Goal: Task Accomplishment & Management: Manage account settings

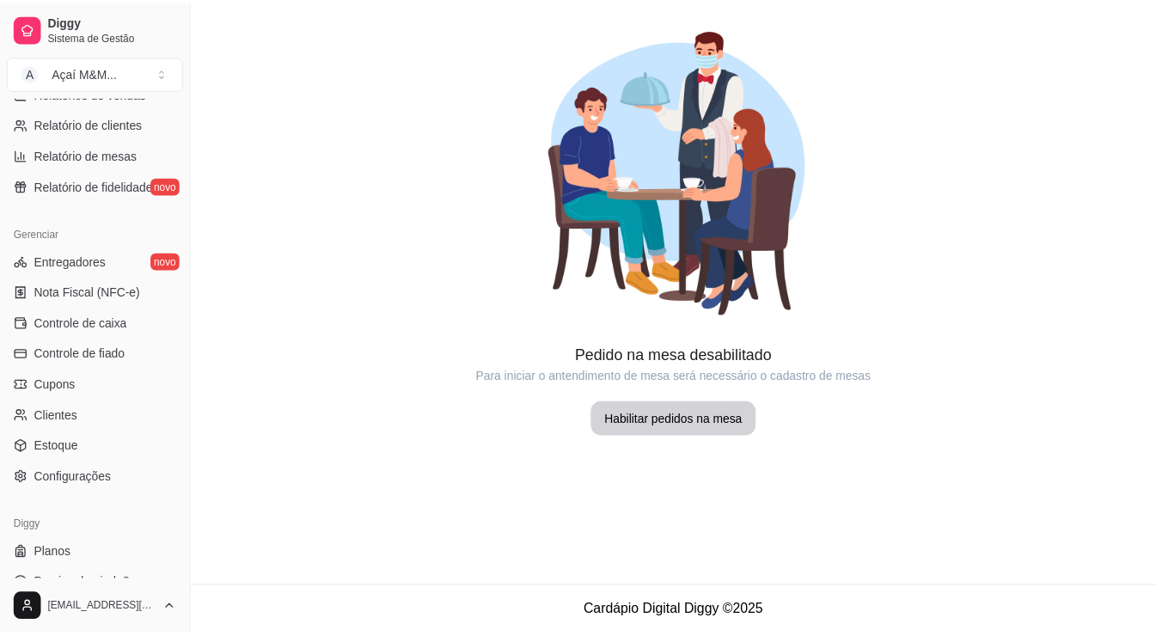
scroll to position [601, 0]
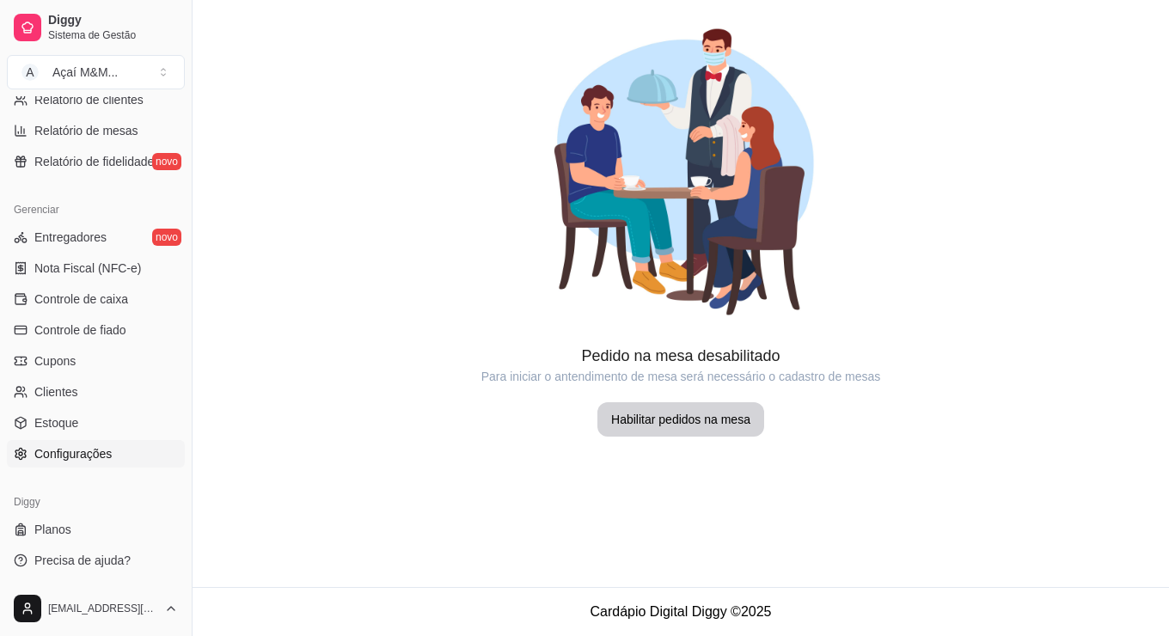
click at [101, 446] on span "Configurações" at bounding box center [72, 453] width 77 height 17
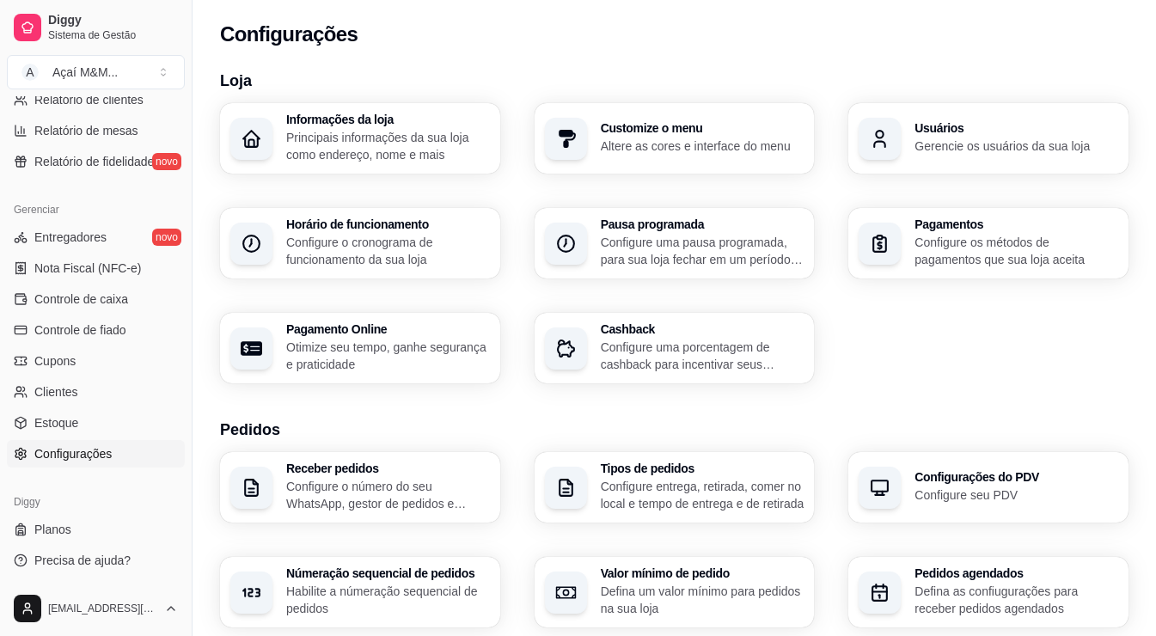
click at [445, 155] on p "Principais informações da sua loja como endereço, nome e mais" at bounding box center [388, 146] width 204 height 34
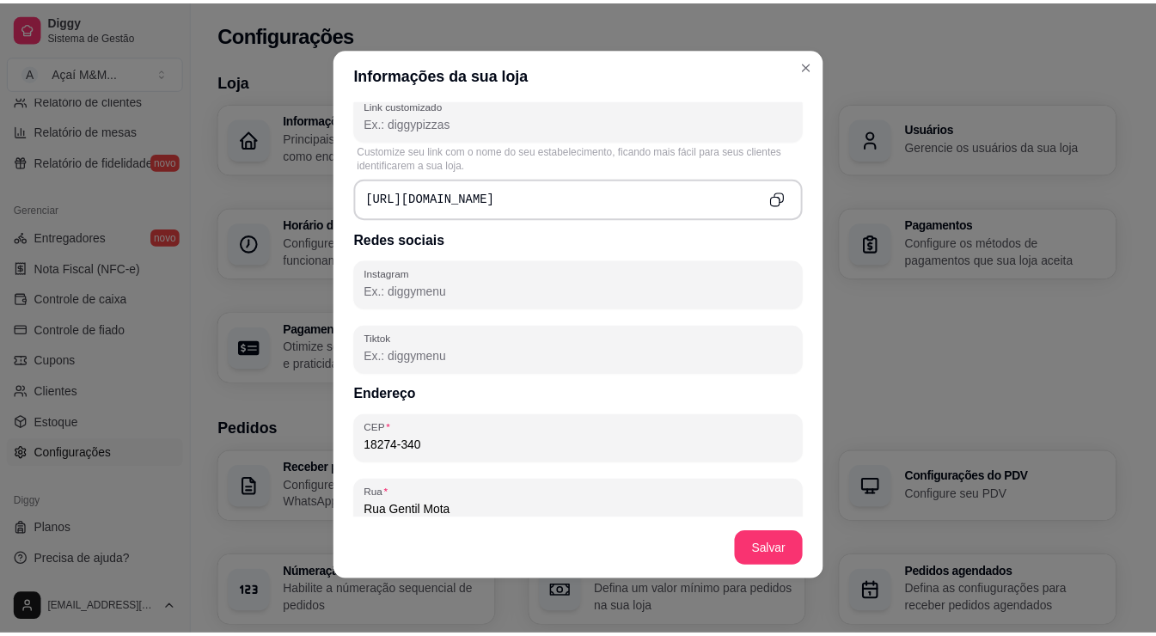
scroll to position [679, 0]
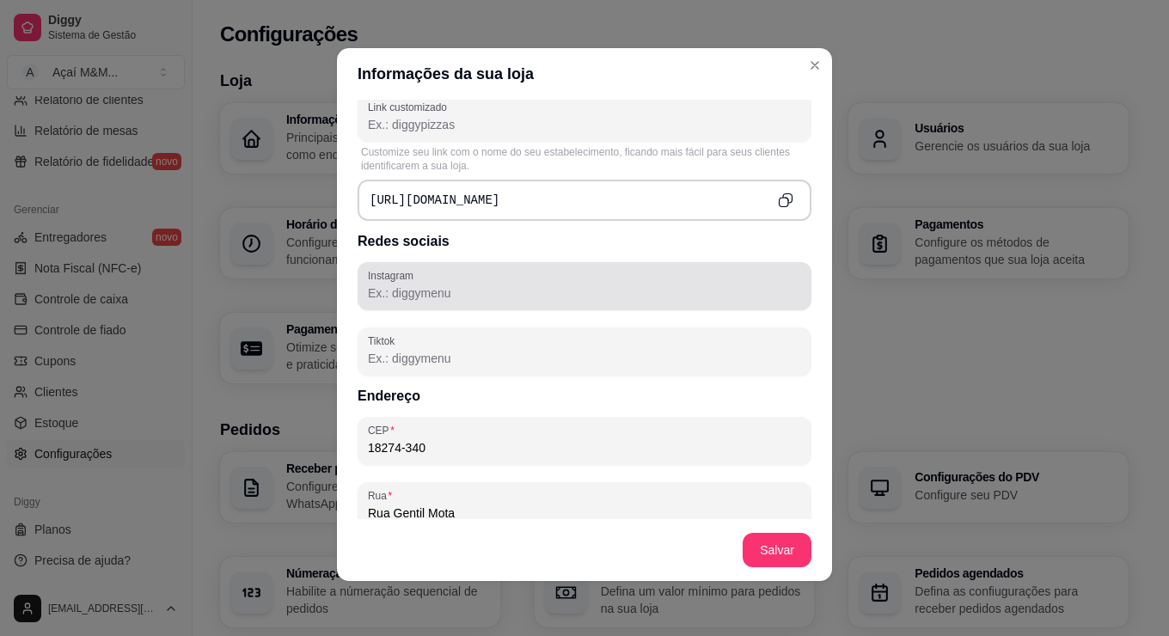
click at [455, 307] on div "Instagram" at bounding box center [585, 286] width 454 height 48
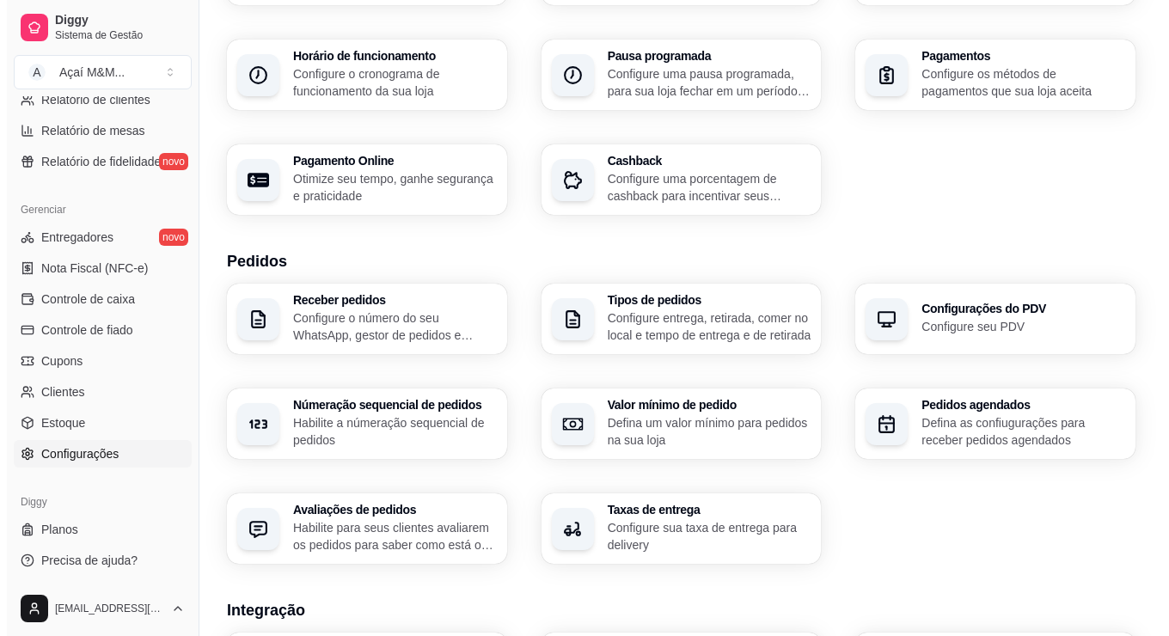
scroll to position [146, 0]
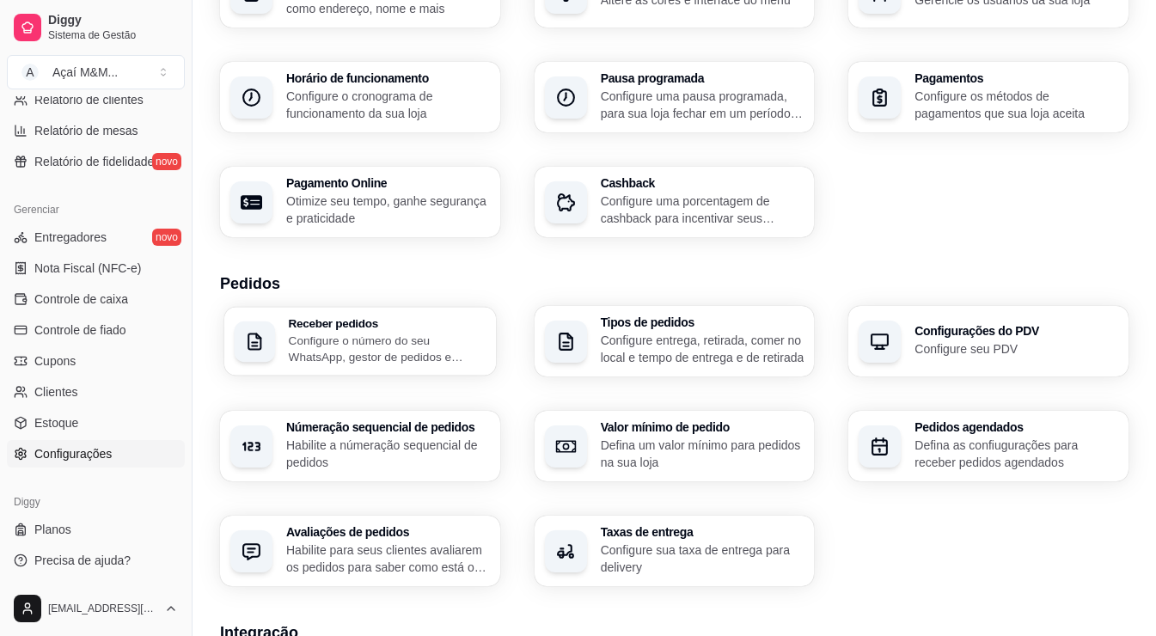
click at [340, 347] on p "Configure o número do seu WhatsApp, gestor de pedidos e outros" at bounding box center [388, 349] width 198 height 34
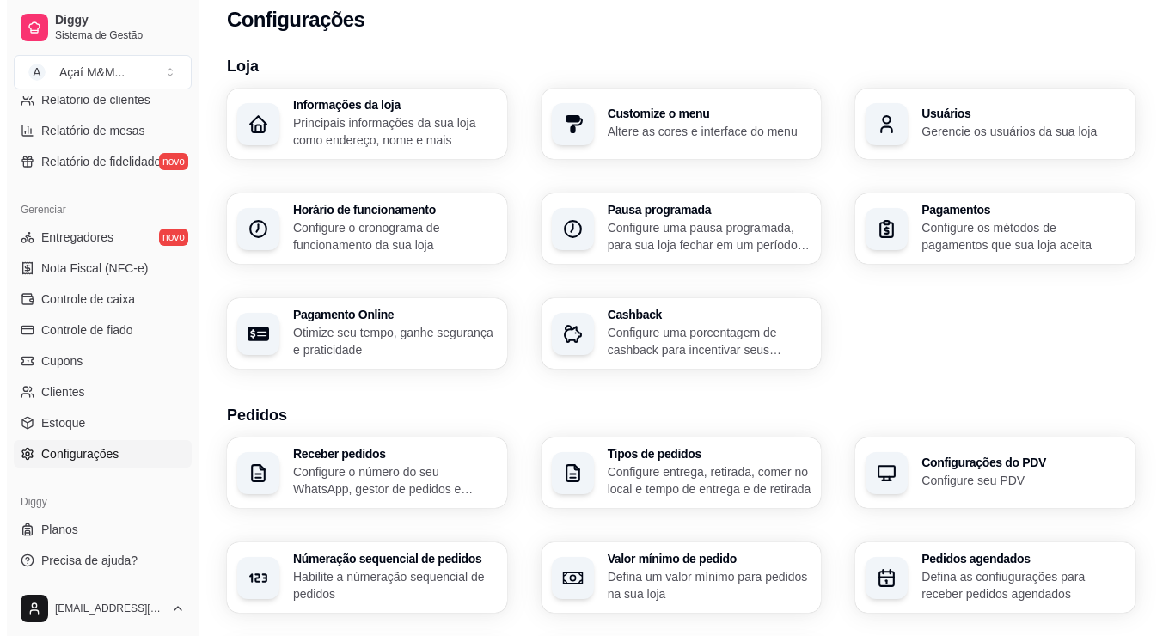
scroll to position [0, 0]
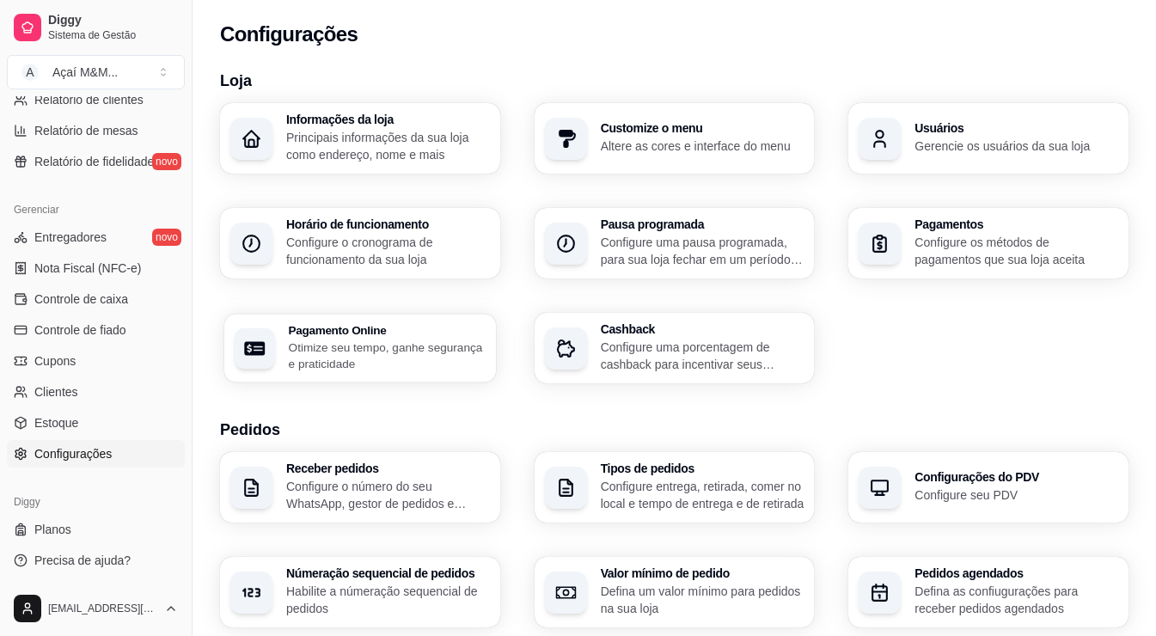
click at [413, 340] on p "Otimize seu tempo, ganhe segurança e praticidade" at bounding box center [388, 356] width 198 height 34
select select "4.98"
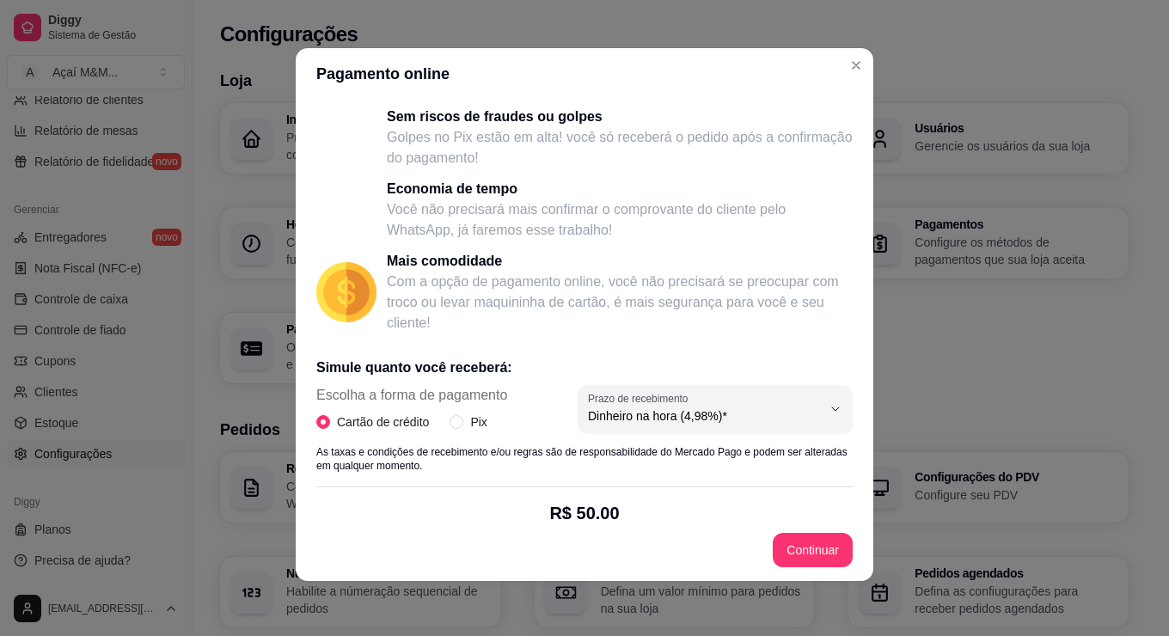
scroll to position [172, 0]
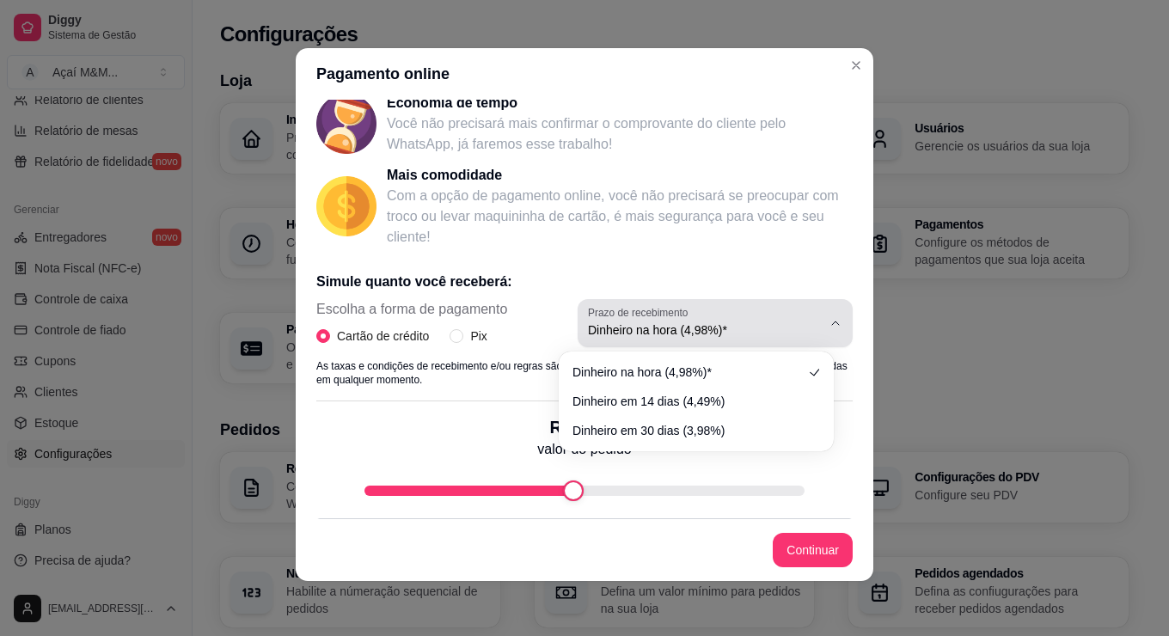
click at [829, 325] on icon "button" at bounding box center [836, 323] width 14 height 14
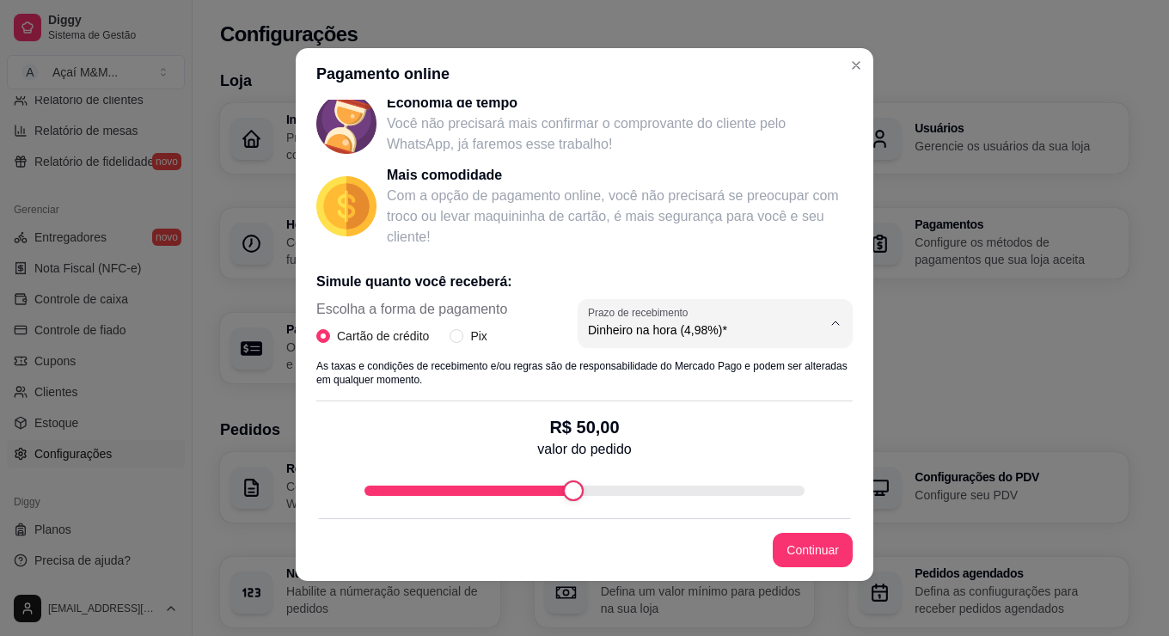
click at [708, 185] on p "Mais comodidade" at bounding box center [620, 175] width 466 height 21
click at [472, 333] on span "Pix" at bounding box center [478, 336] width 30 height 19
click at [463, 333] on input "Pix" at bounding box center [457, 336] width 14 height 14
radio input "true"
radio input "false"
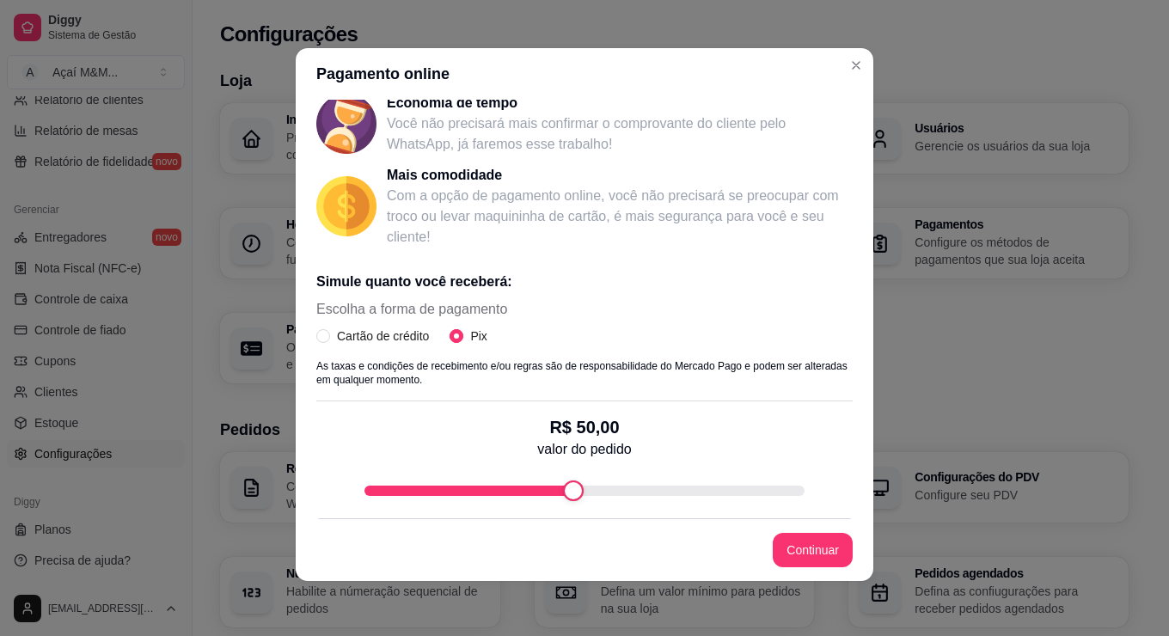
click at [450, 337] on input "Pix" at bounding box center [457, 336] width 14 height 14
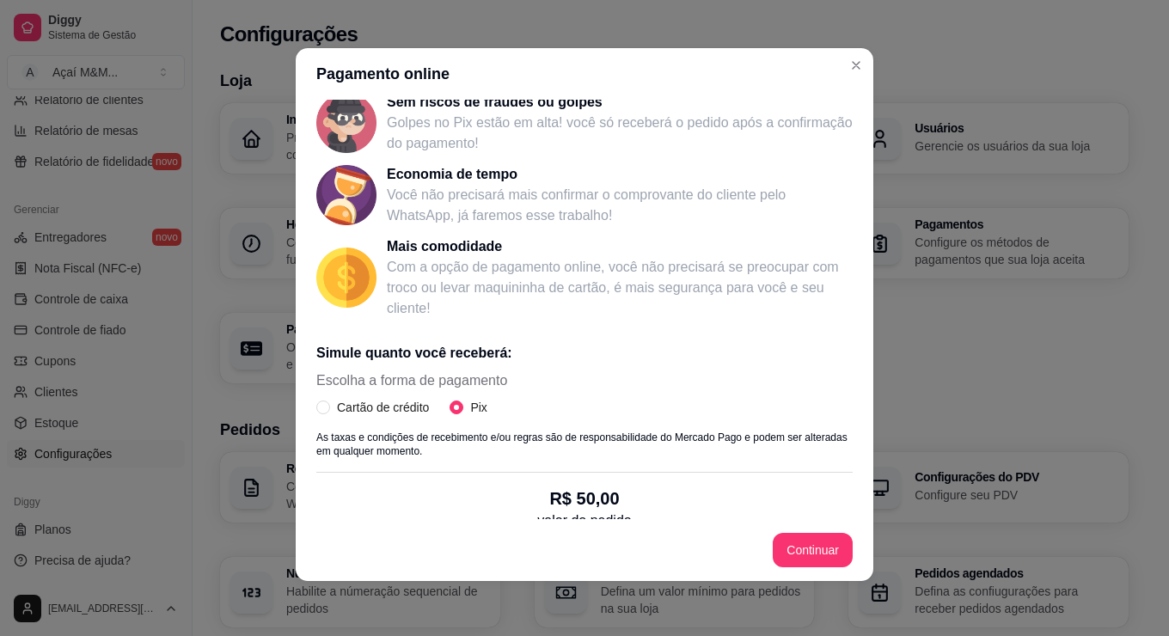
scroll to position [187, 0]
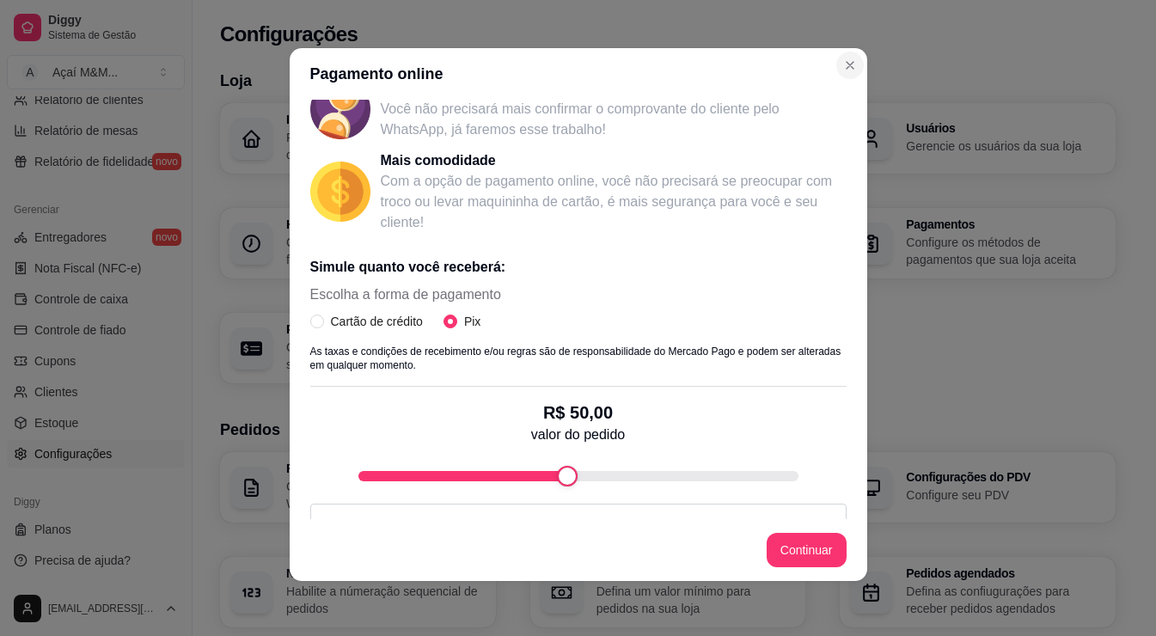
click at [839, 64] on div "Loja Informações da loja Principais informações da sua loja como endereço, nome…" at bounding box center [668, 610] width 951 height 1105
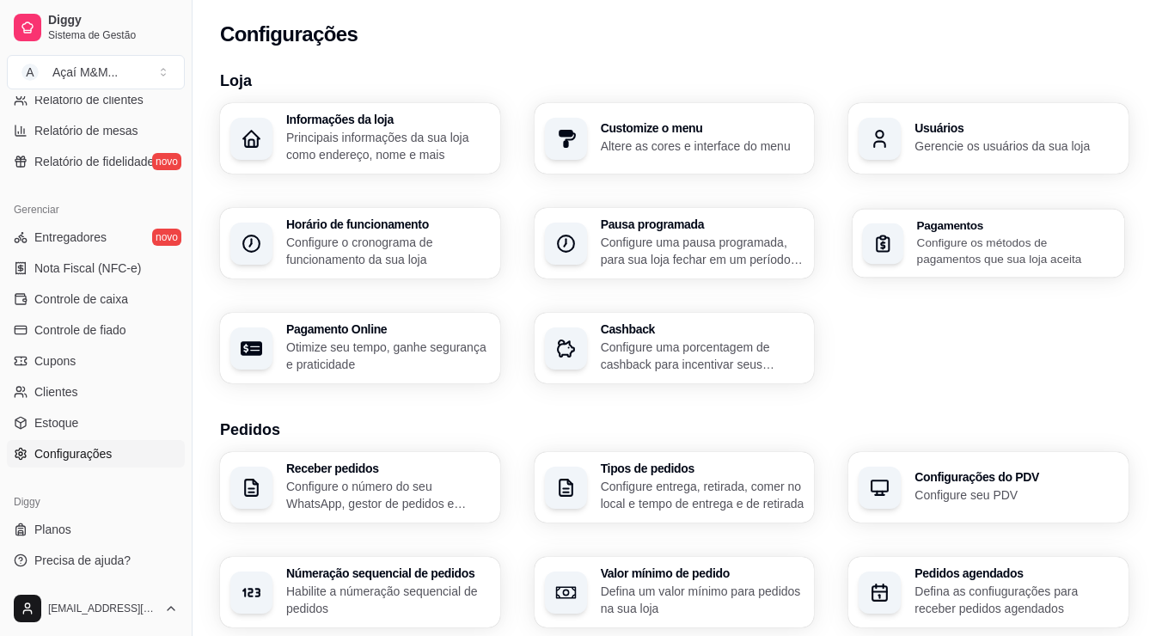
click at [959, 230] on h3 "Pagamentos" at bounding box center [1016, 225] width 198 height 12
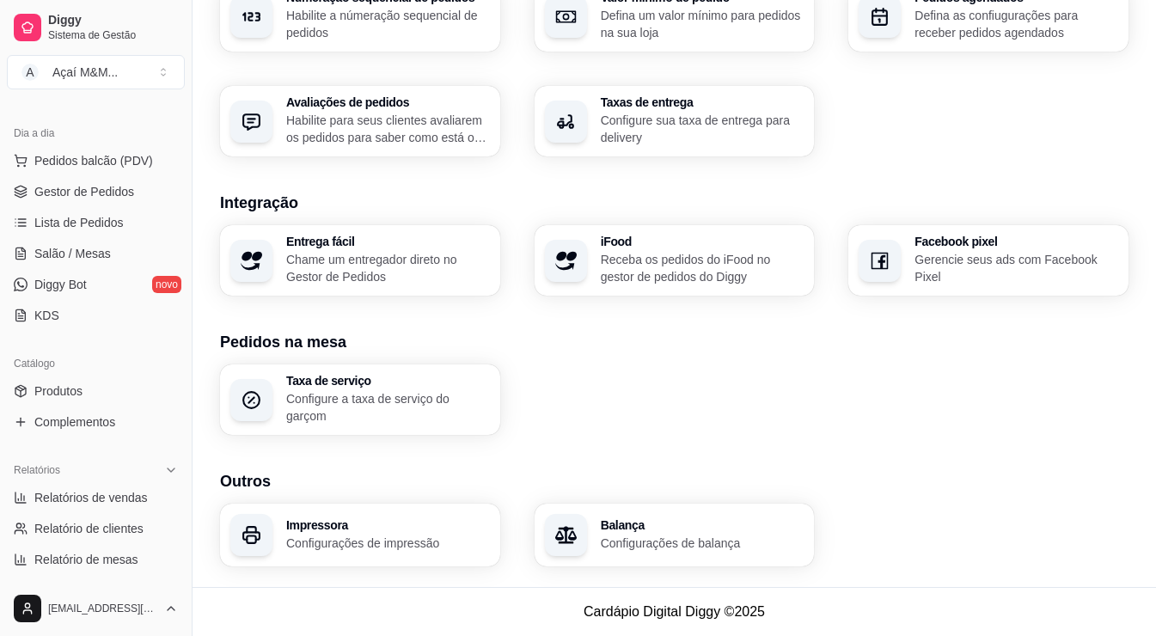
scroll to position [171, 0]
click at [99, 278] on link "Diggy Bot novo" at bounding box center [96, 286] width 178 height 28
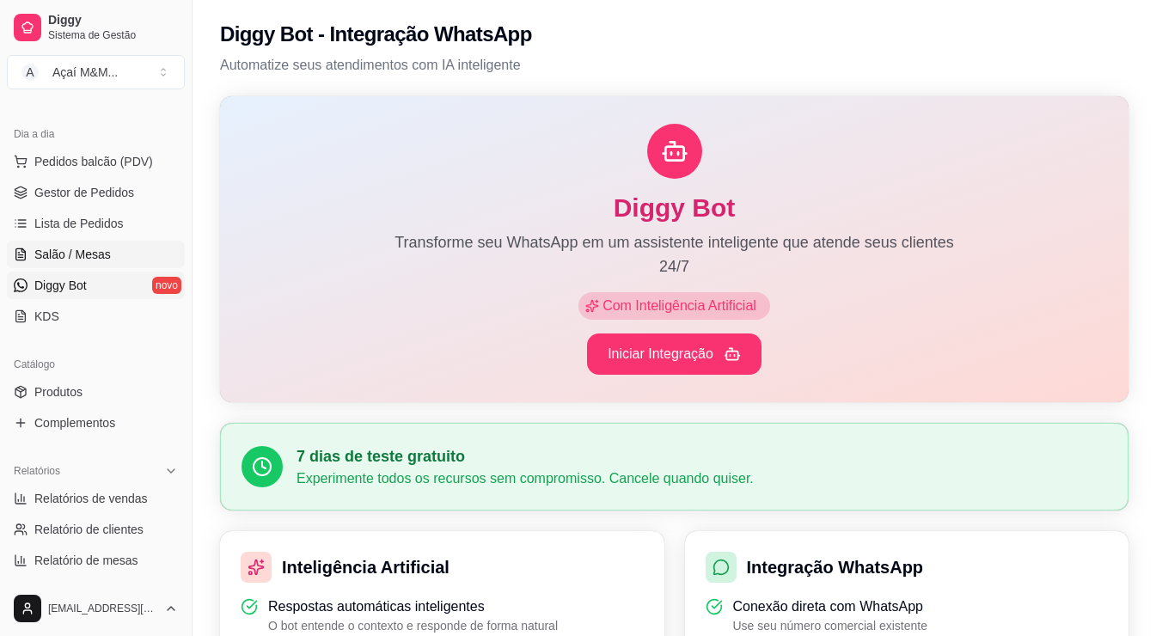
click at [90, 243] on link "Salão / Mesas" at bounding box center [96, 255] width 178 height 28
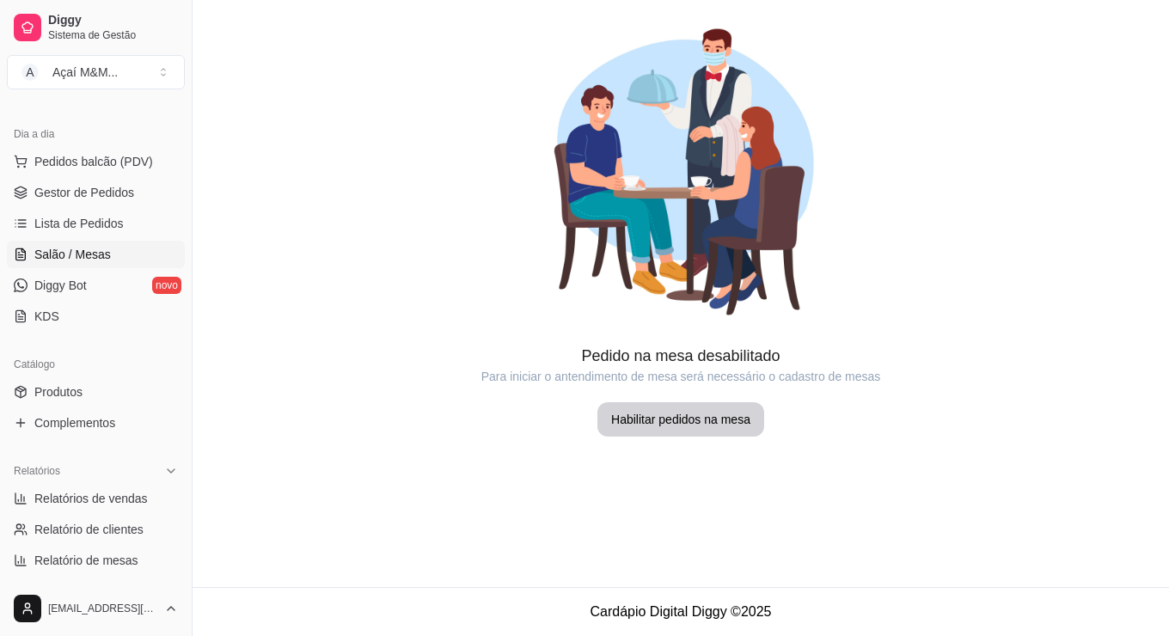
click at [71, 299] on ul "Pedidos balcão (PDV) Gestor de Pedidos Lista de Pedidos Salão / Mesas Diggy Bot…" at bounding box center [96, 239] width 178 height 182
drag, startPoint x: 56, startPoint y: 354, endPoint x: 55, endPoint y: 369, distance: 14.6
click at [56, 358] on div "Catálogo" at bounding box center [96, 365] width 178 height 28
click at [53, 401] on link "Produtos" at bounding box center [96, 392] width 178 height 28
click at [52, 401] on link "Produtos" at bounding box center [96, 392] width 178 height 28
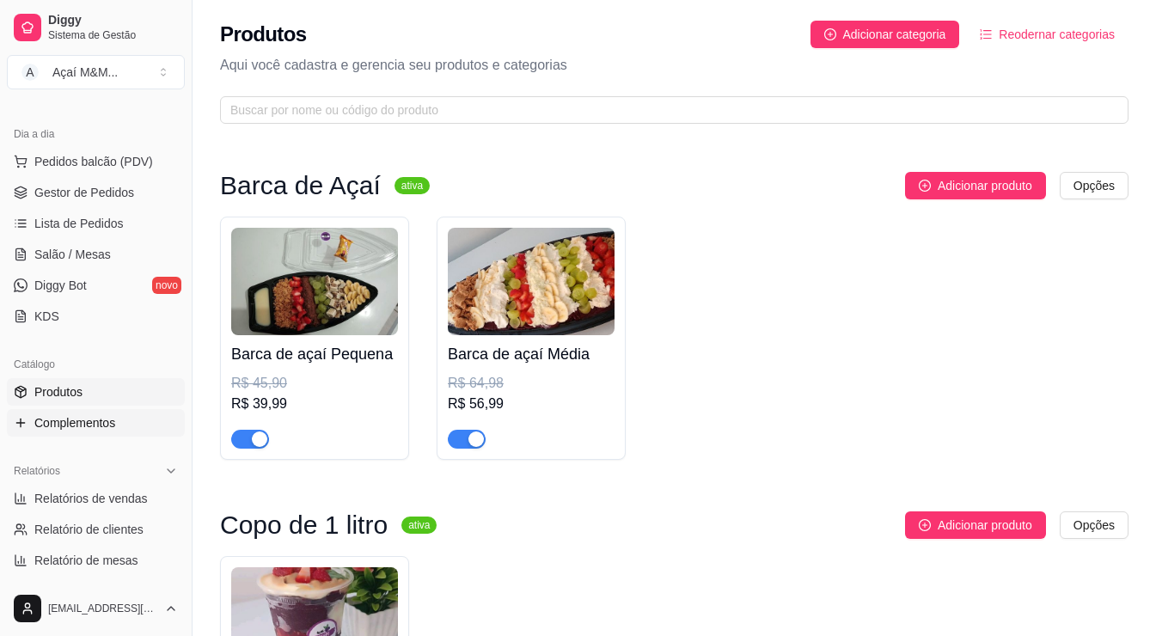
click at [53, 435] on link "Complementos" at bounding box center [96, 423] width 178 height 28
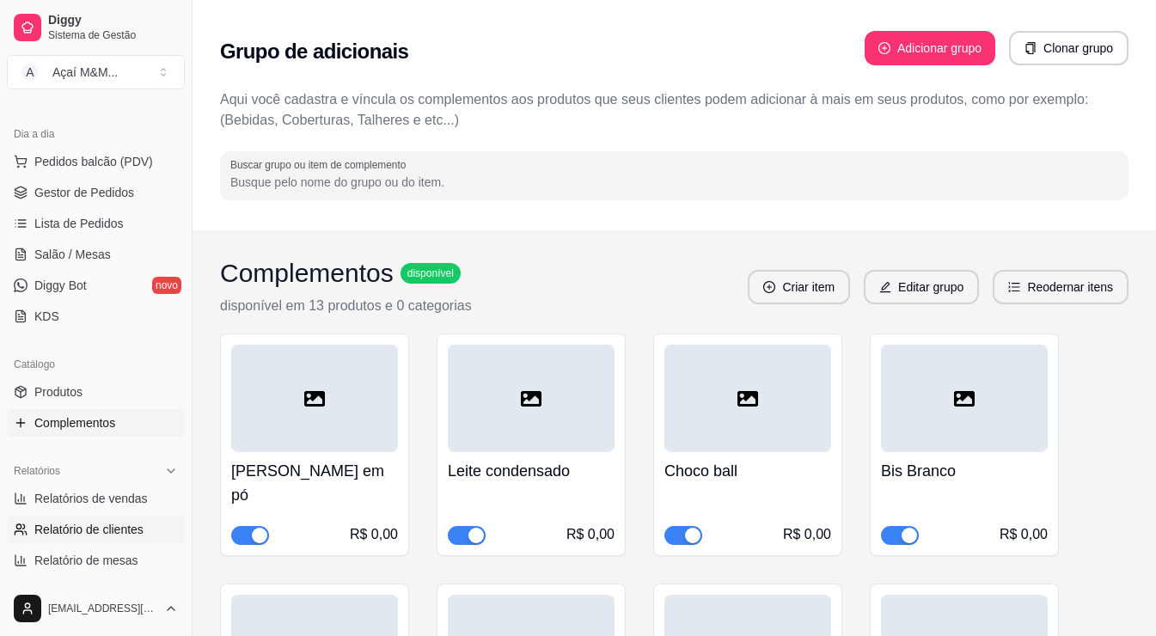
click at [22, 533] on icon at bounding box center [19, 532] width 8 height 3
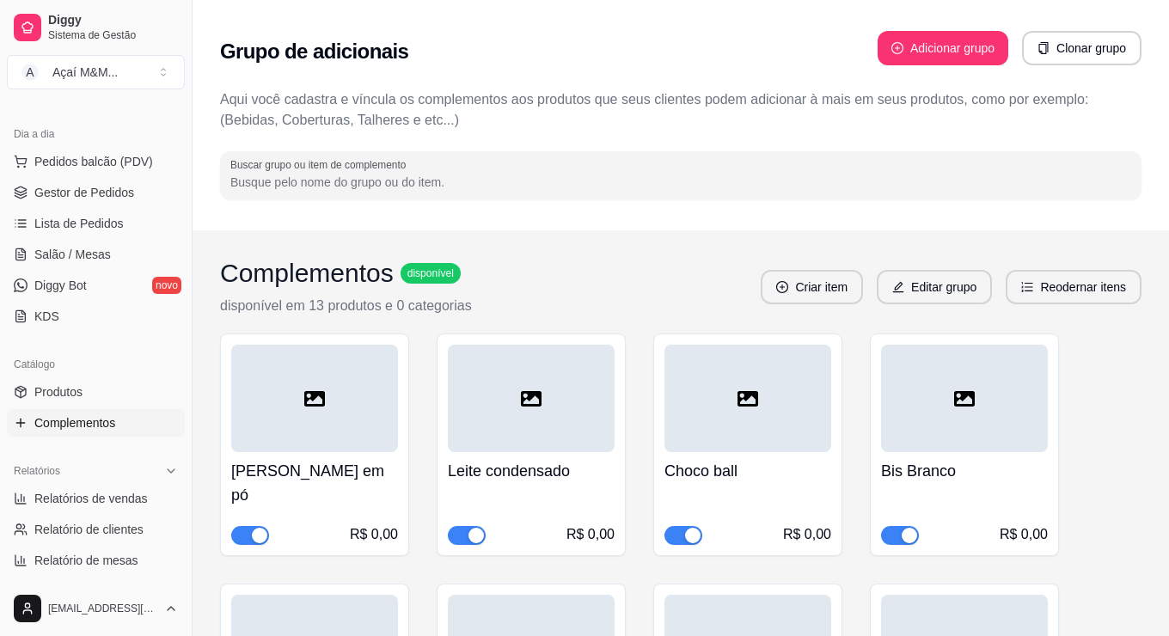
select select "30"
select select "HIGHEST_TOTAL_SPENT_WITH_ORDERS"
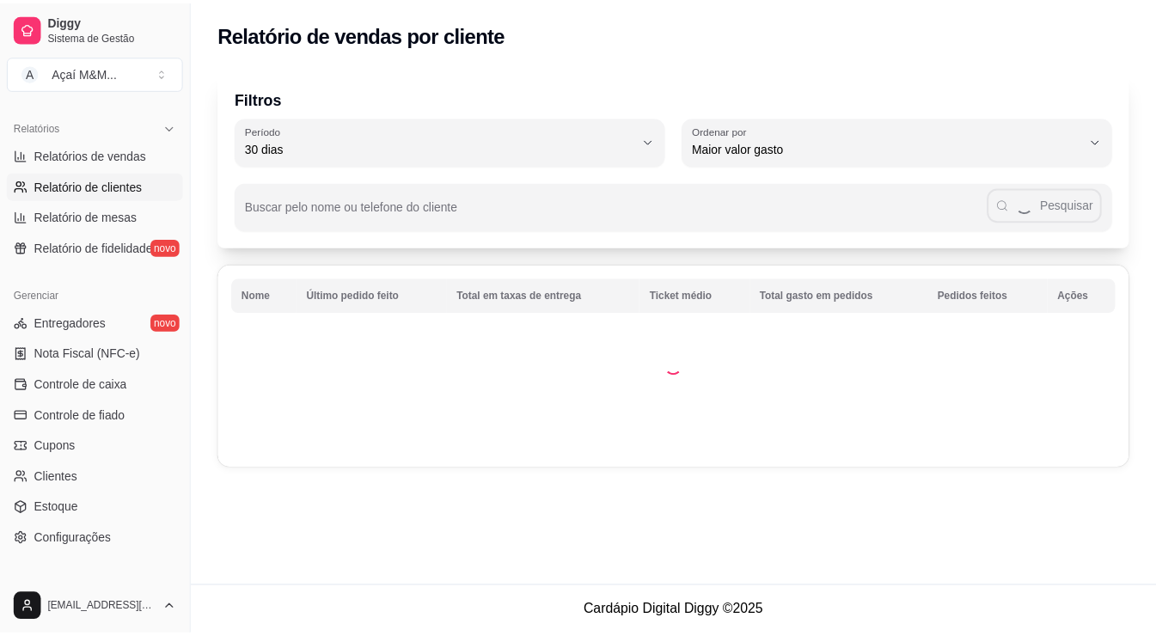
scroll to position [601, 0]
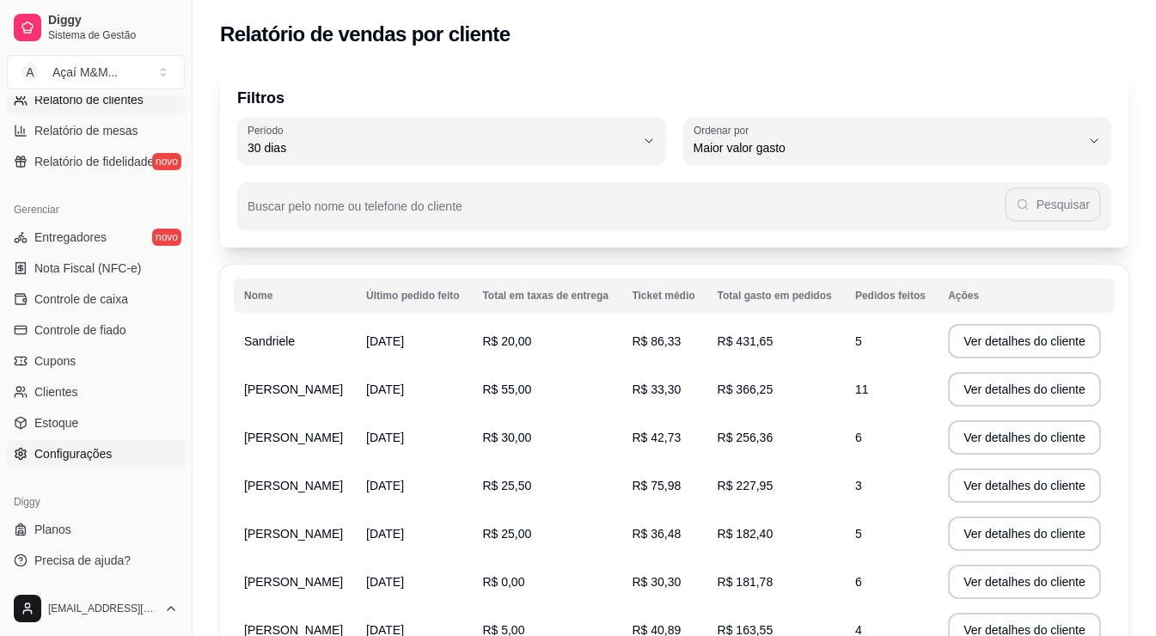
click at [95, 450] on span "Configurações" at bounding box center [72, 453] width 77 height 17
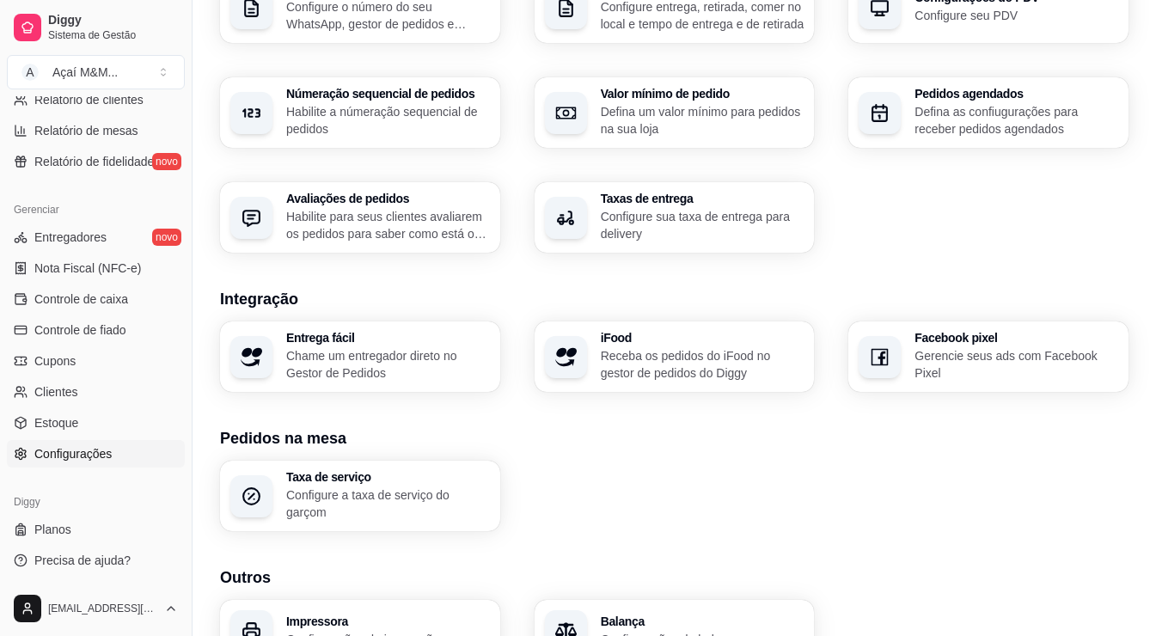
scroll to position [404, 0]
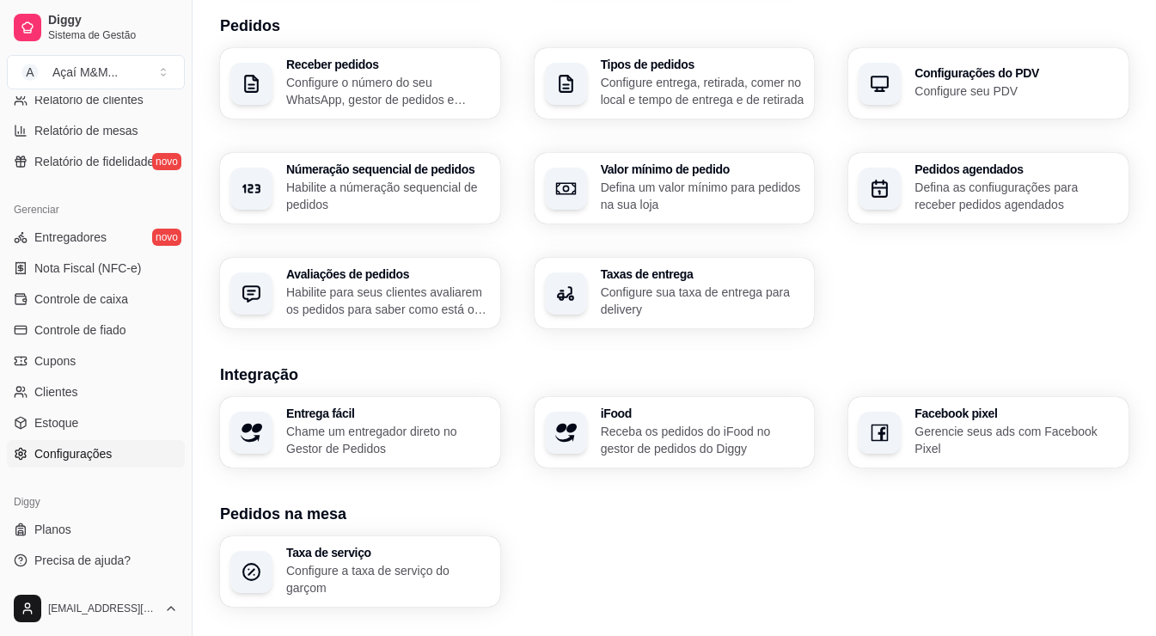
click at [448, 453] on p "Chame um entregador direto no Gestor de Pedidos" at bounding box center [388, 440] width 204 height 34
click at [406, 307] on p "Habilite para seus clientes avaliarem os pedidos para saber como está o feedbac…" at bounding box center [388, 301] width 198 height 34
click at [411, 183] on p "Habilite a númeração sequencial de pedidos" at bounding box center [388, 196] width 204 height 34
click at [435, 86] on p "Configure o número do seu WhatsApp, gestor de pedidos e outros" at bounding box center [388, 91] width 204 height 34
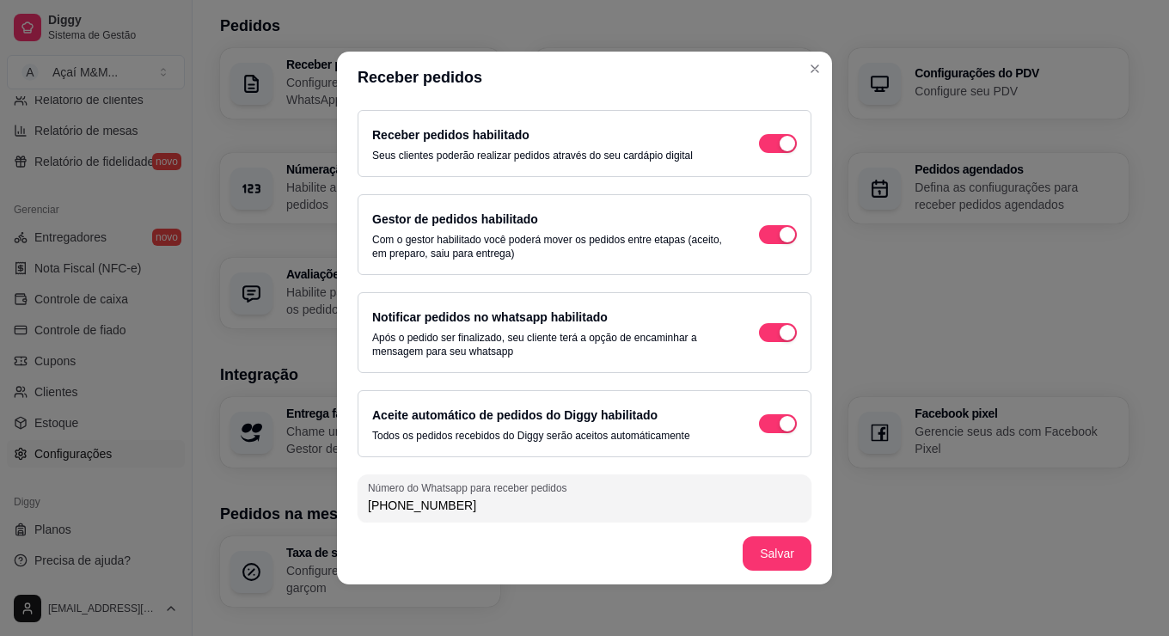
click at [472, 223] on label "Gestor de pedidos habilitado" at bounding box center [455, 219] width 166 height 14
drag, startPoint x: 472, startPoint y: 223, endPoint x: 469, endPoint y: 251, distance: 28.6
click at [472, 229] on div "Gestor de pedidos habilitado Com o gestor habilitado você poderá mover os pedid…" at bounding box center [548, 235] width 352 height 52
click at [487, 344] on p "Após o pedido ser finalizado, seu cliente terá a opção de encaminhar a mensagem…" at bounding box center [548, 345] width 352 height 28
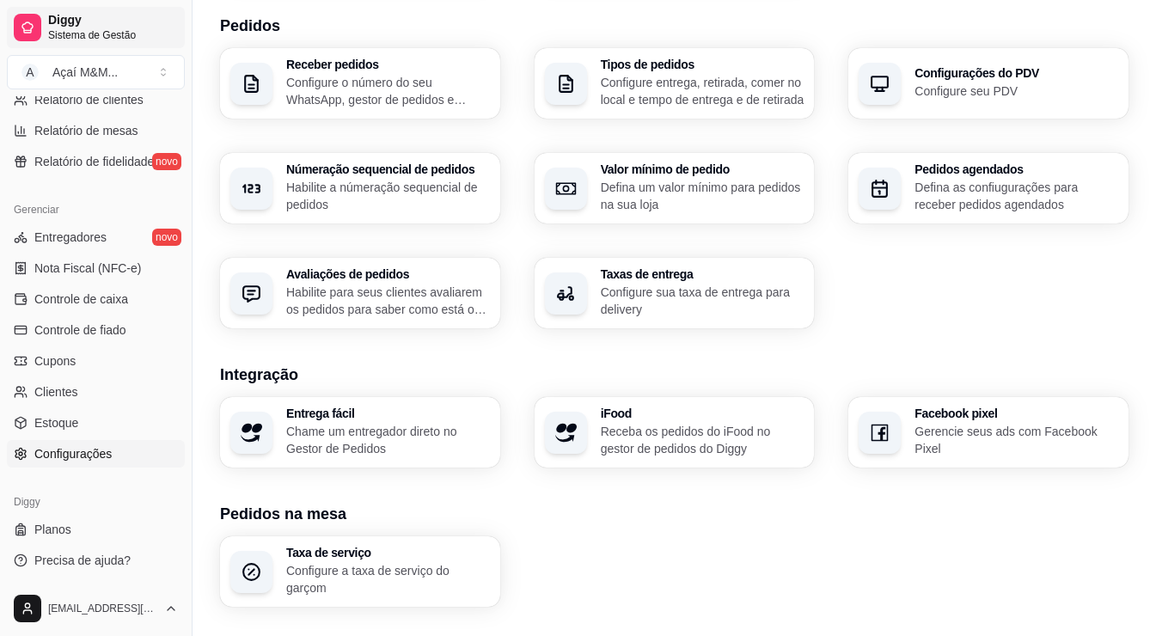
click at [14, 43] on link "Diggy Sistema de Gestão" at bounding box center [96, 27] width 178 height 41
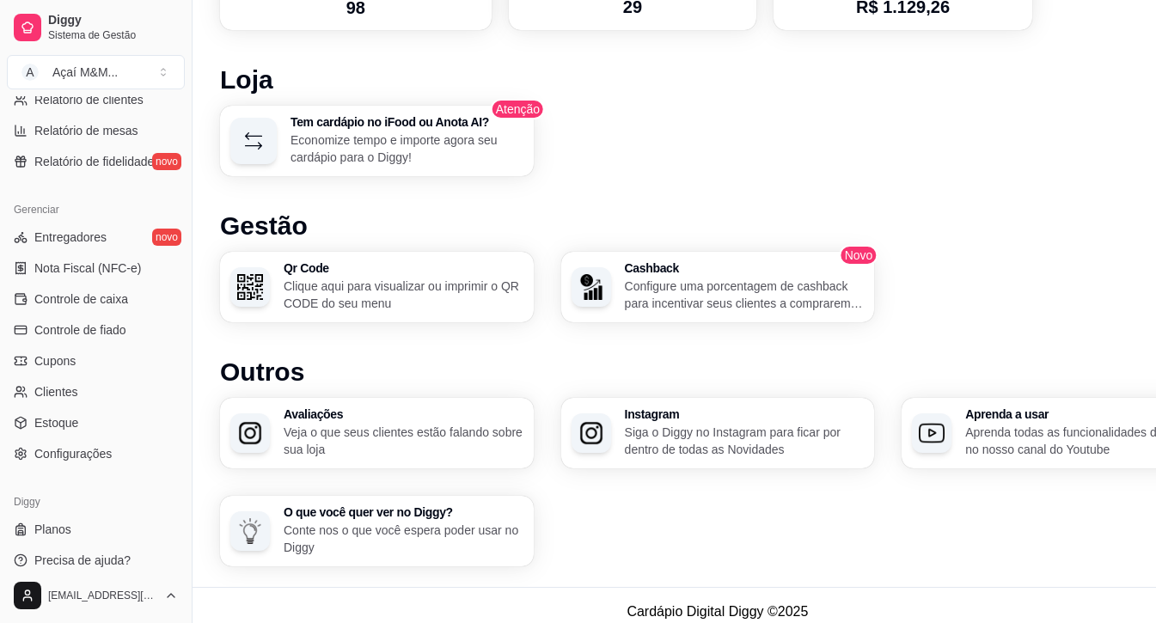
scroll to position [908, 0]
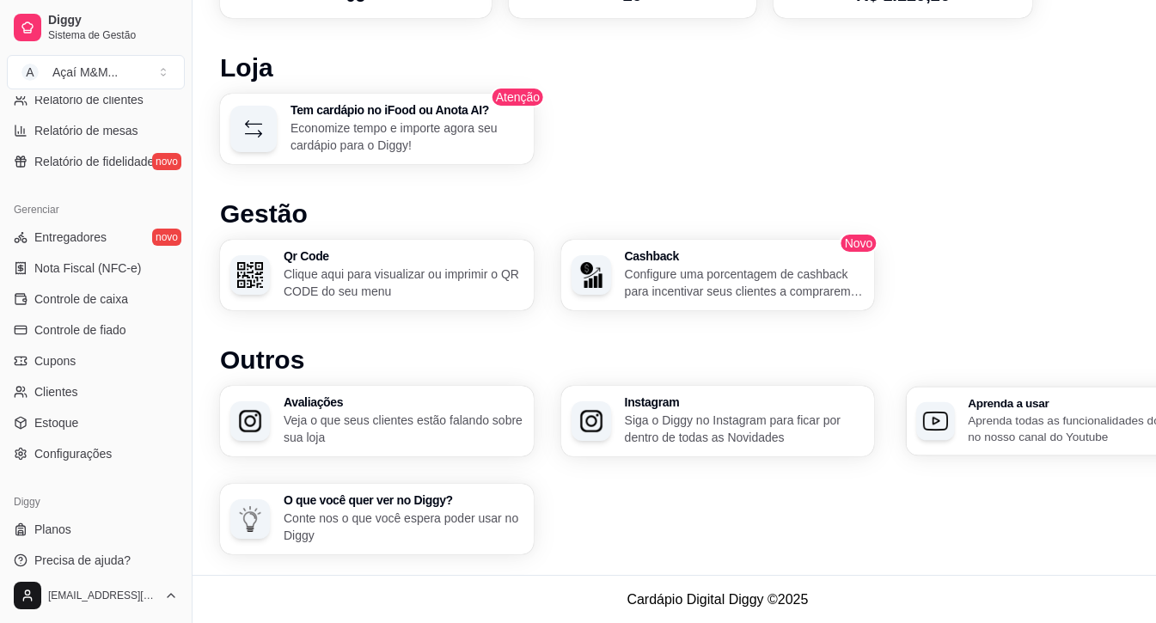
click at [1056, 405] on h3 "Aprenda a usar" at bounding box center [1084, 403] width 232 height 12
click at [69, 426] on span "Estoque" at bounding box center [56, 422] width 44 height 17
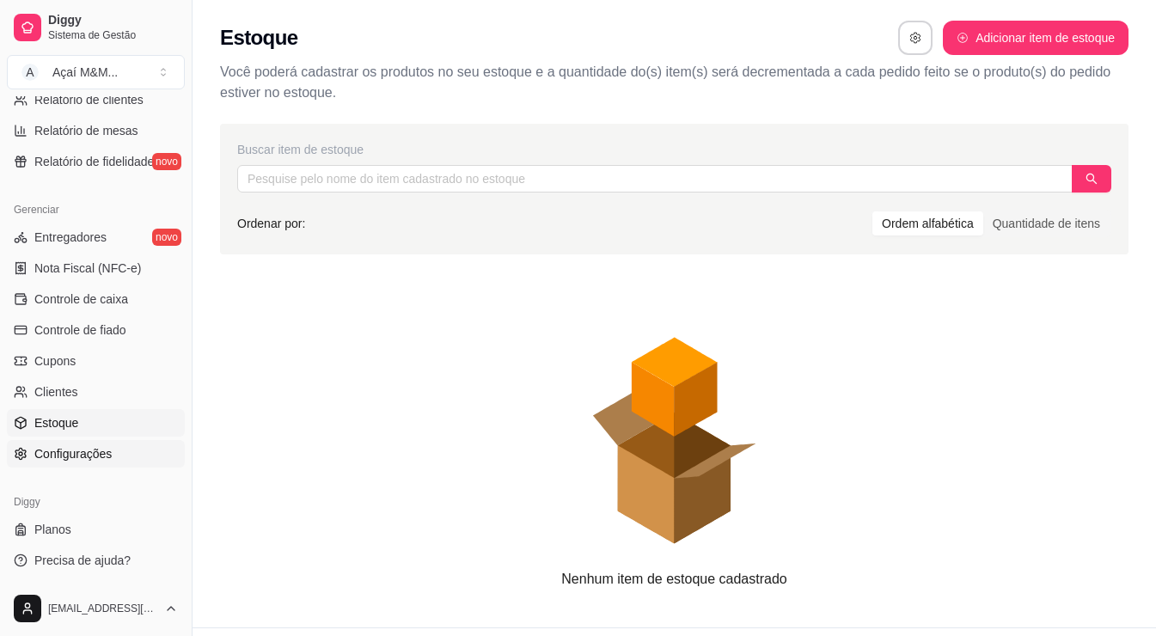
click at [69, 441] on link "Configurações" at bounding box center [96, 454] width 178 height 28
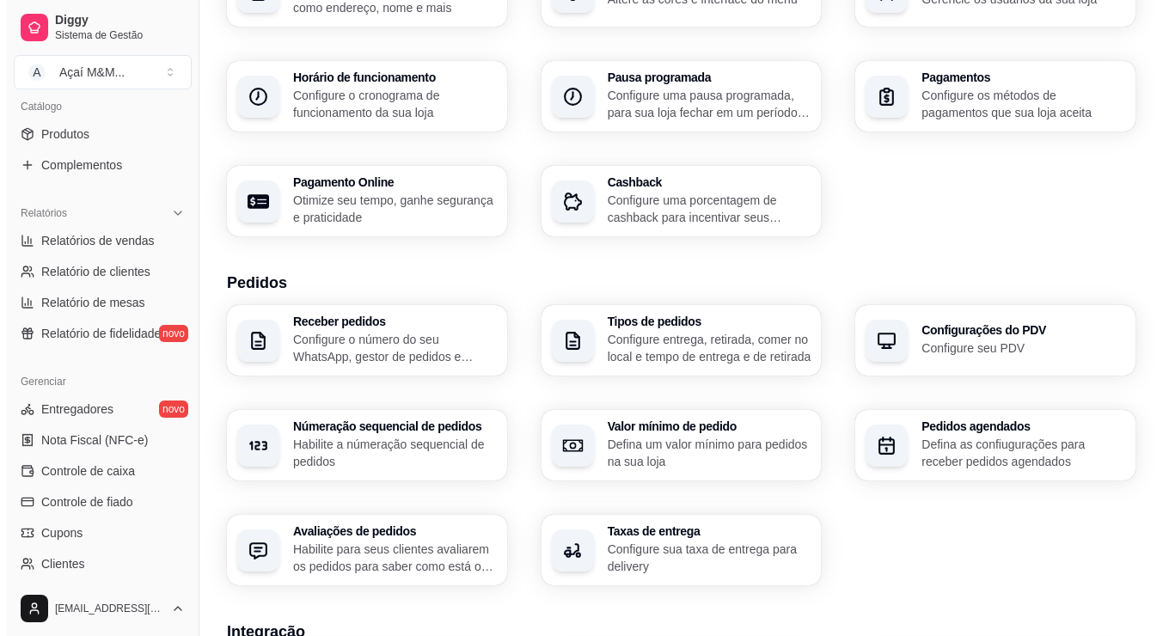
scroll to position [146, 0]
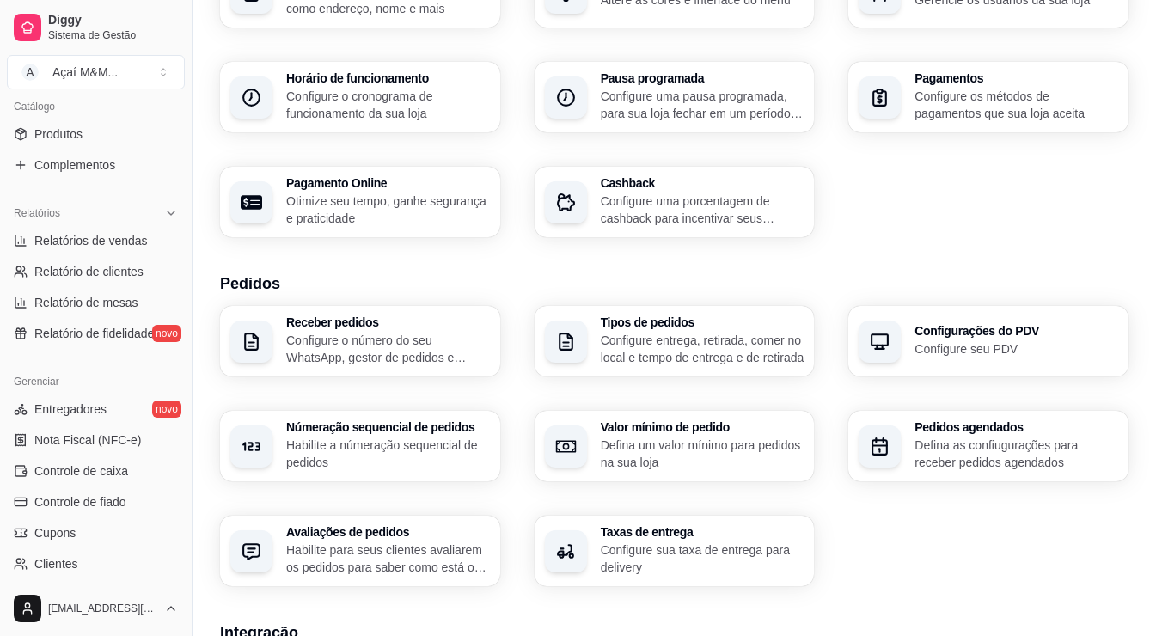
click at [336, 355] on p "Configure o número do seu WhatsApp, gestor de pedidos e outros" at bounding box center [388, 349] width 204 height 34
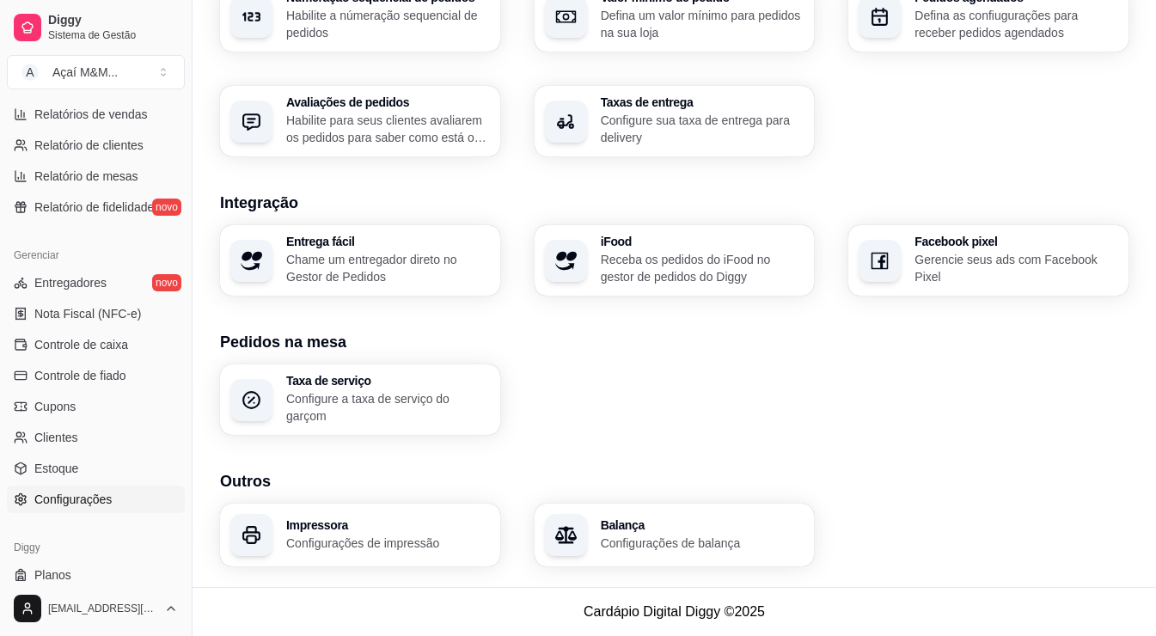
scroll to position [601, 0]
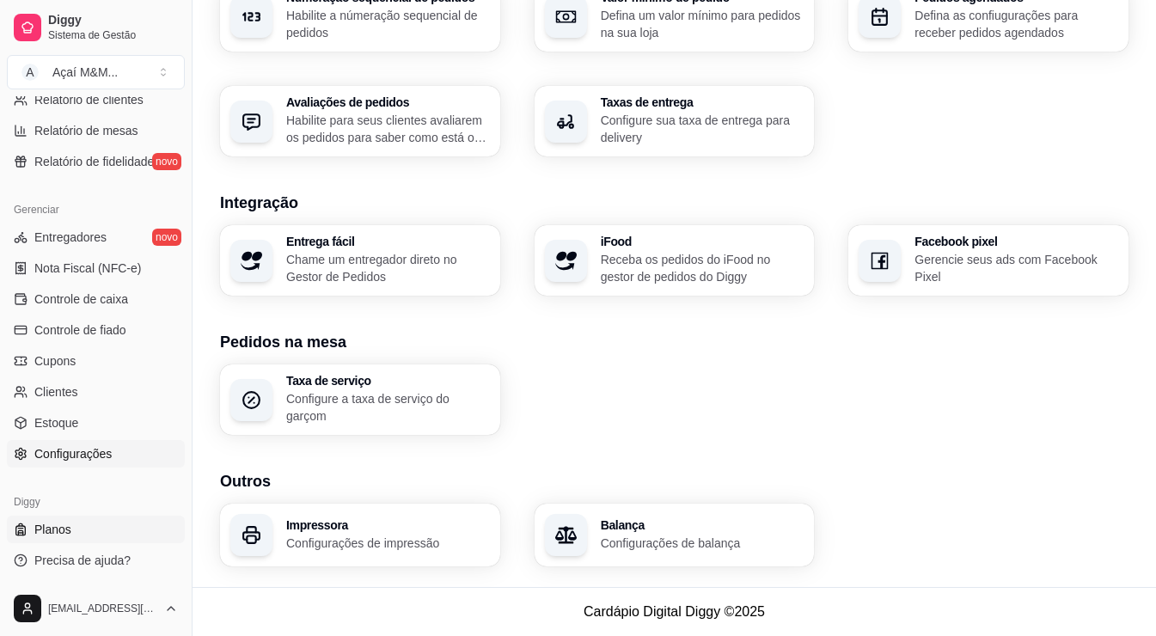
click at [116, 517] on link "Planos" at bounding box center [96, 530] width 178 height 28
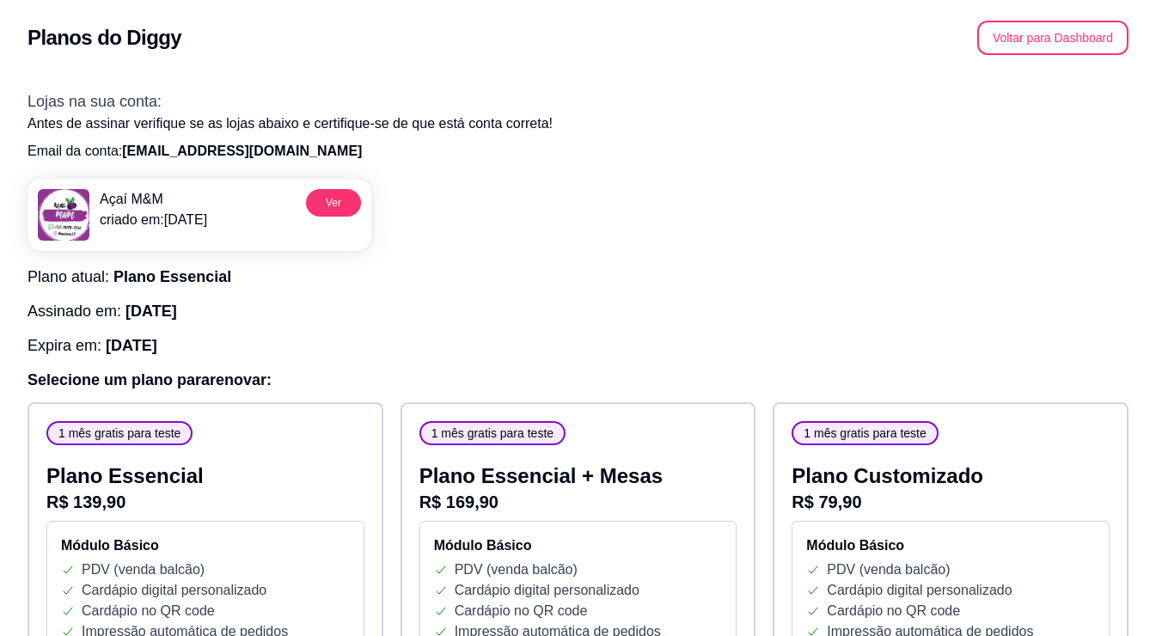
click at [1039, 35] on button "Voltar para Dashboard" at bounding box center [1052, 38] width 151 height 34
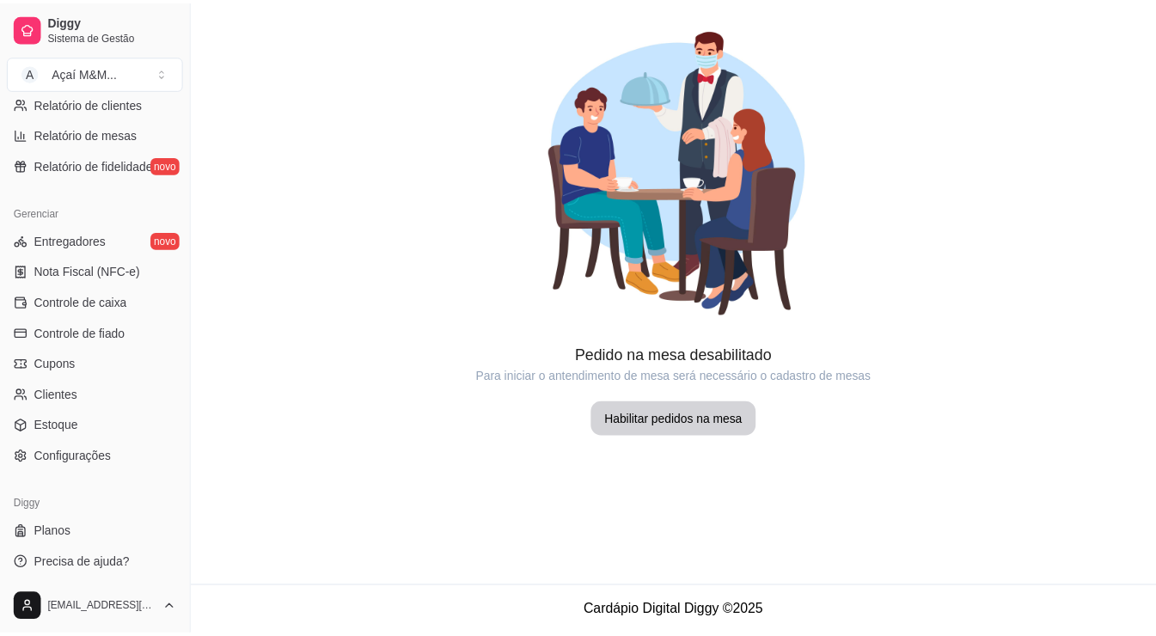
scroll to position [601, 0]
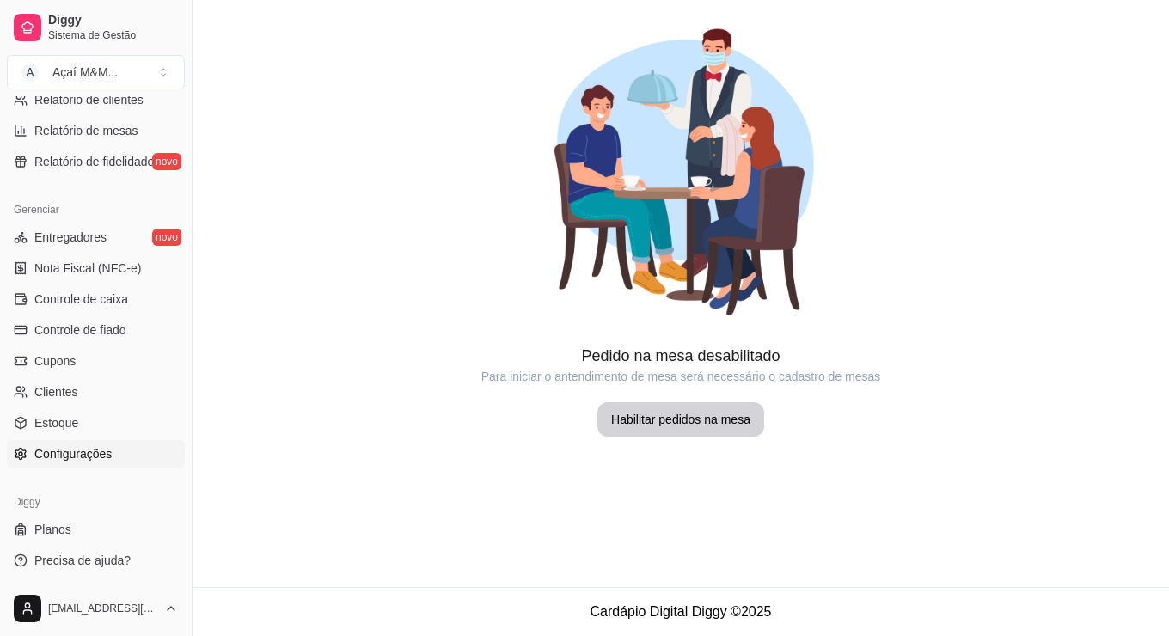
click at [108, 443] on link "Configurações" at bounding box center [96, 454] width 178 height 28
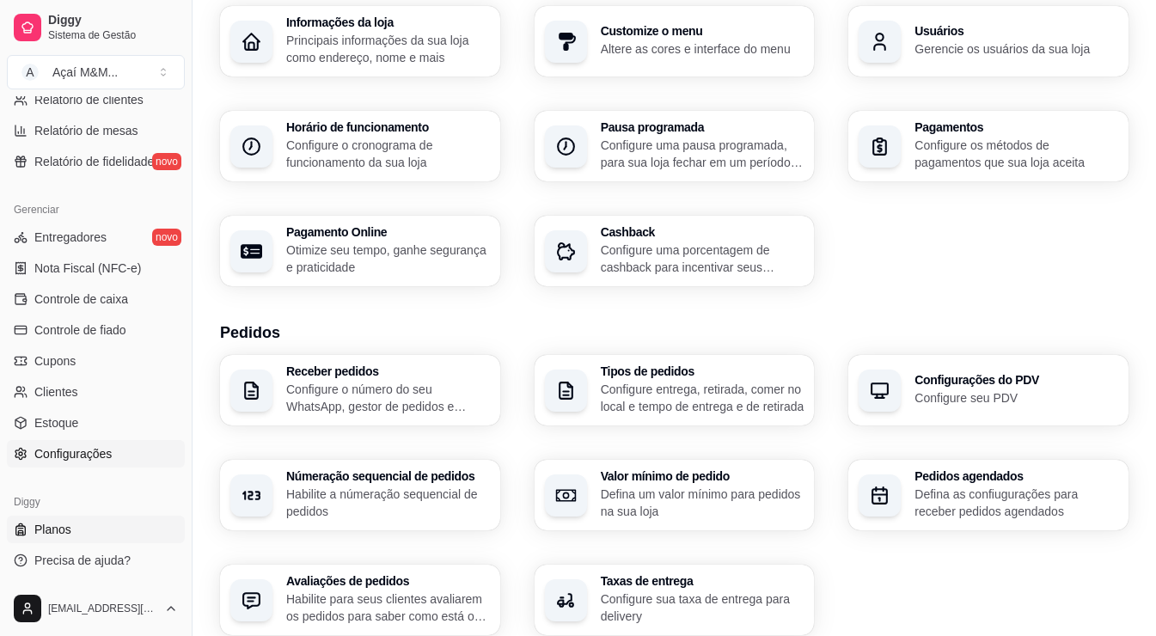
scroll to position [172, 0]
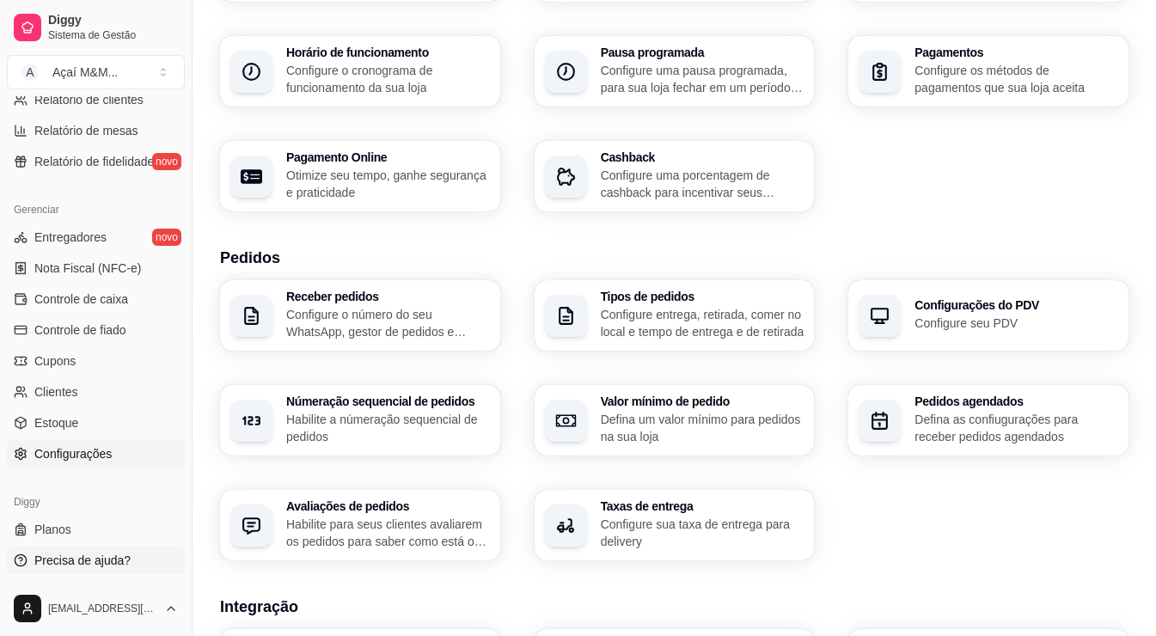
click at [139, 565] on link "Precisa de ajuda?" at bounding box center [96, 561] width 178 height 28
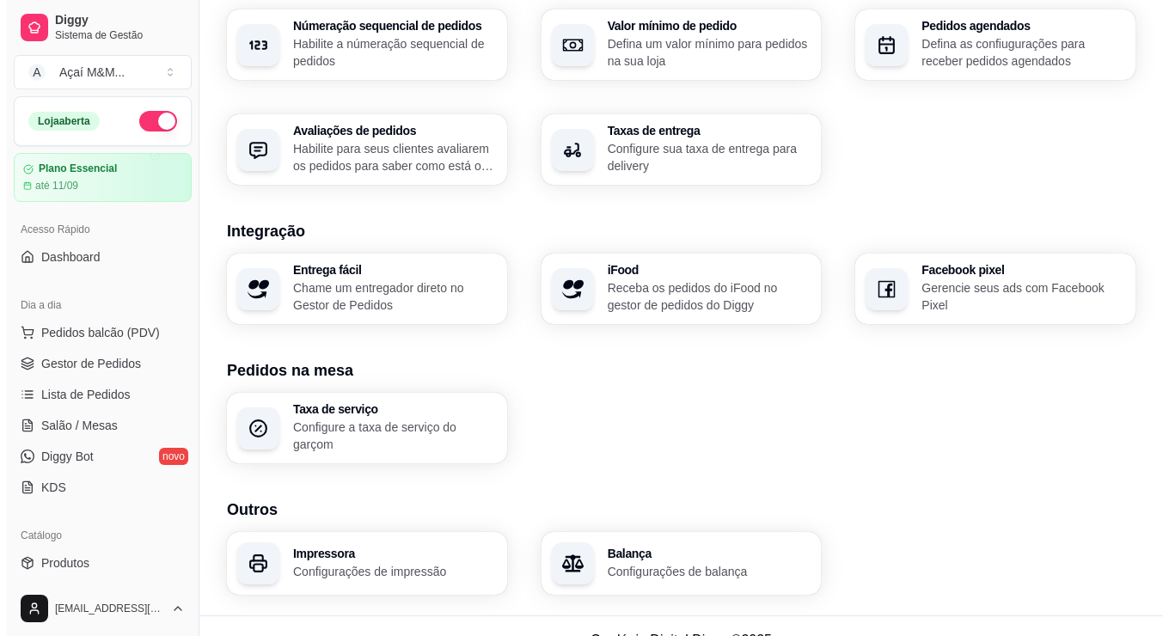
scroll to position [576, 0]
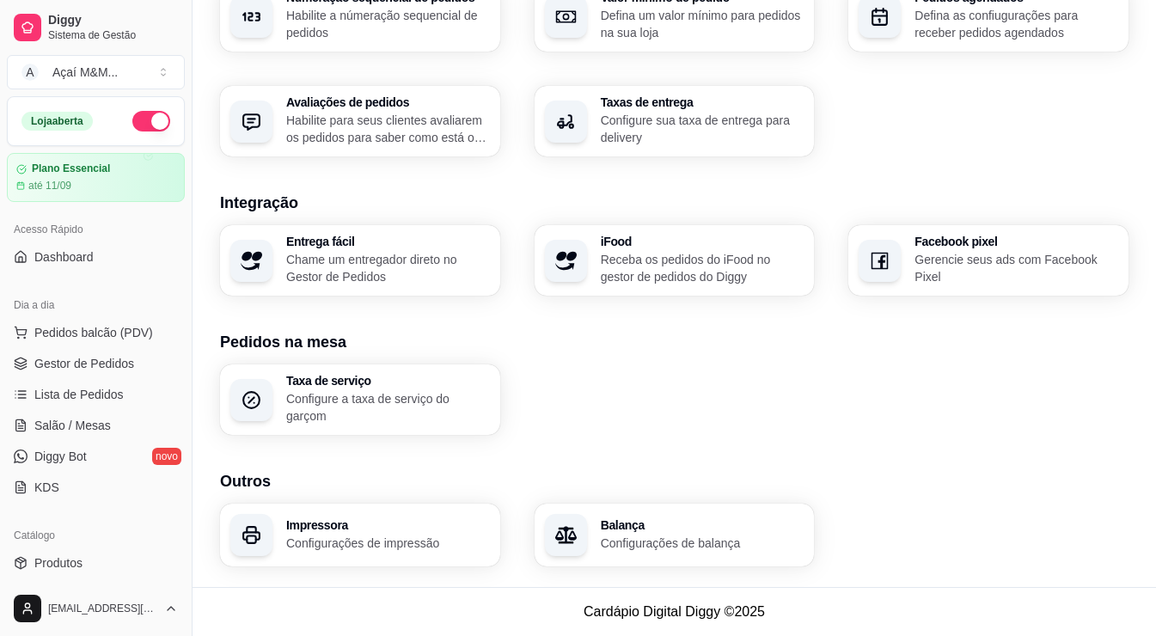
click at [714, 530] on h3 "Balança" at bounding box center [703, 525] width 204 height 12
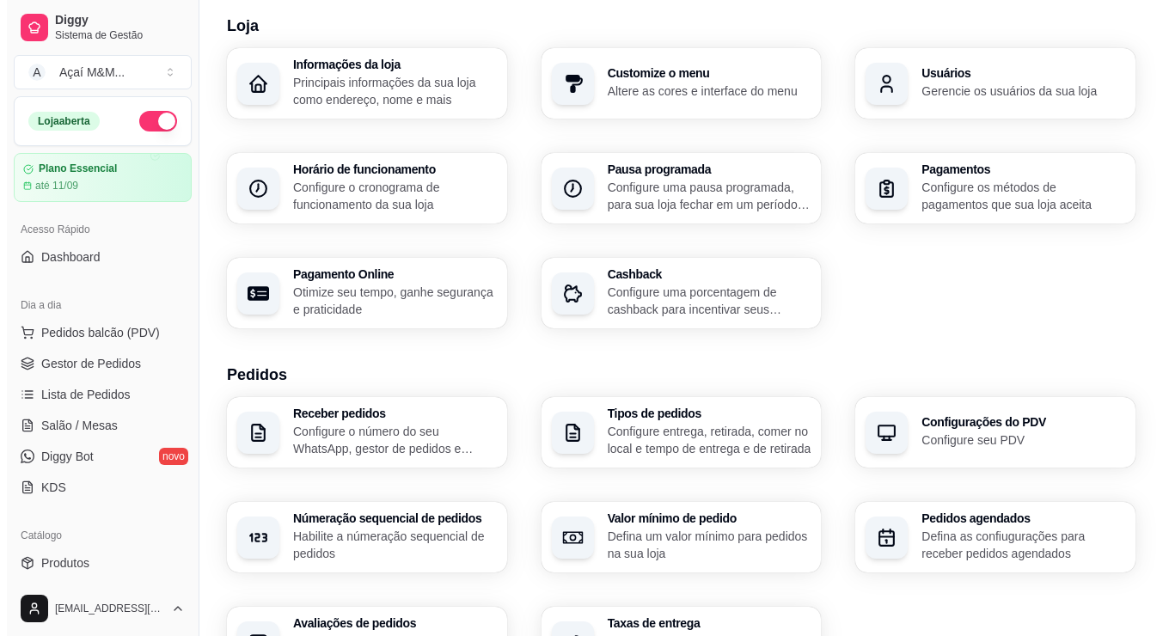
scroll to position [52, 0]
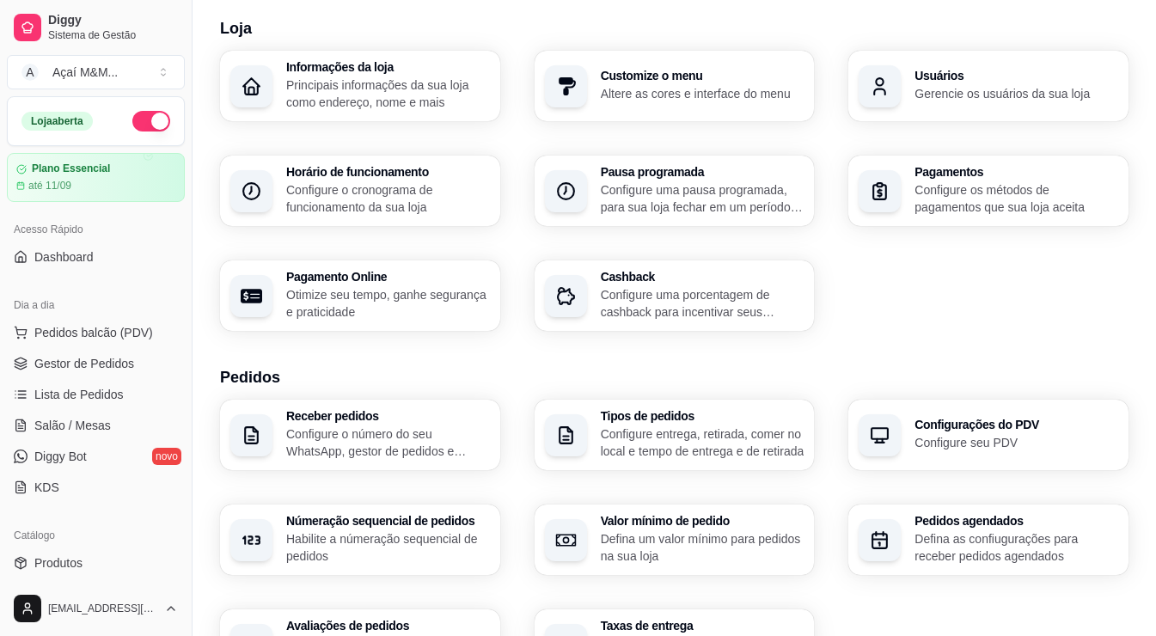
click at [714, 412] on h3 "Tipos de pedidos" at bounding box center [703, 416] width 204 height 12
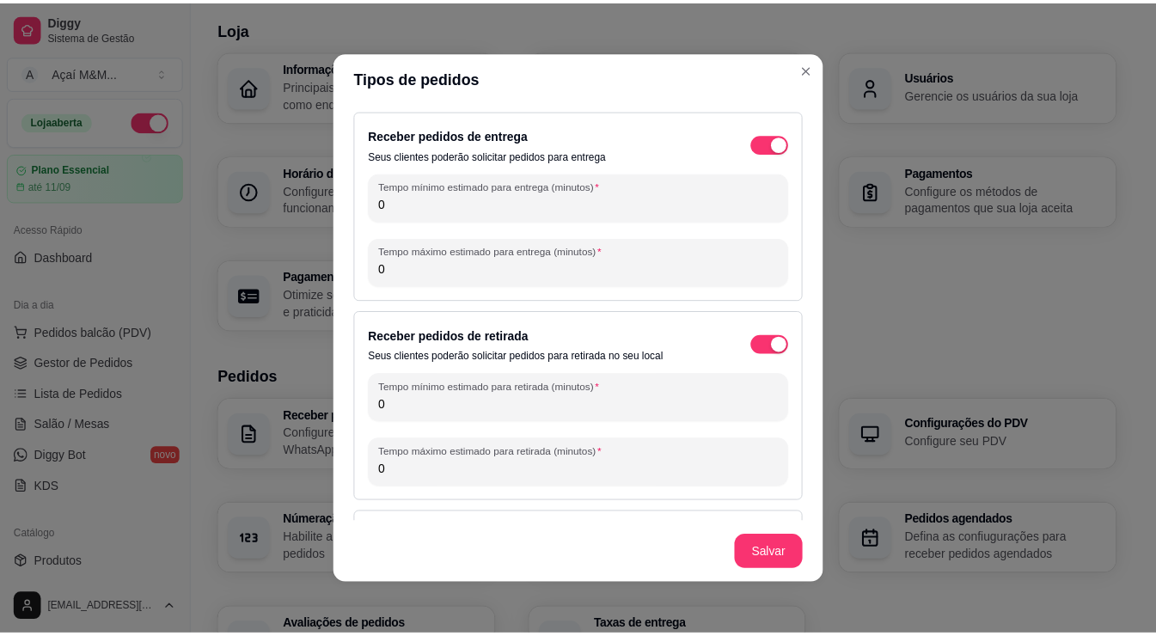
scroll to position [64, 0]
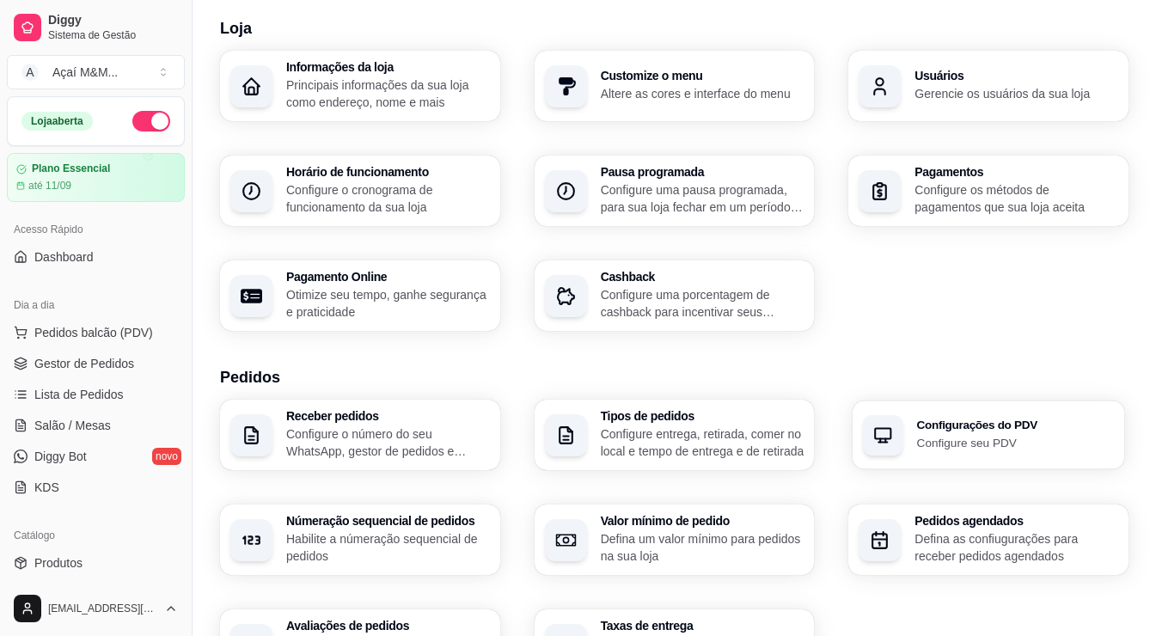
click at [970, 438] on p "Configure seu PDV" at bounding box center [1016, 442] width 198 height 16
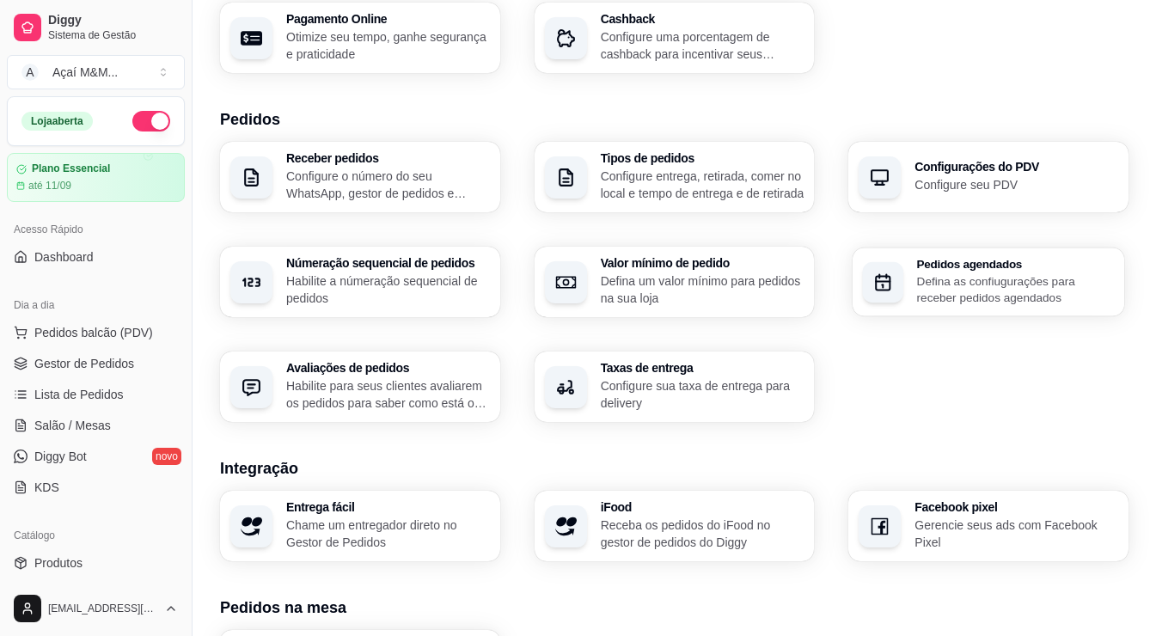
click at [983, 274] on p "Defina as confiugurações para receber pedidos agendados" at bounding box center [1016, 290] width 198 height 34
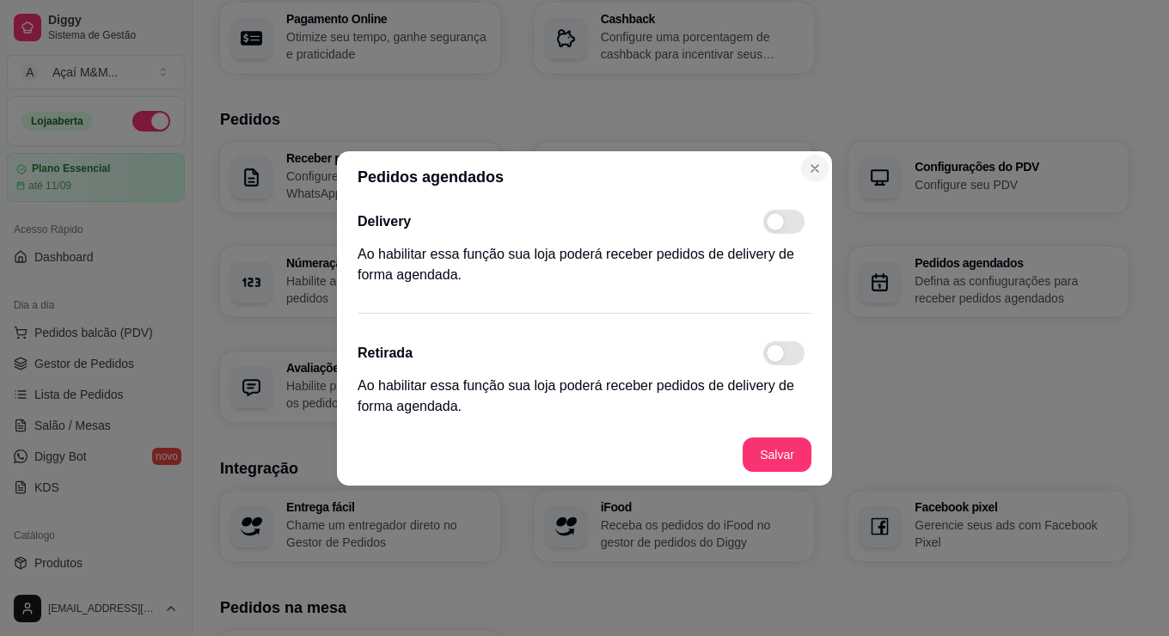
click at [807, 173] on div "Tipos de pedidos Configure entrega, retirada, comer no local e tempo de entrega…" at bounding box center [675, 177] width 280 height 70
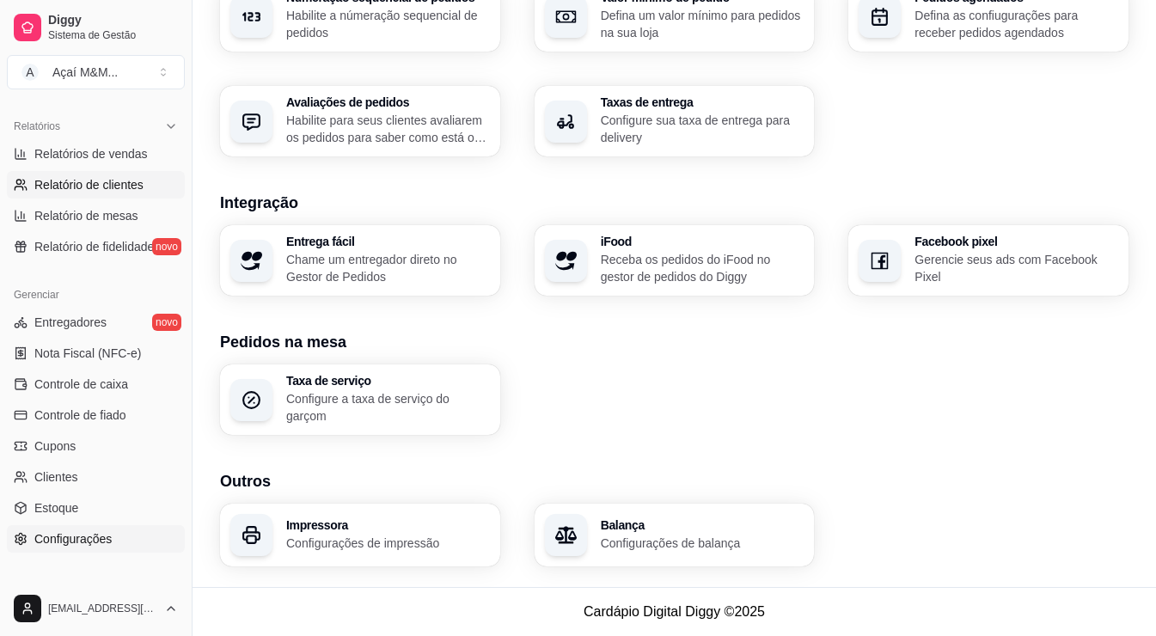
scroll to position [601, 0]
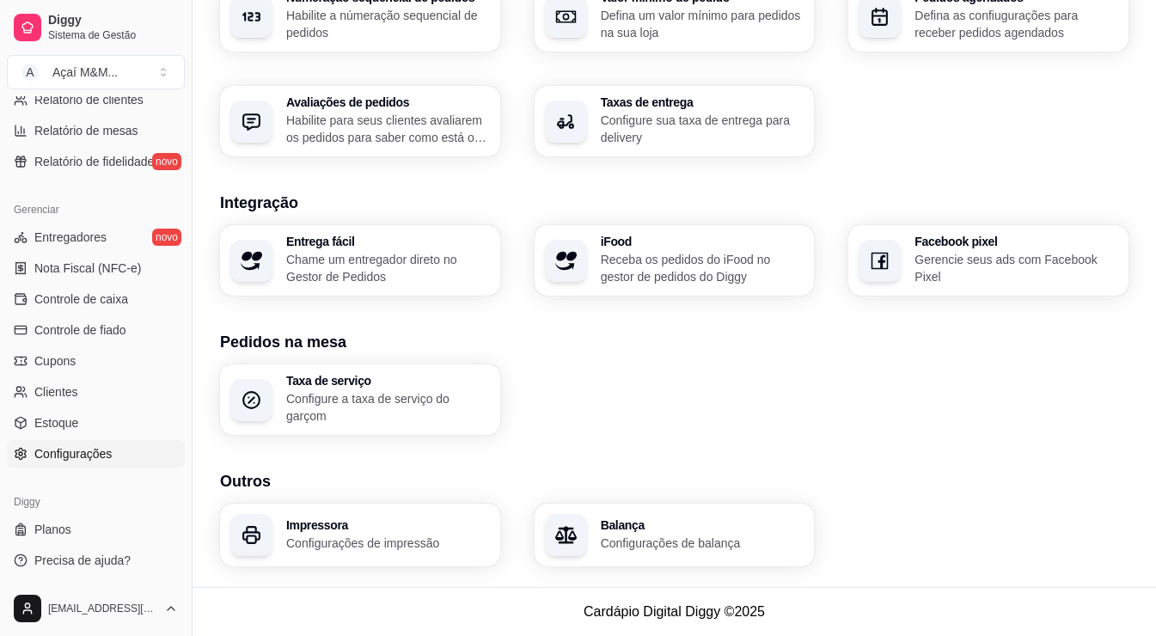
click at [133, 545] on ul "Planos Precisa de ajuda?" at bounding box center [96, 545] width 178 height 58
click at [133, 534] on link "Planos" at bounding box center [96, 530] width 178 height 28
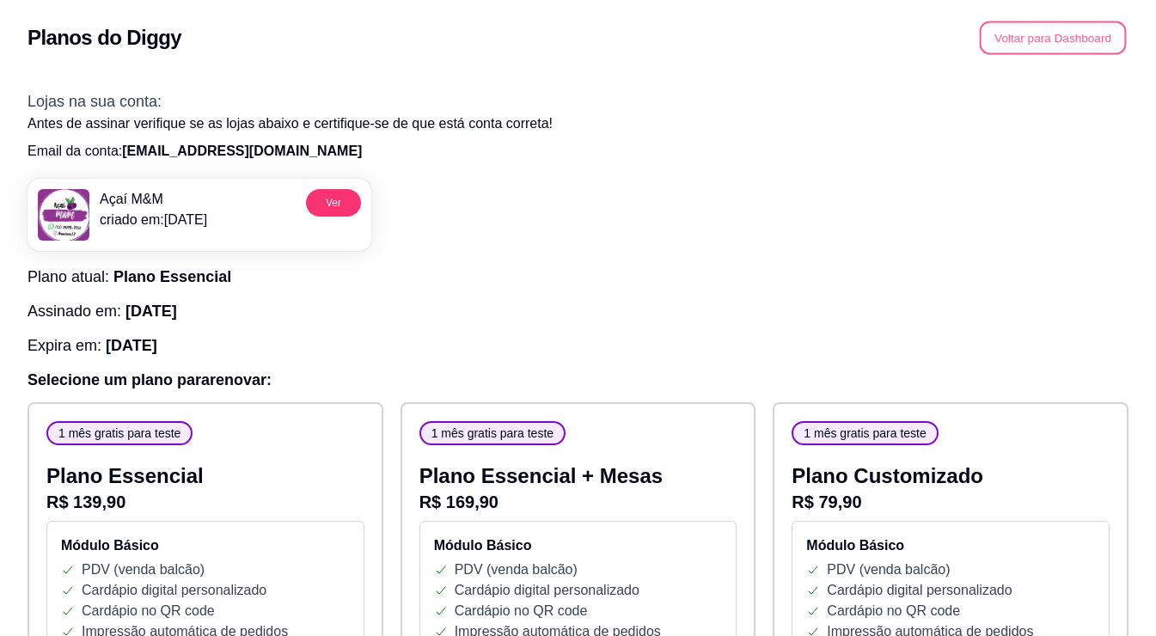
click at [1042, 49] on button "Voltar para Dashboard" at bounding box center [1053, 38] width 147 height 34
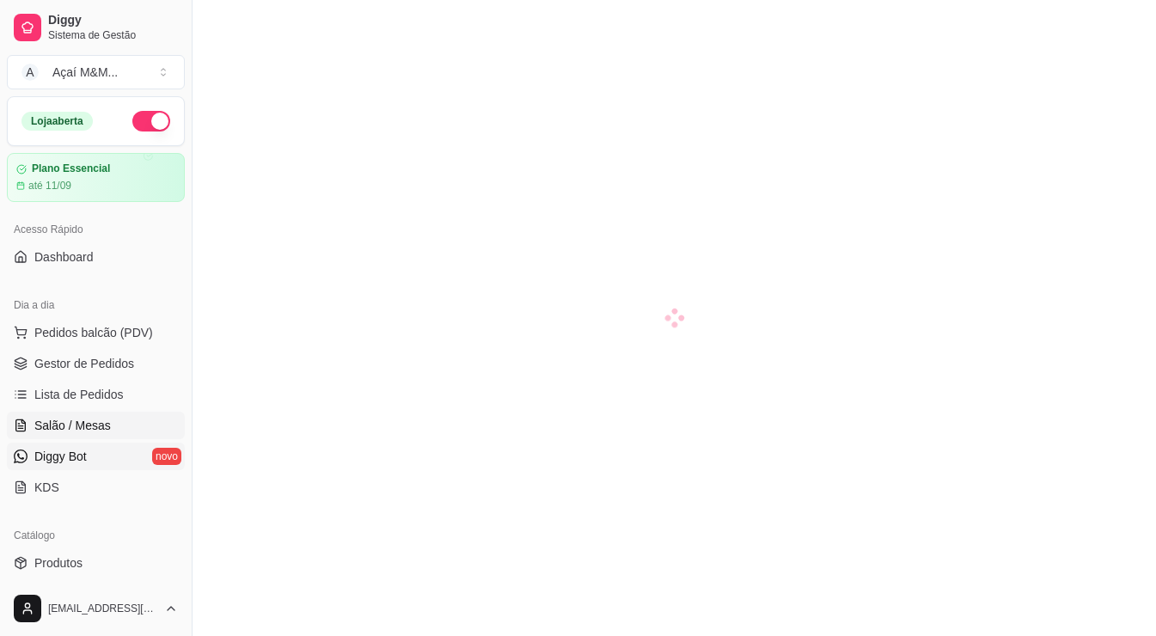
scroll to position [172, 0]
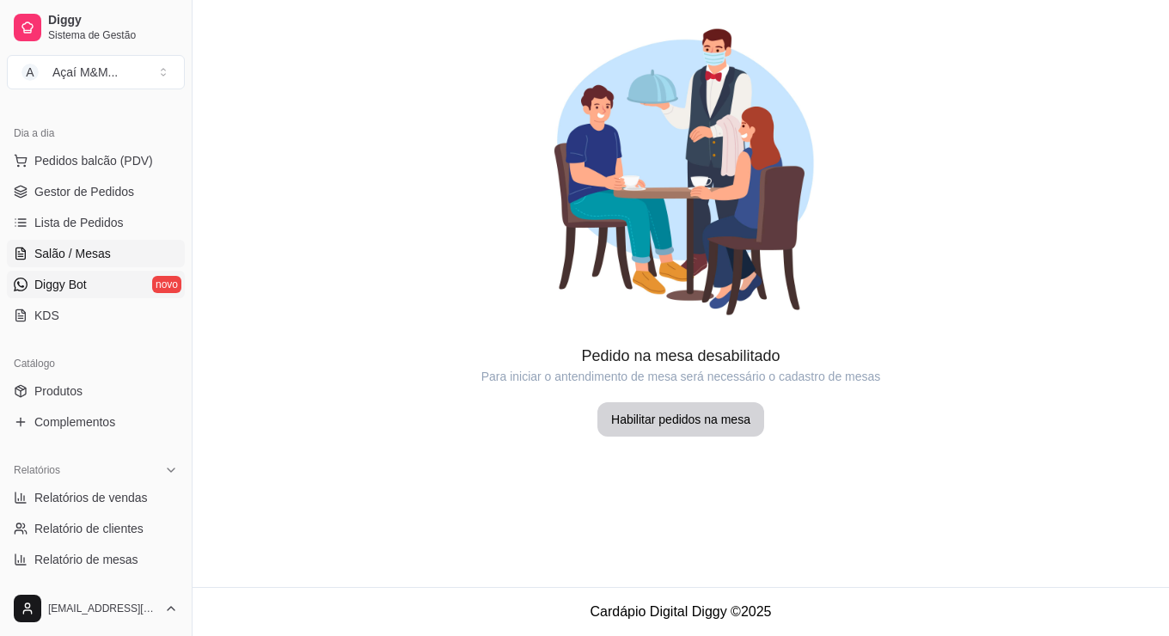
click at [121, 278] on link "Diggy Bot novo" at bounding box center [96, 285] width 178 height 28
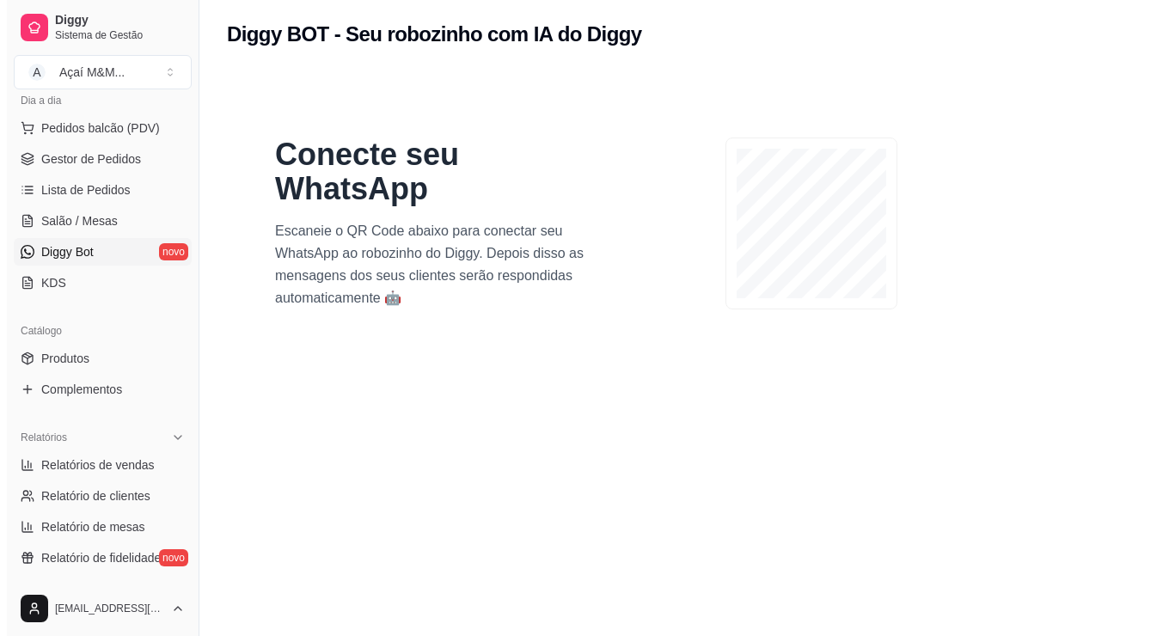
scroll to position [206, 0]
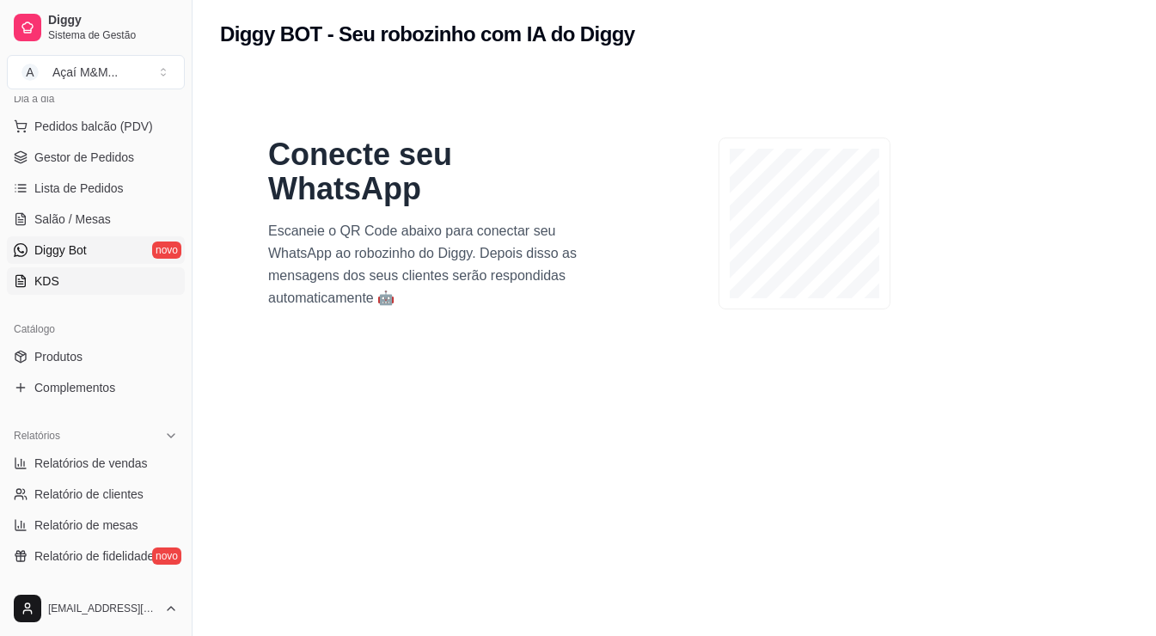
click at [77, 281] on link "KDS" at bounding box center [96, 281] width 178 height 28
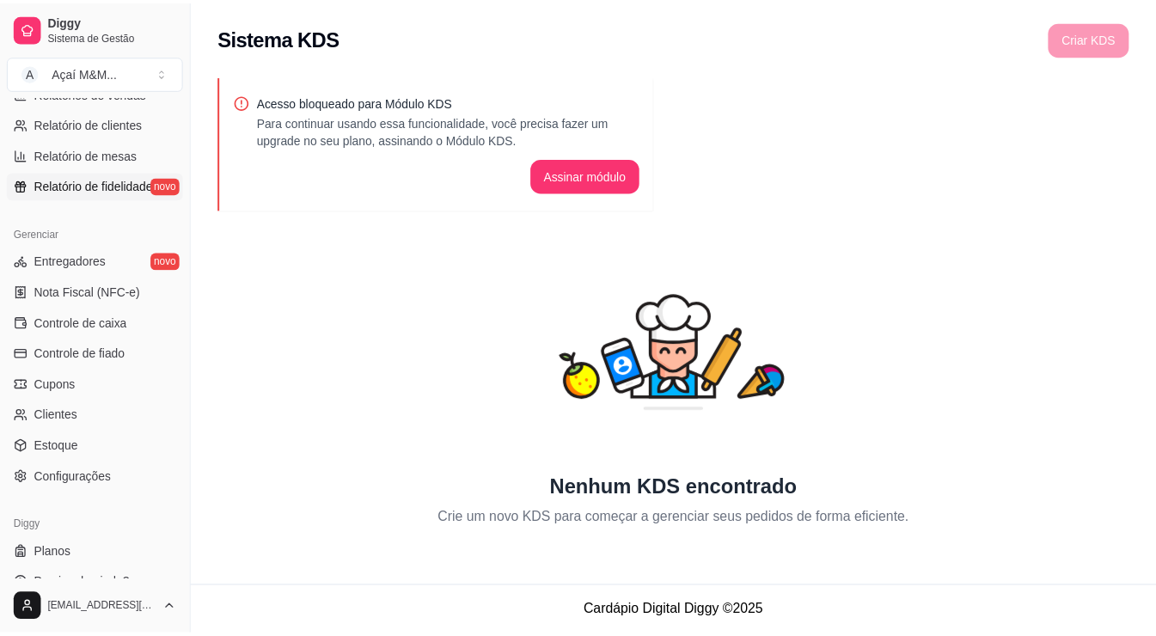
scroll to position [601, 0]
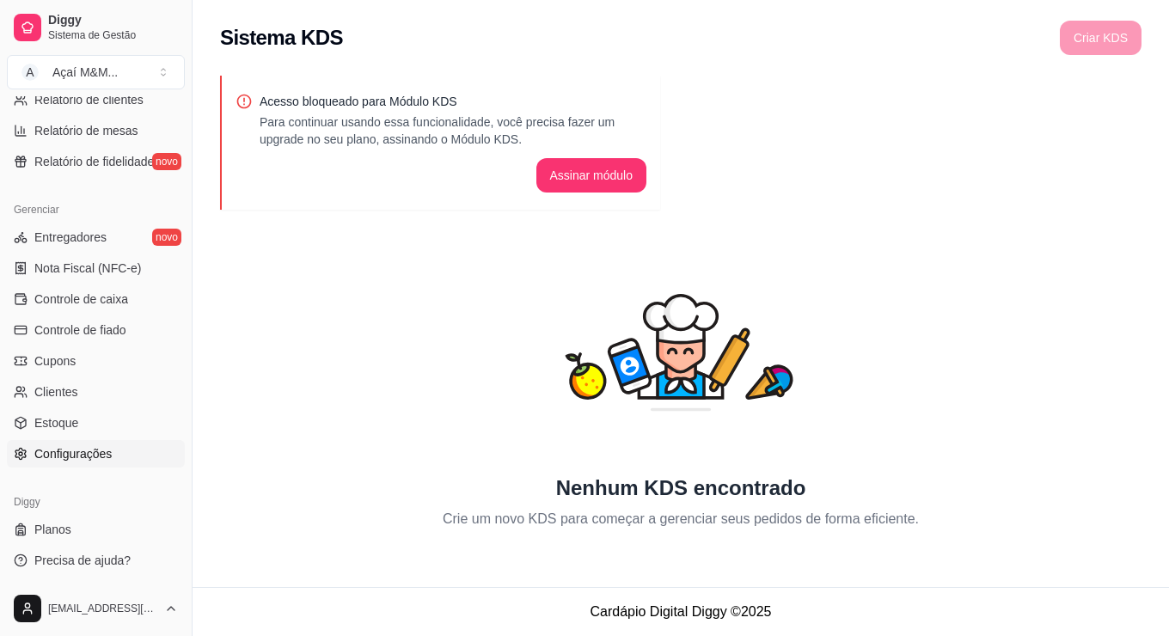
click at [118, 450] on link "Configurações" at bounding box center [96, 454] width 178 height 28
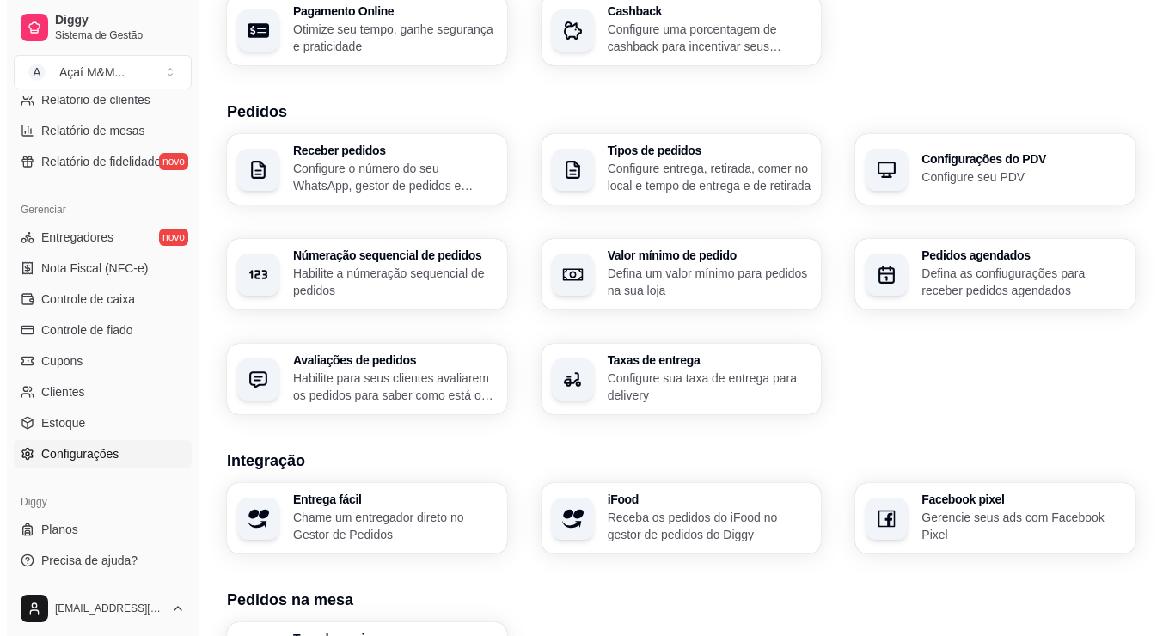
scroll to position [232, 0]
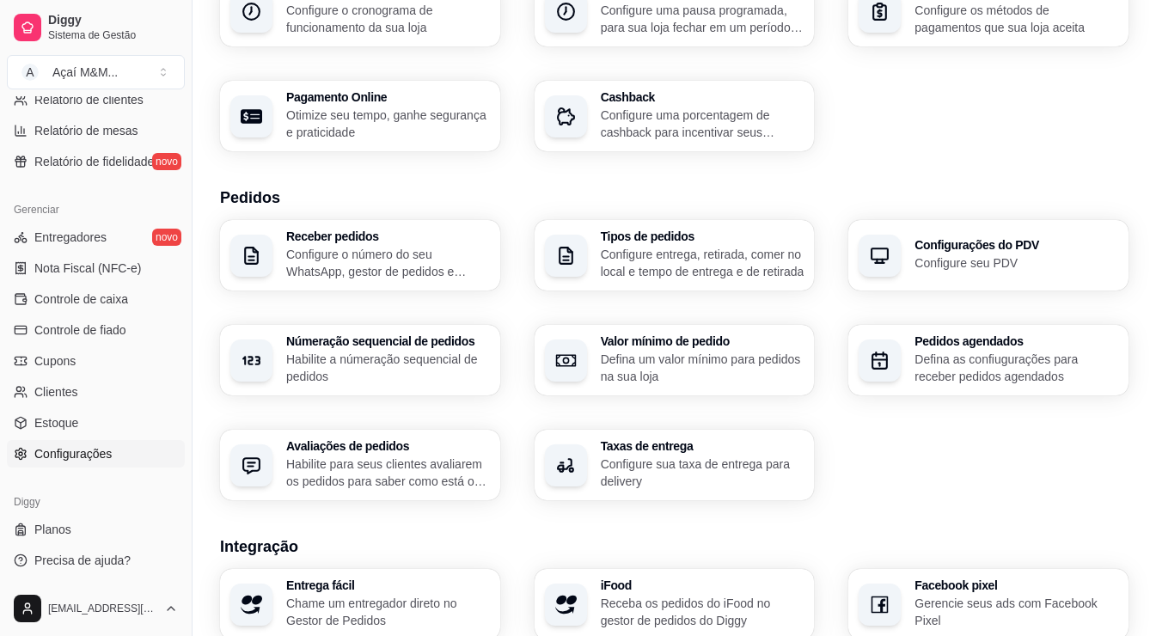
click at [418, 263] on p "Configure o número do seu WhatsApp, gestor de pedidos e outros" at bounding box center [388, 263] width 204 height 34
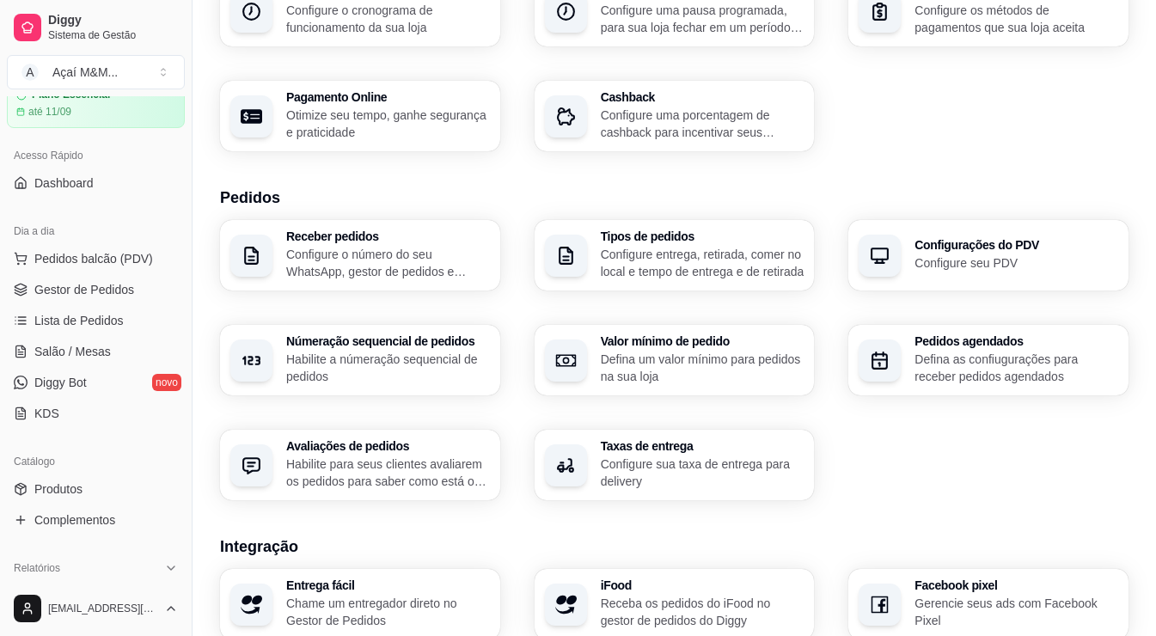
scroll to position [0, 0]
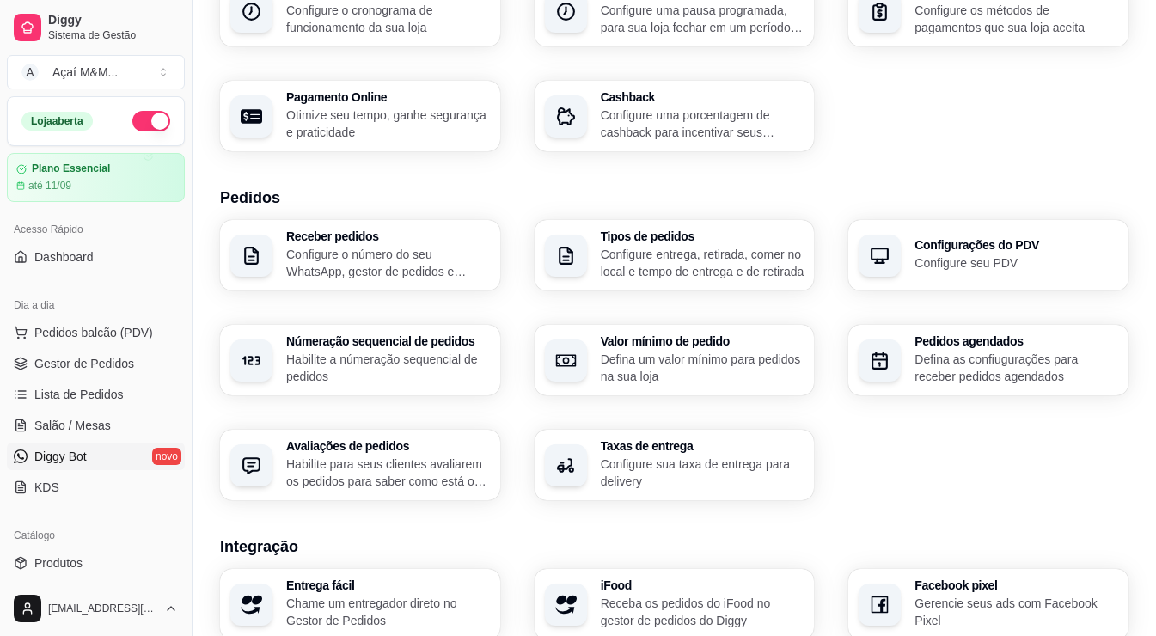
click at [120, 461] on link "Diggy Bot novo" at bounding box center [96, 457] width 178 height 28
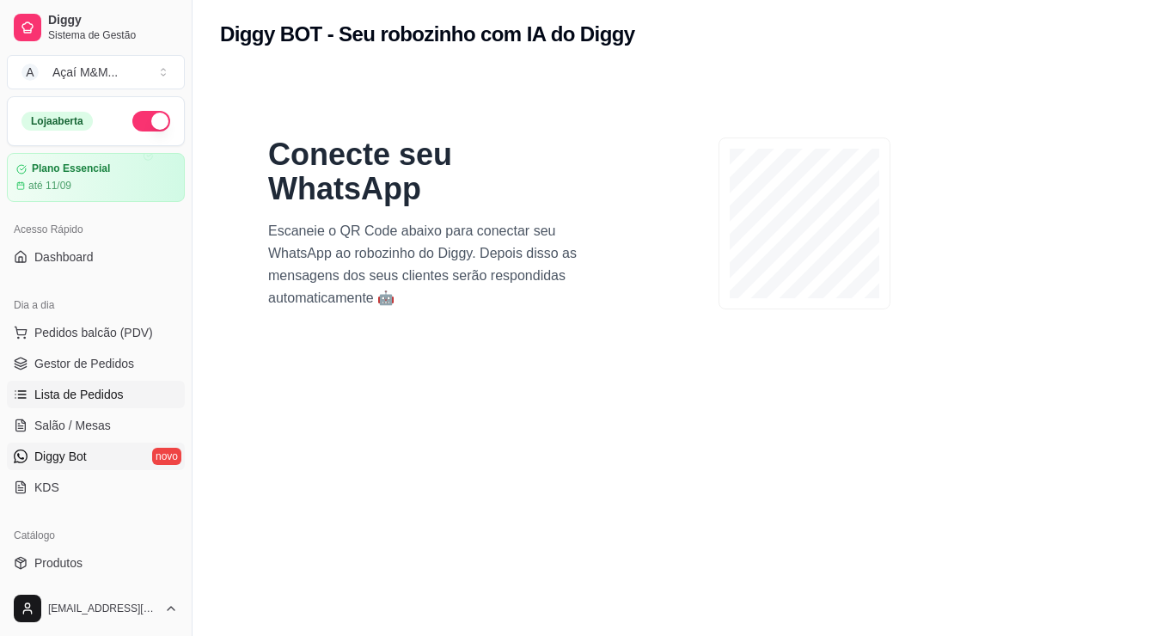
click at [112, 403] on link "Lista de Pedidos" at bounding box center [96, 395] width 178 height 28
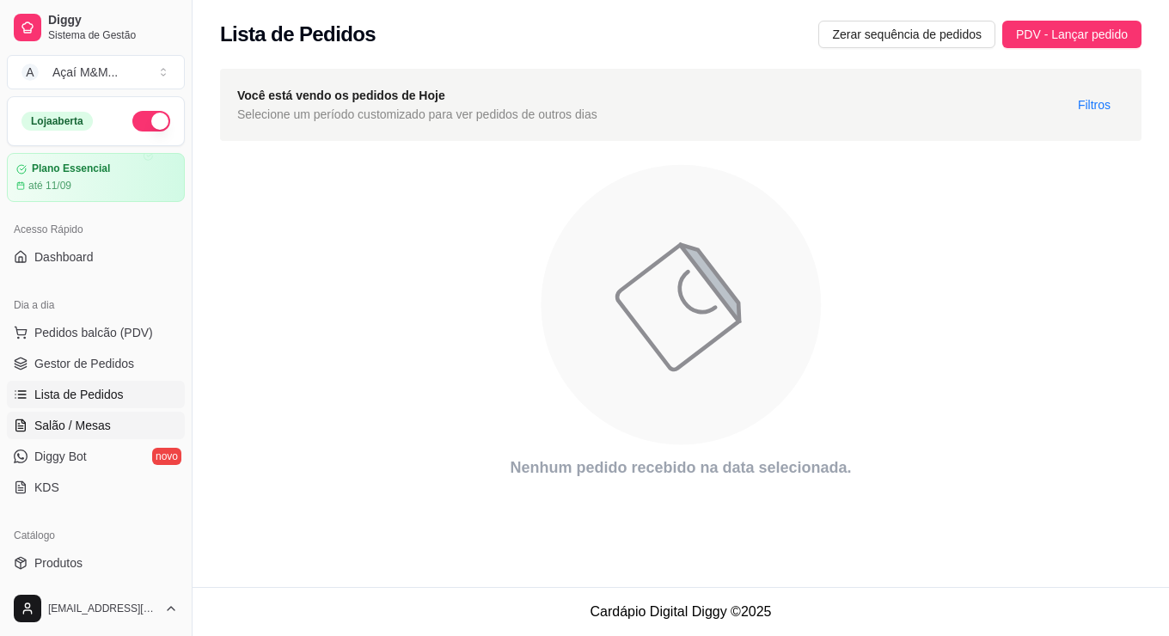
click at [119, 432] on link "Salão / Mesas" at bounding box center [96, 426] width 178 height 28
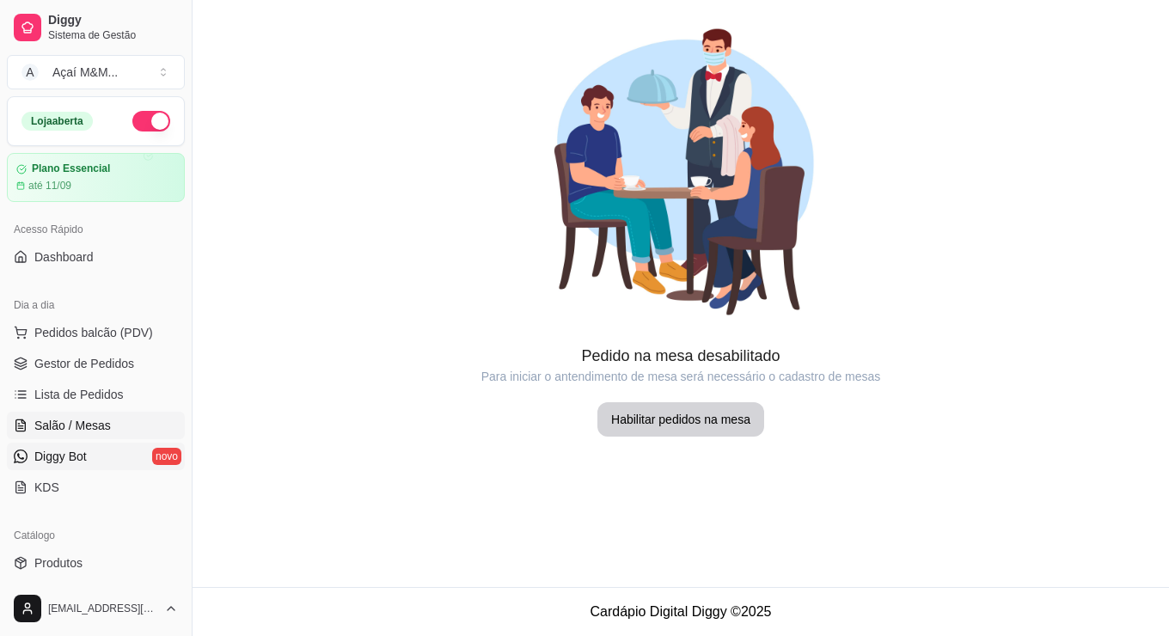
click at [119, 449] on link "Diggy Bot novo" at bounding box center [96, 457] width 178 height 28
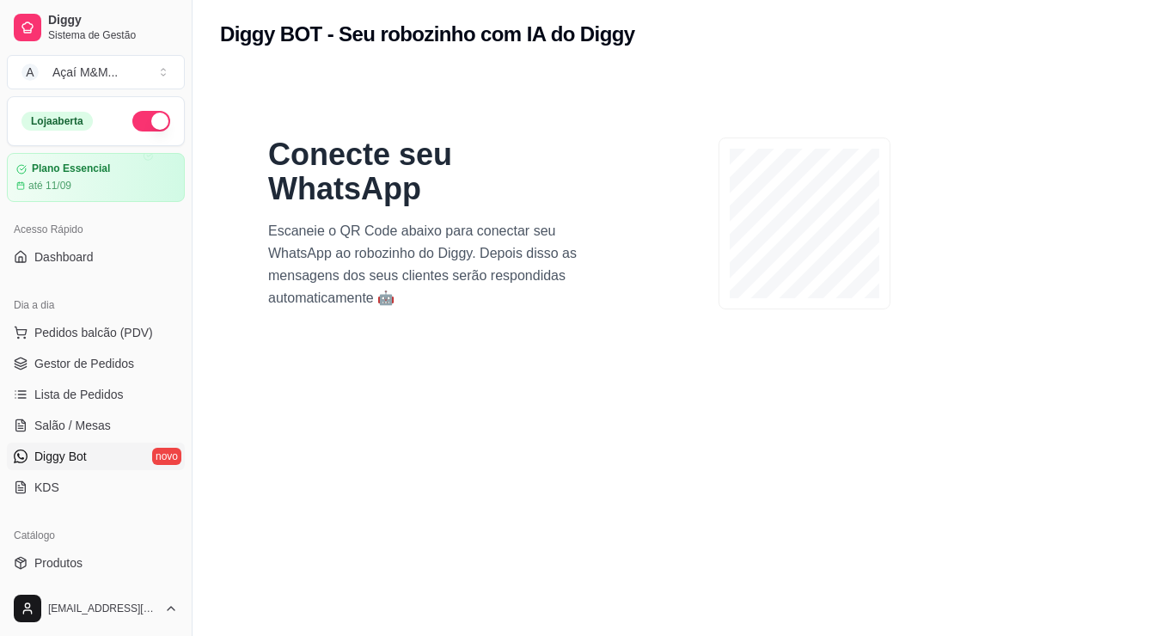
click at [420, 283] on p "Escaneie o QR Code abaixo para conectar seu WhatsApp ao robozinho do Diggy. Dep…" at bounding box center [433, 264] width 330 height 89
click at [420, 280] on p "Escaneie o QR Code abaixo para conectar seu WhatsApp ao robozinho do Diggy. Dep…" at bounding box center [433, 264] width 330 height 89
click at [188, 107] on button "Toggle Sidebar" at bounding box center [192, 318] width 14 height 636
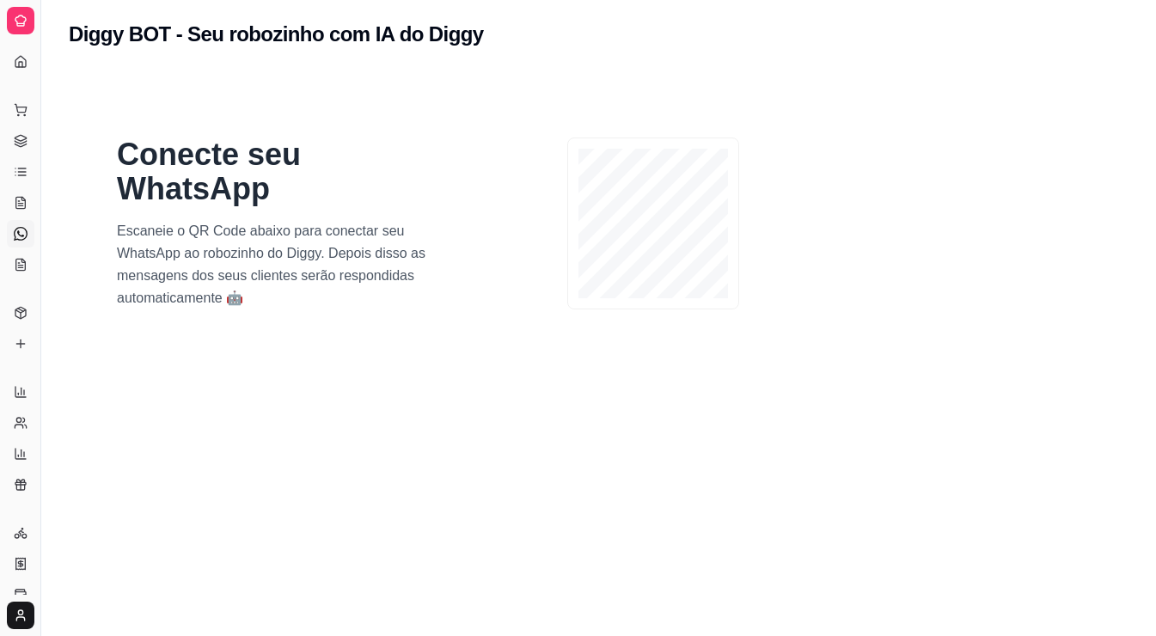
click at [4, 9] on div "Diggy Sistema de Gestão A Açaí M&M ..." at bounding box center [20, 20] width 40 height 41
click at [0, 53] on div "Acesso Rápido Dashboard" at bounding box center [20, 61] width 40 height 41
click at [7, 61] on link "Dashboard" at bounding box center [21, 62] width 28 height 28
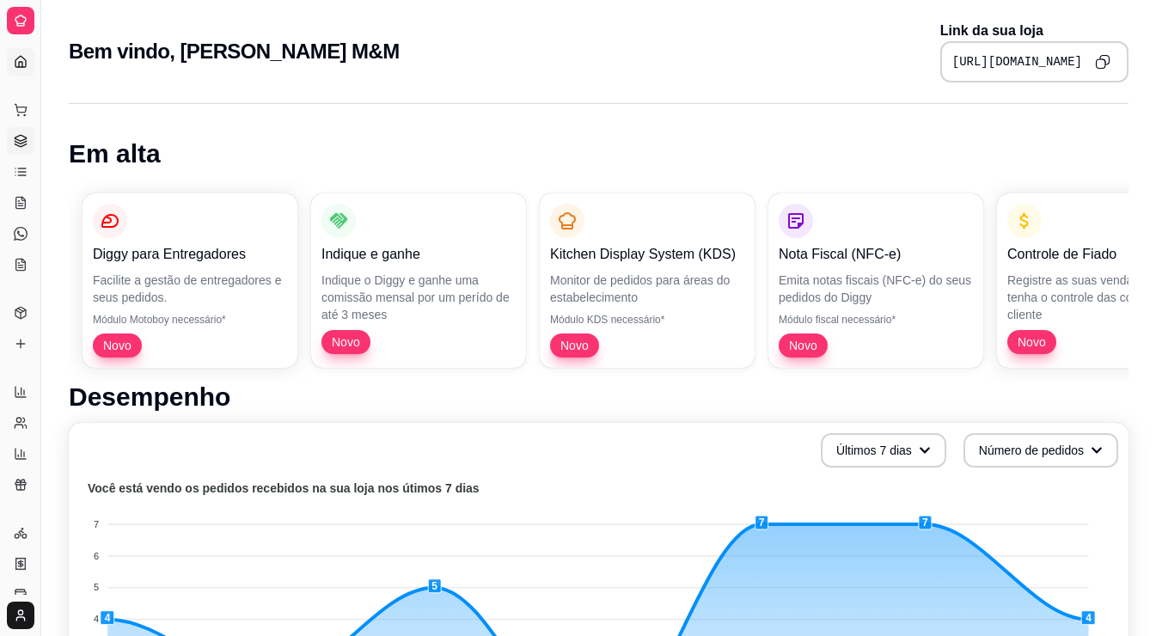
click at [23, 131] on link "Gestor de Pedidos" at bounding box center [21, 141] width 28 height 28
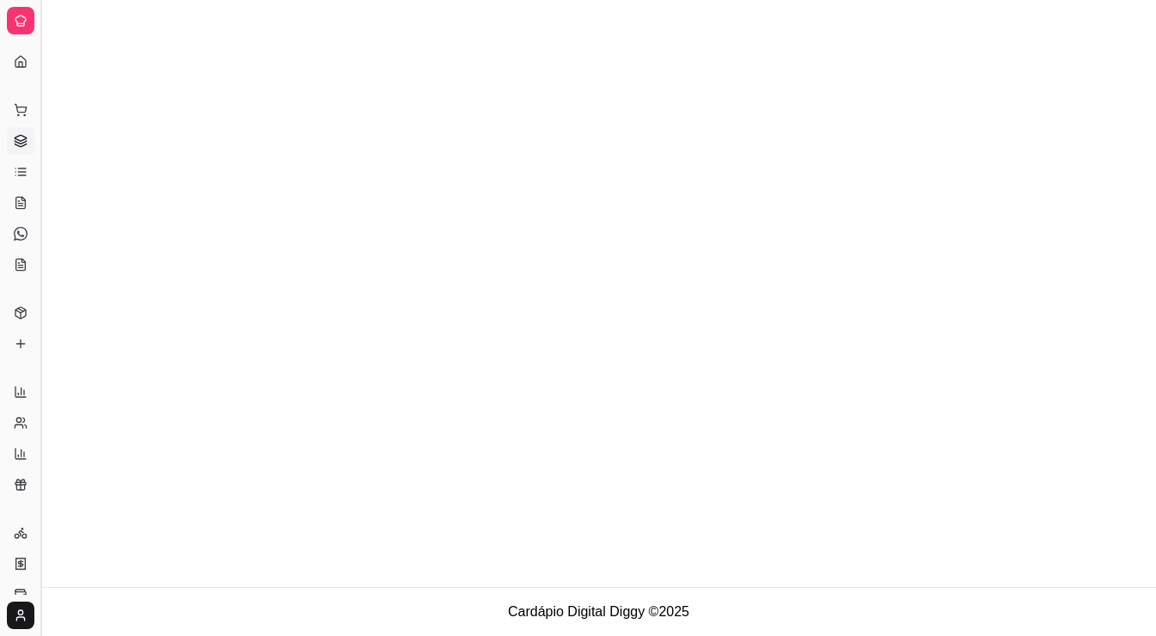
click at [37, 102] on button "Toggle Sidebar" at bounding box center [41, 318] width 14 height 636
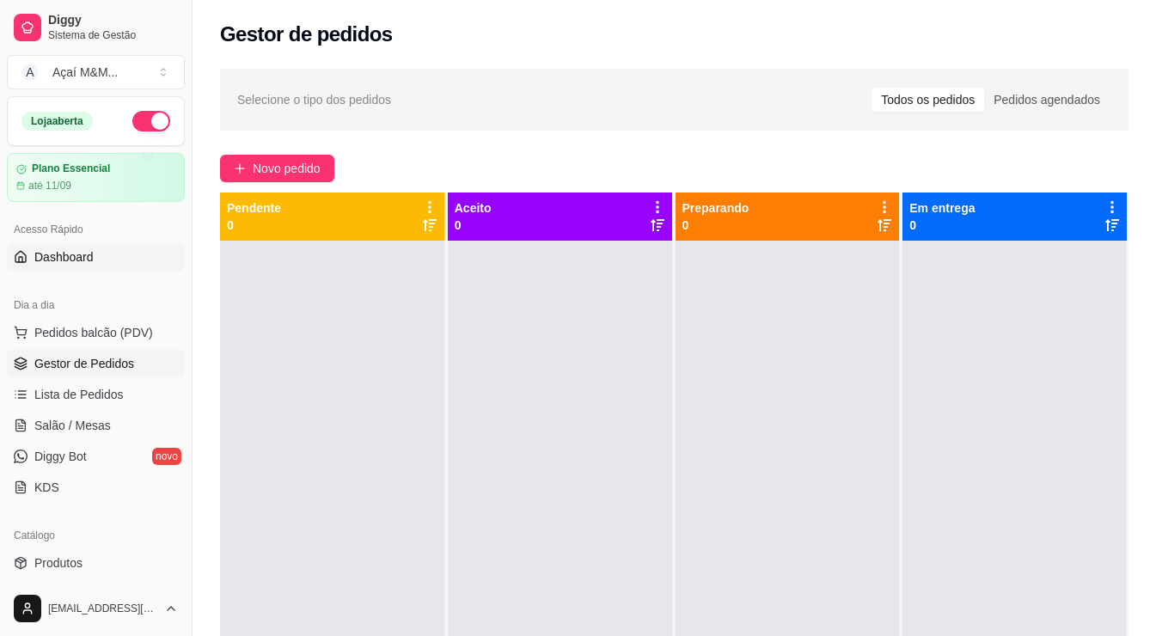
drag, startPoint x: 116, startPoint y: 275, endPoint x: 117, endPoint y: 264, distance: 11.2
click at [116, 273] on div "Acesso Rápido Dashboard" at bounding box center [96, 243] width 192 height 69
click at [117, 264] on link "Dashboard" at bounding box center [96, 257] width 178 height 28
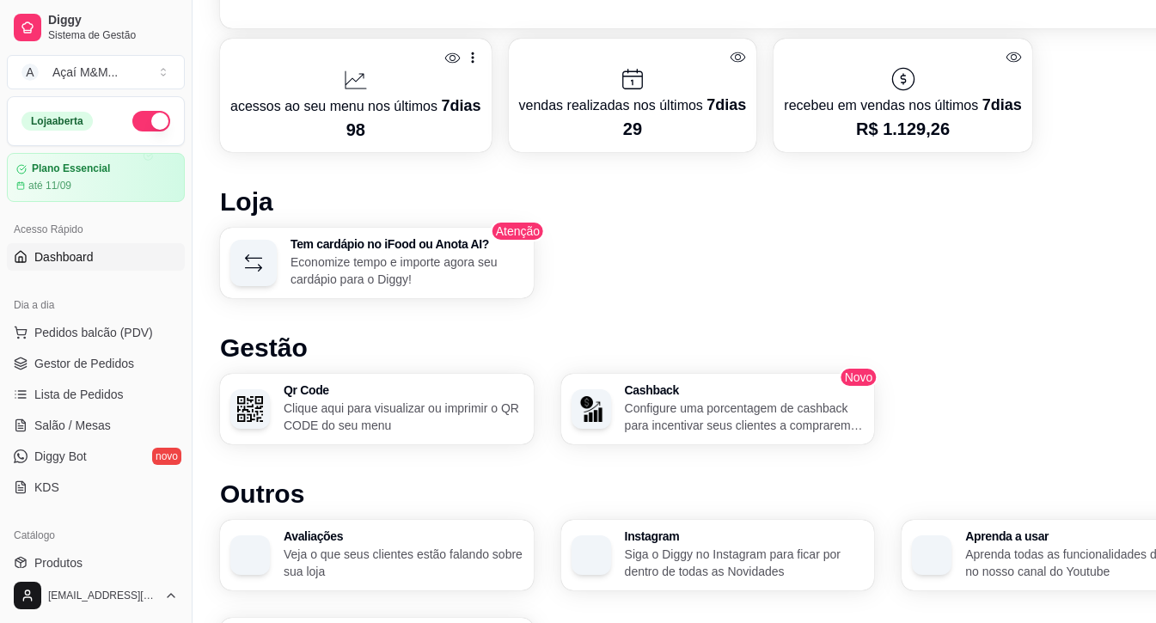
scroll to position [860, 0]
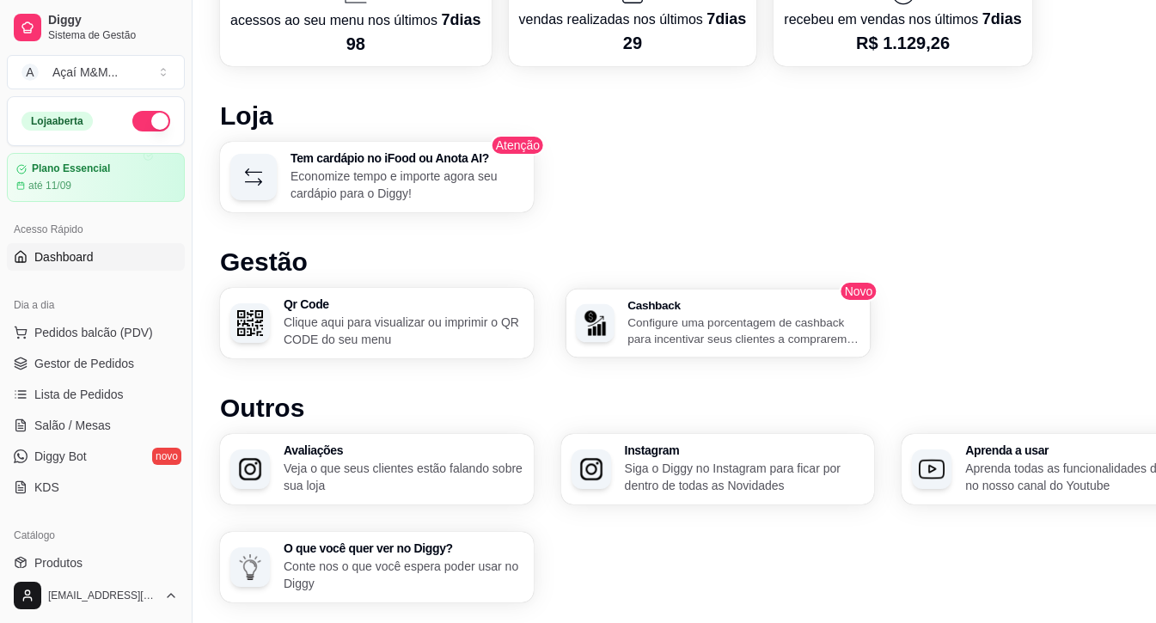
click at [650, 315] on p "Configure uma porcentagem de cashback para incentivar seus clientes a comprarem…" at bounding box center [744, 331] width 232 height 34
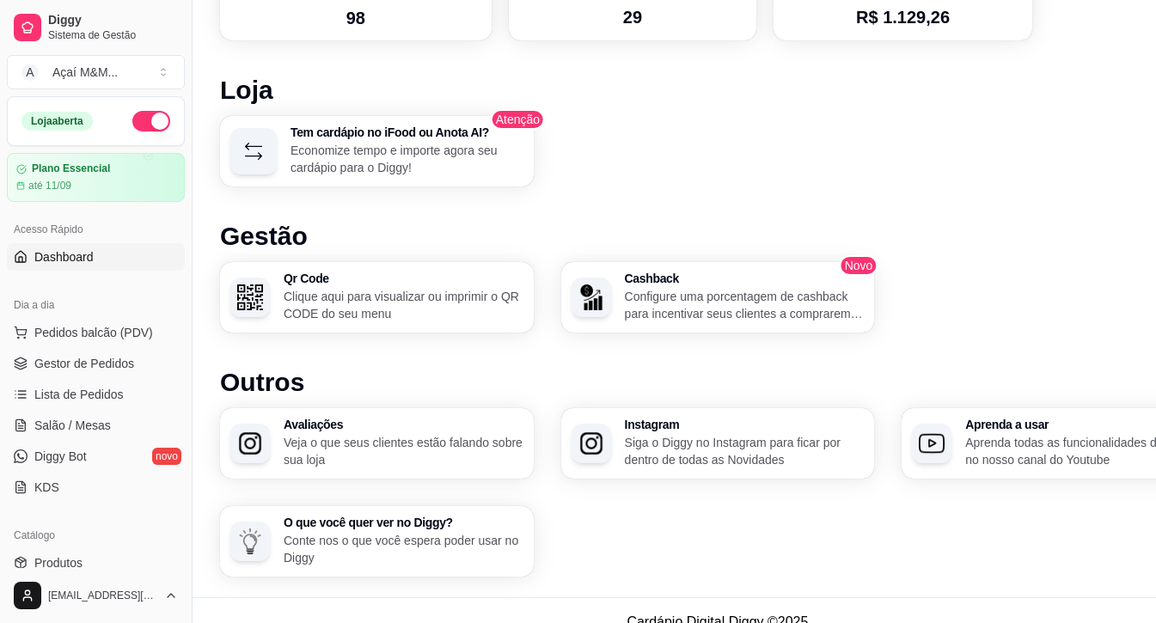
scroll to position [908, 0]
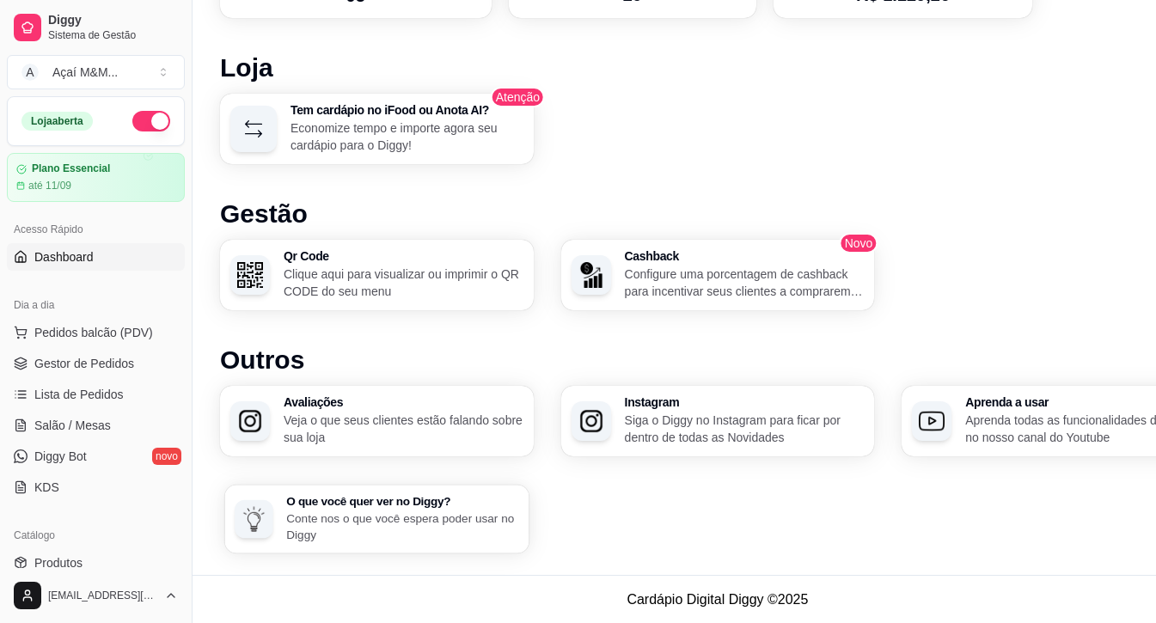
click at [467, 527] on p "Conte nos o que você espera poder usar no Diggy" at bounding box center [402, 527] width 232 height 34
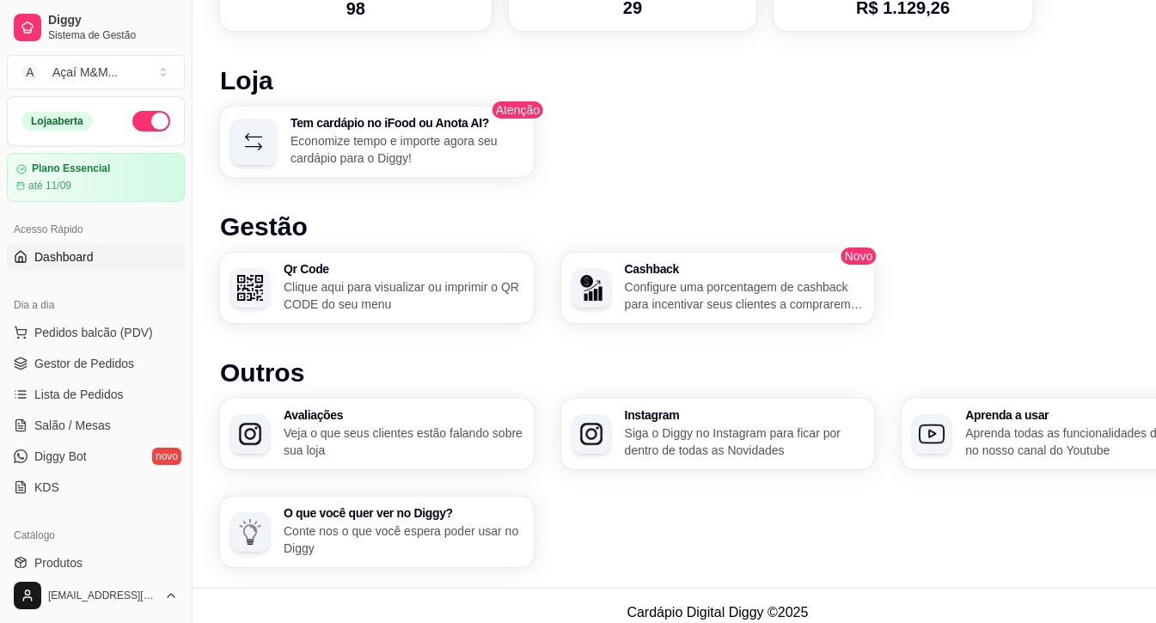
click at [1059, 432] on p "Aprenda todas as funcionalidades do Diggy no nosso canal do Youtube" at bounding box center [1085, 442] width 240 height 34
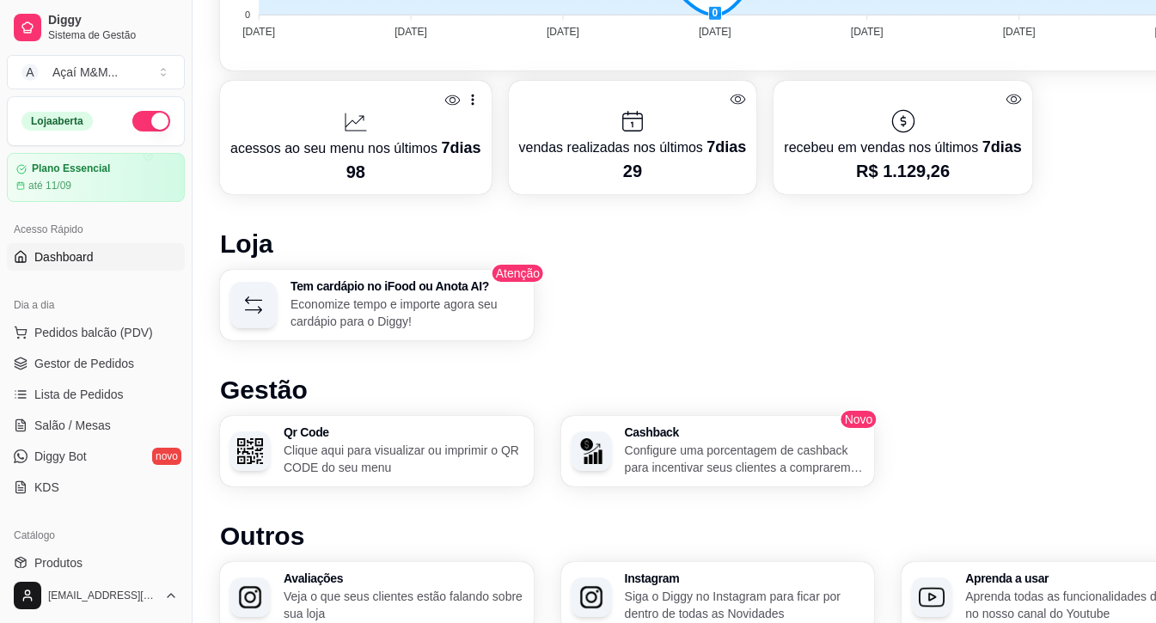
scroll to position [551, 0]
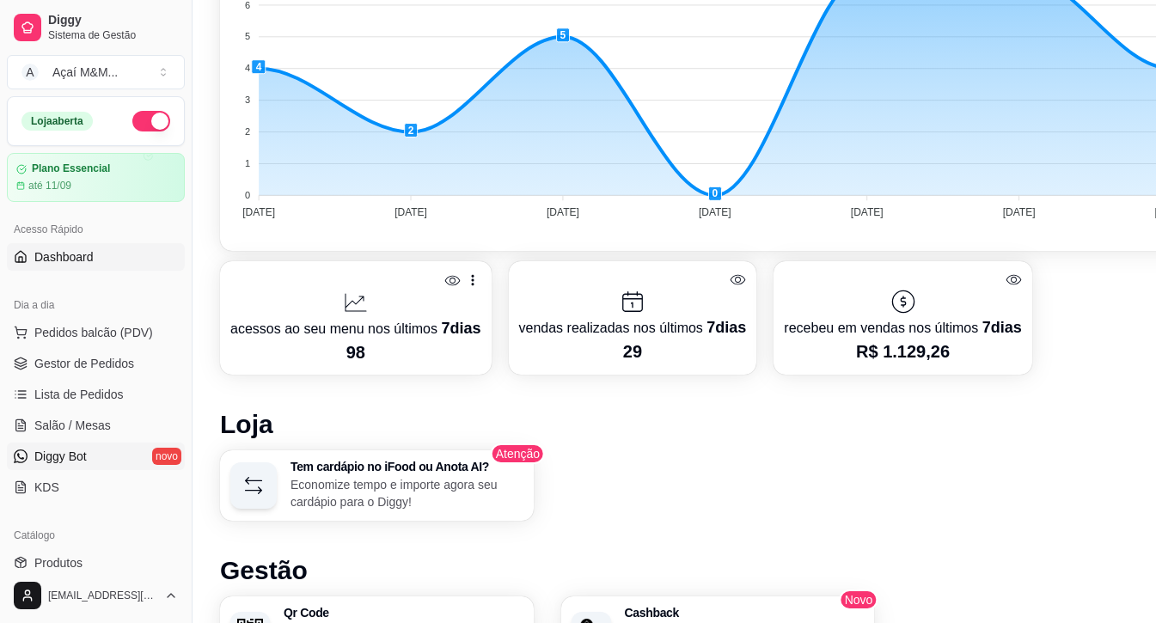
click at [138, 448] on link "Diggy Bot novo" at bounding box center [96, 457] width 178 height 28
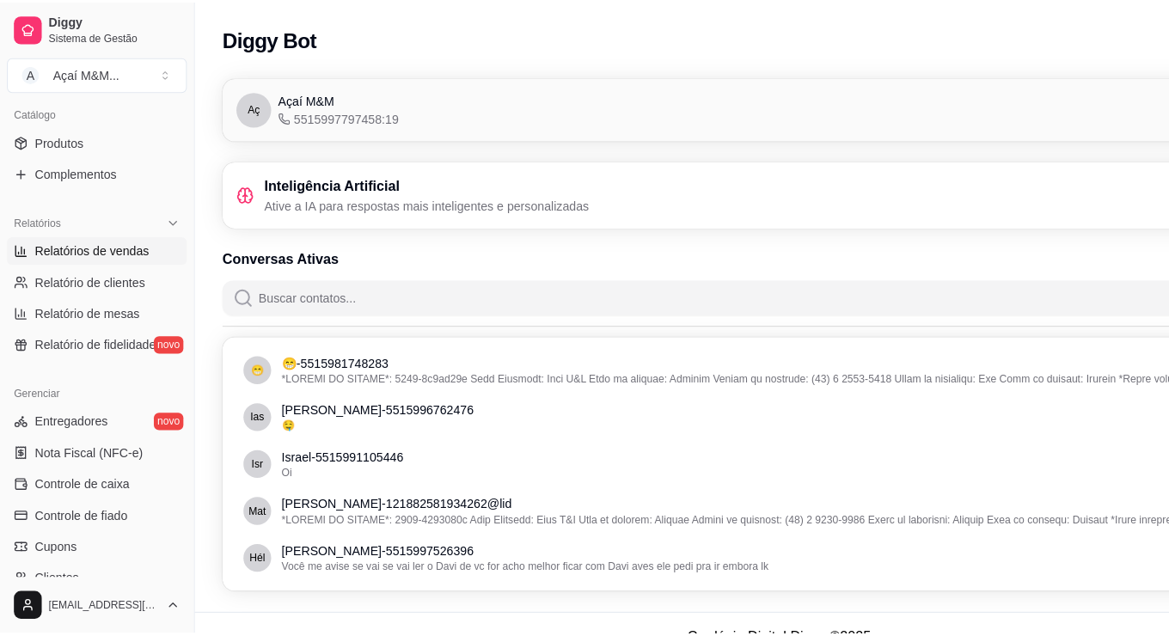
scroll to position [166, 0]
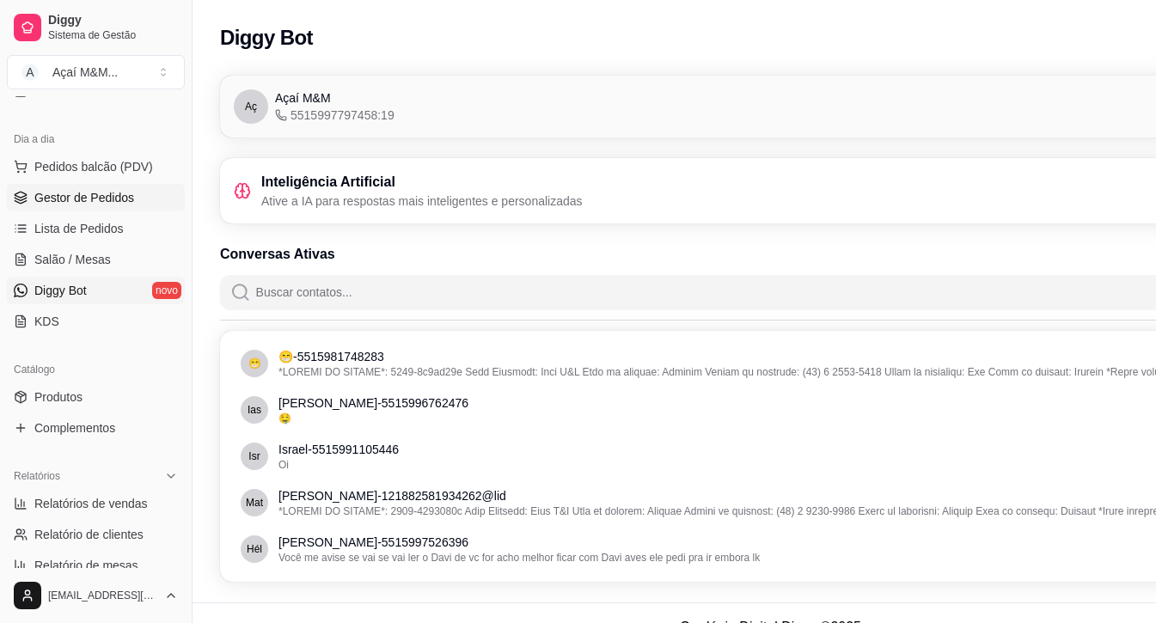
click at [100, 200] on span "Gestor de Pedidos" at bounding box center [84, 197] width 100 height 17
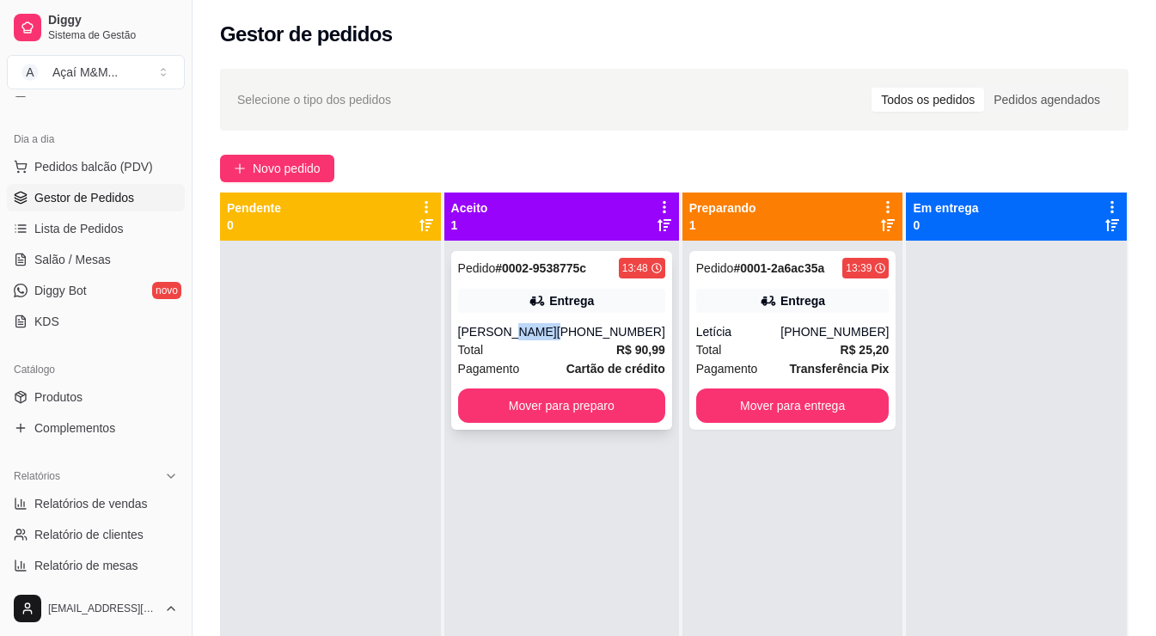
click at [565, 338] on div "Matheus (15) 99762-7633" at bounding box center [561, 331] width 207 height 17
click at [805, 343] on div "Total R$ 25,20" at bounding box center [792, 349] width 193 height 19
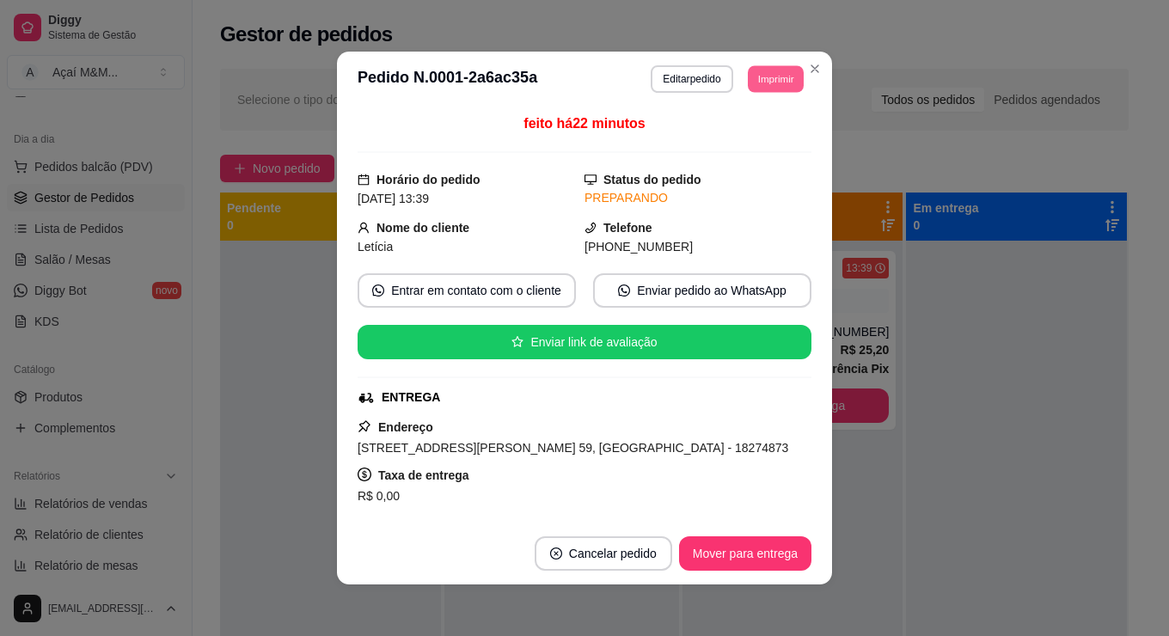
click at [774, 78] on button "Imprimir" at bounding box center [776, 78] width 56 height 27
click at [745, 136] on button "IMPRESSORA" at bounding box center [737, 140] width 125 height 28
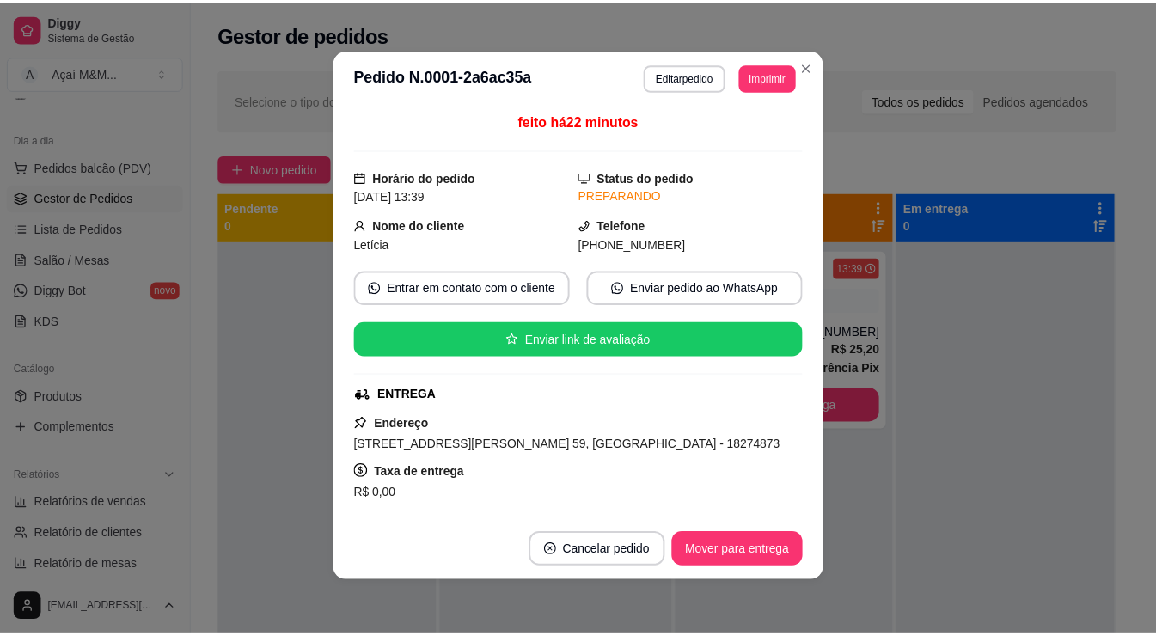
scroll to position [3, 0]
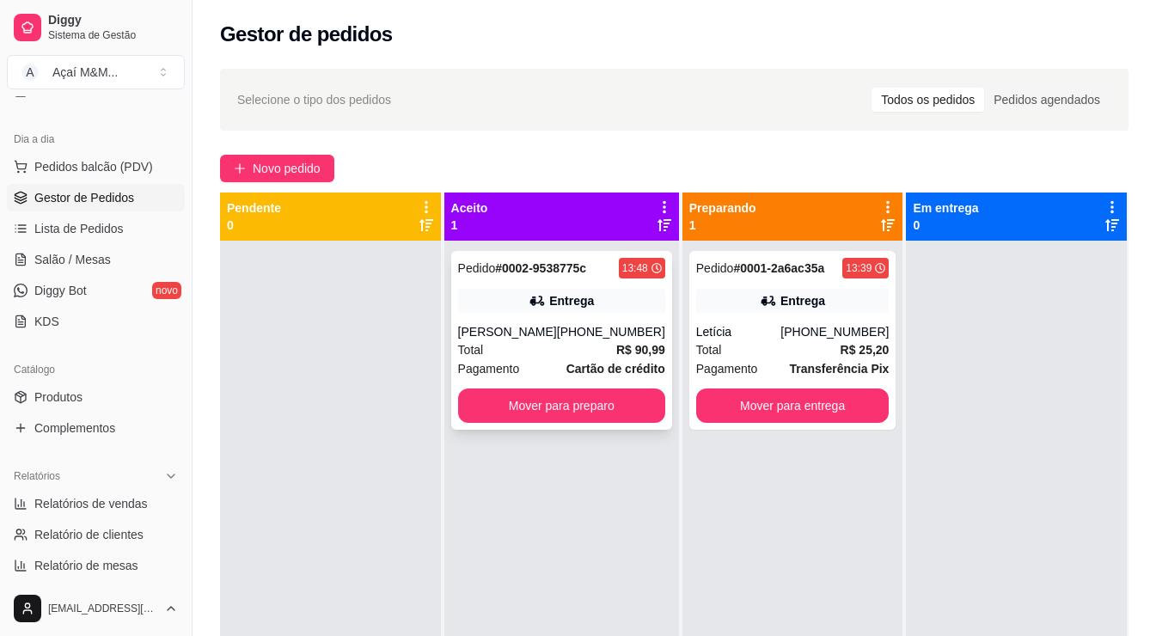
click at [571, 340] on div "Total R$ 90,99" at bounding box center [561, 349] width 207 height 19
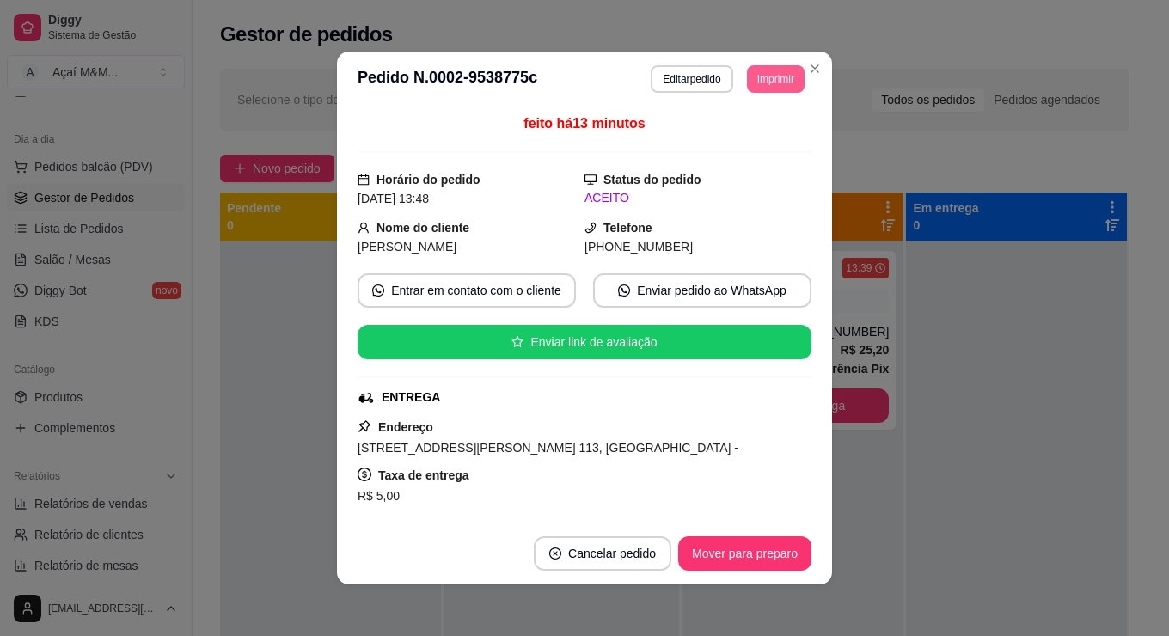
click at [764, 71] on button "Imprimir" at bounding box center [776, 79] width 58 height 28
click at [721, 138] on button "IMPRESSORA" at bounding box center [737, 140] width 125 height 28
click at [766, 62] on header "**********" at bounding box center [584, 79] width 495 height 55
click at [755, 76] on button "Imprimir" at bounding box center [776, 78] width 56 height 27
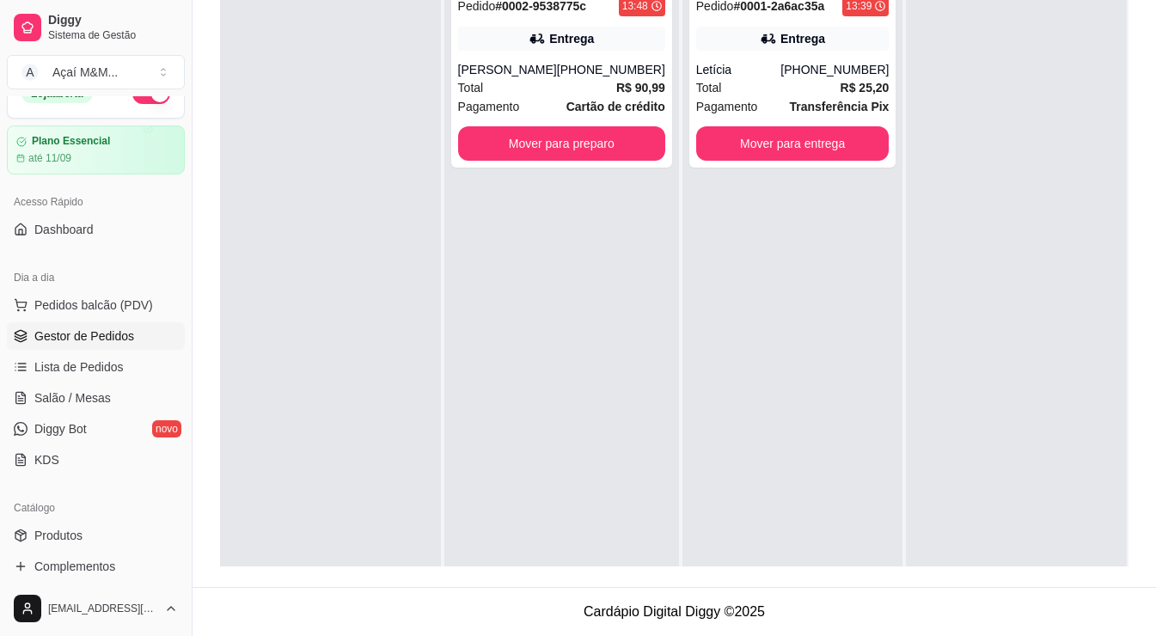
scroll to position [0, 0]
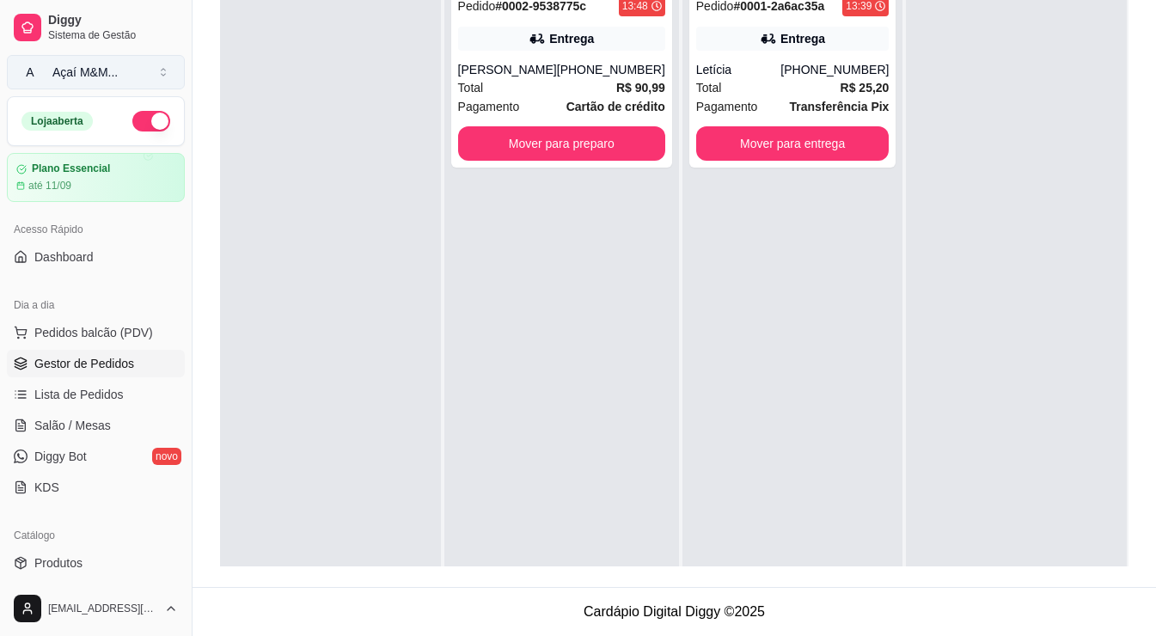
click at [146, 64] on button "A Açaí M&M ..." at bounding box center [96, 72] width 178 height 34
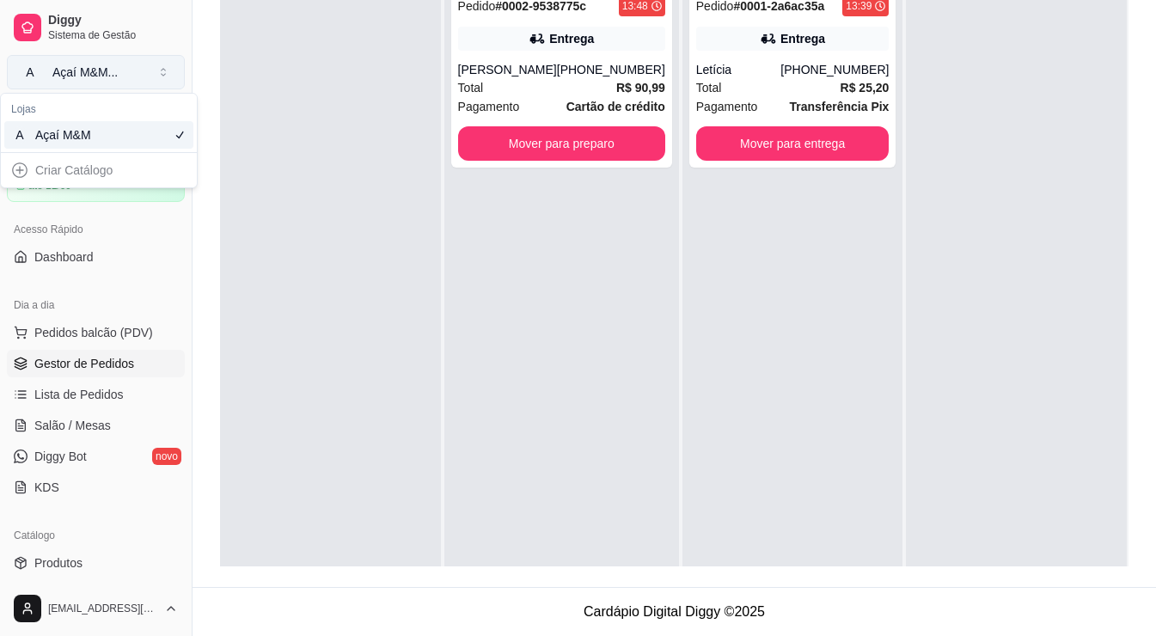
click at [136, 65] on button "A Açaí M&M ..." at bounding box center [96, 72] width 178 height 34
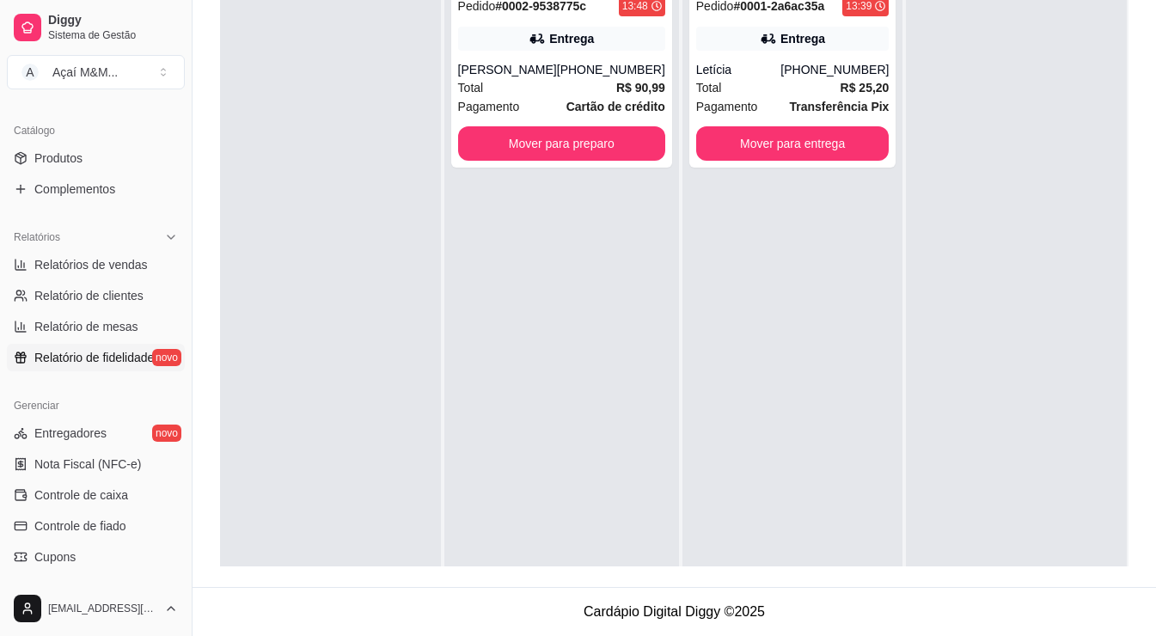
scroll to position [516, 0]
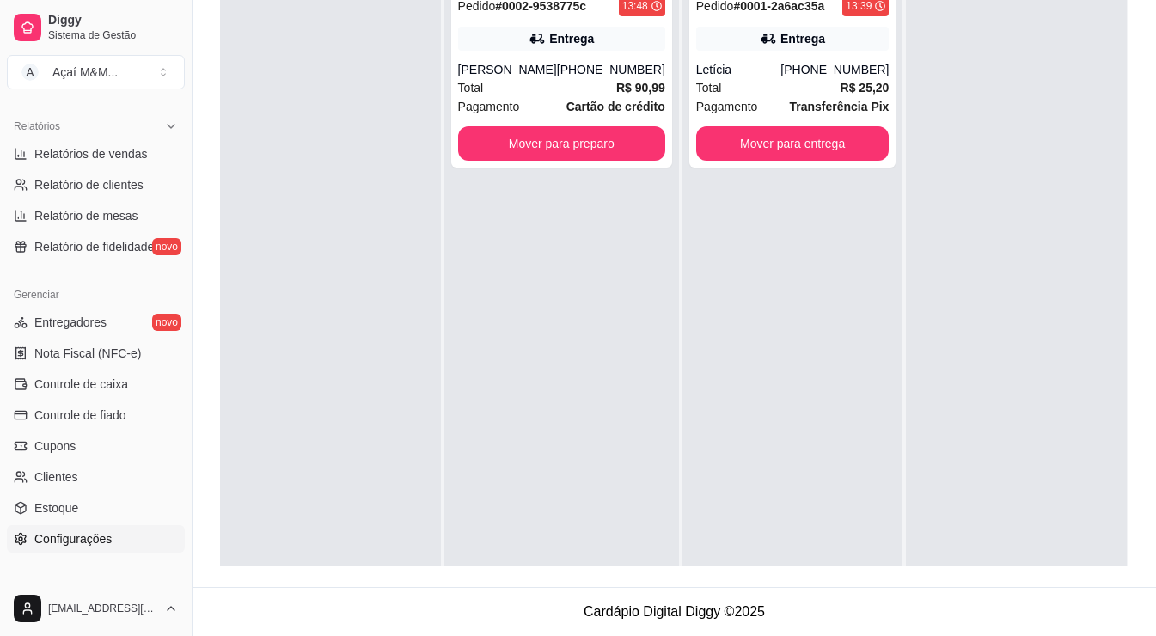
click at [78, 535] on span "Configurações" at bounding box center [72, 538] width 77 height 17
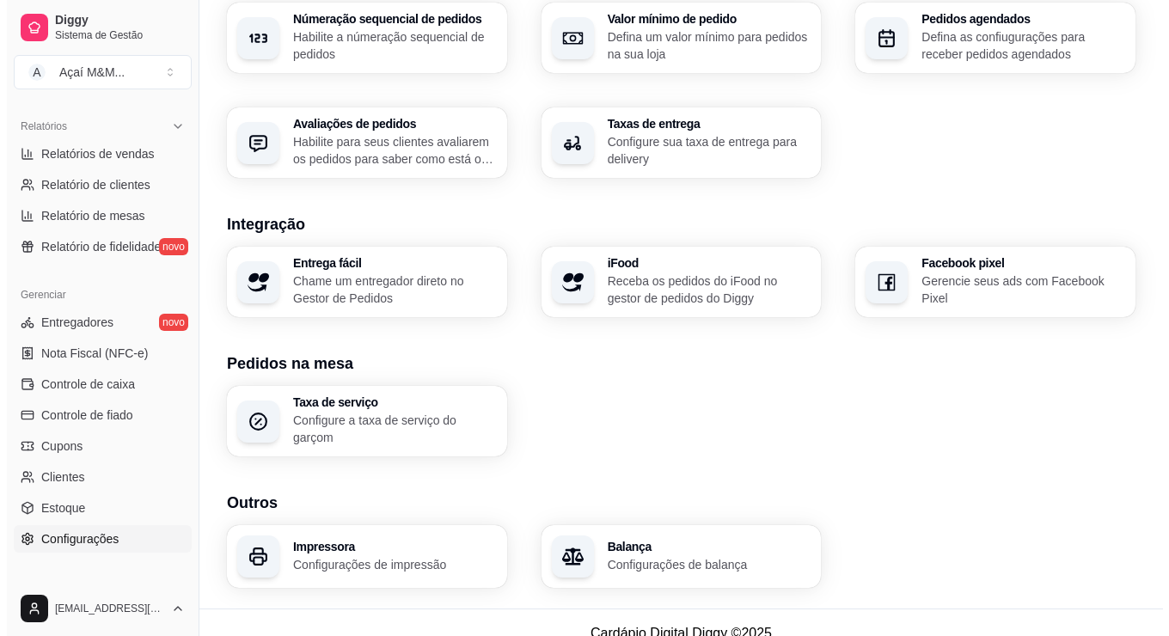
scroll to position [576, 0]
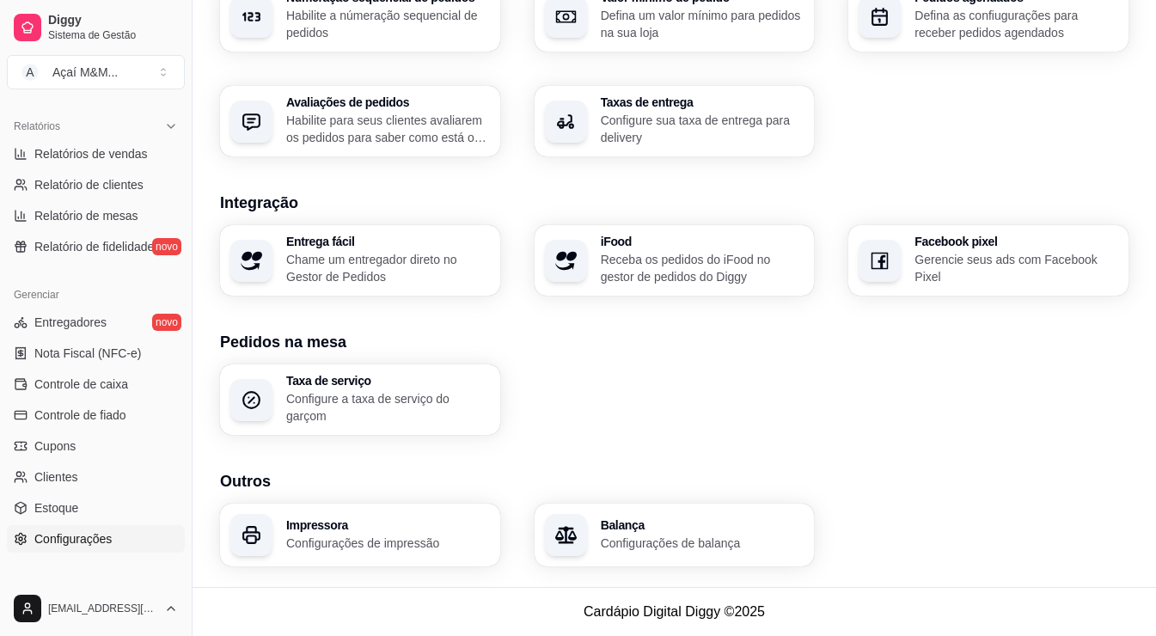
click at [409, 537] on p "Configurações de impressão" at bounding box center [388, 543] width 204 height 17
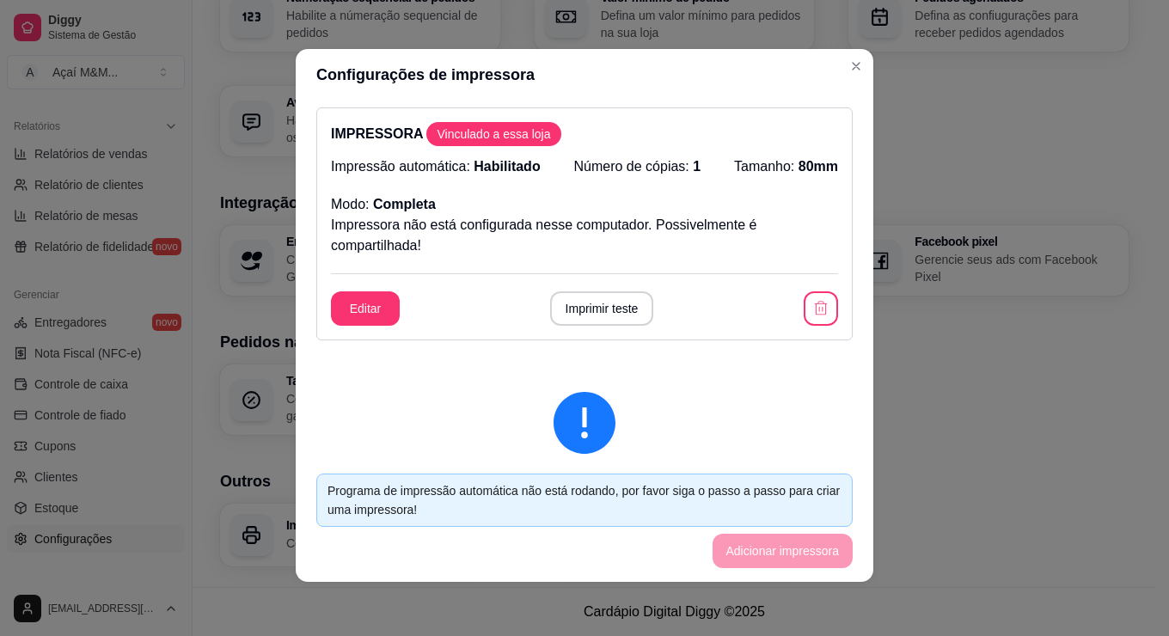
scroll to position [3, 0]
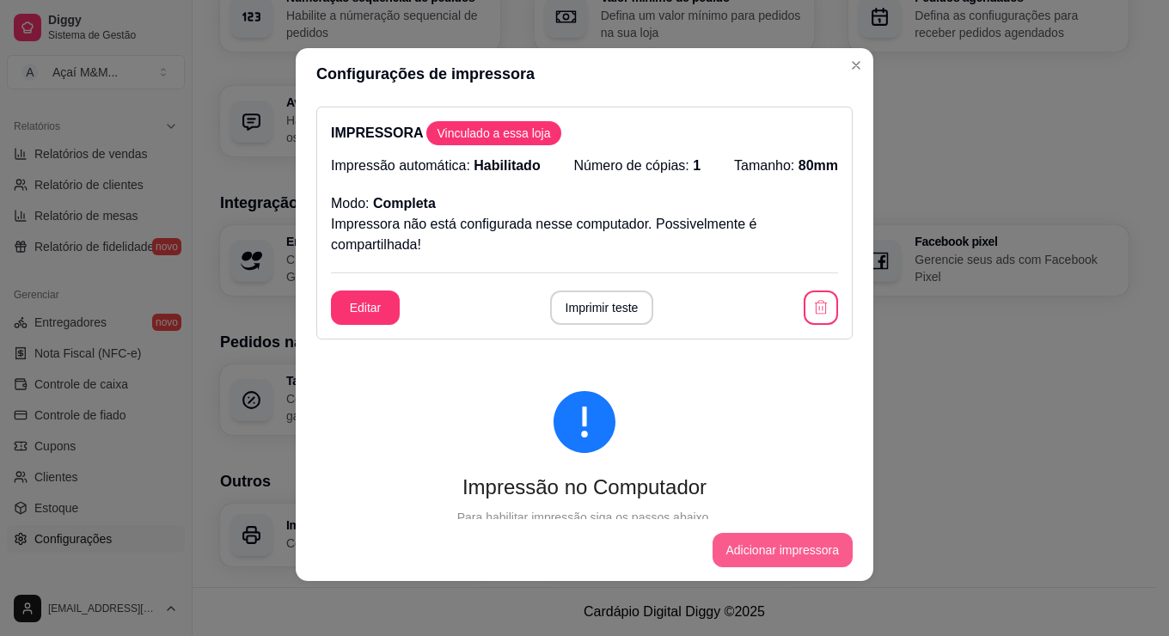
click at [805, 545] on button "Adicionar impressora" at bounding box center [783, 550] width 141 height 34
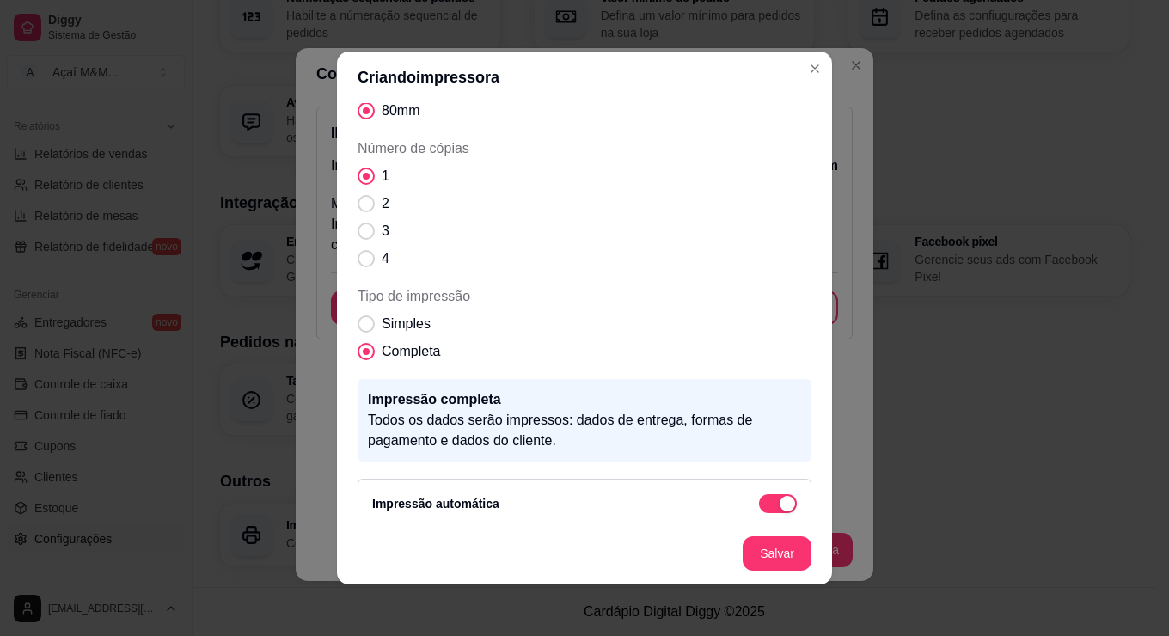
scroll to position [208, 0]
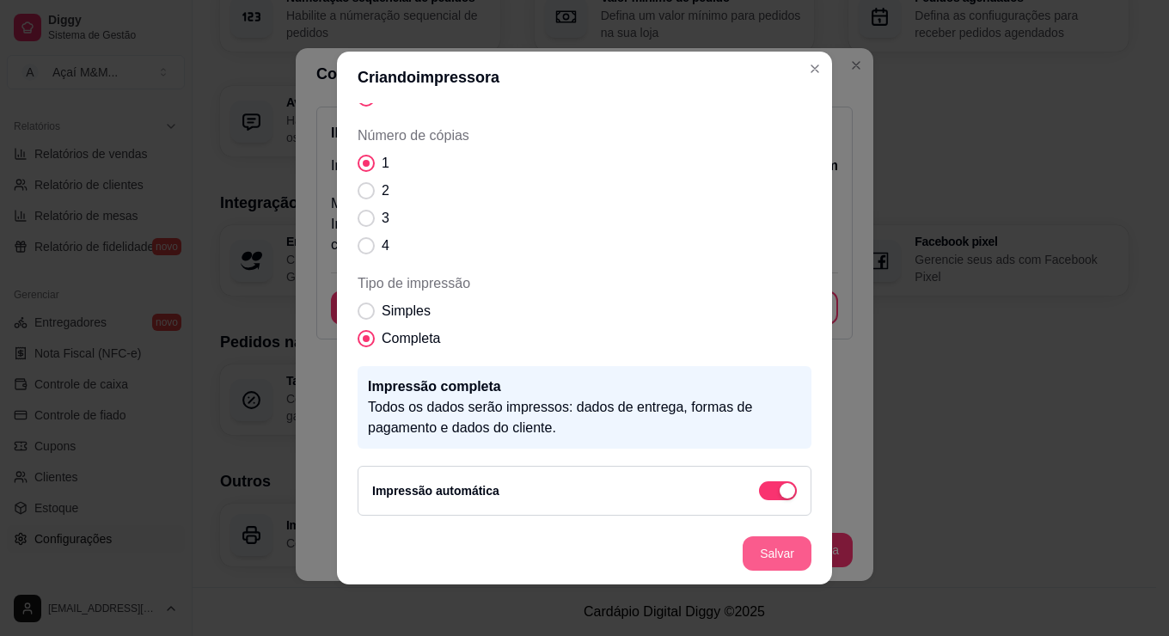
click at [777, 553] on button "Salvar" at bounding box center [777, 553] width 69 height 34
click at [772, 545] on button "Salvar" at bounding box center [777, 553] width 69 height 34
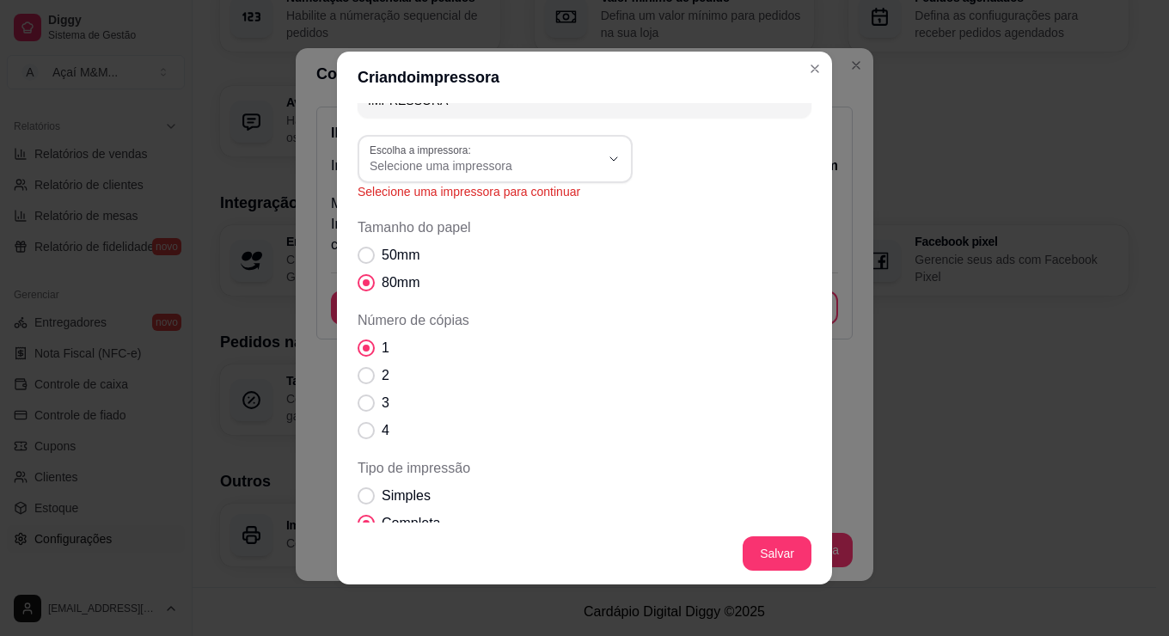
scroll to position [0, 0]
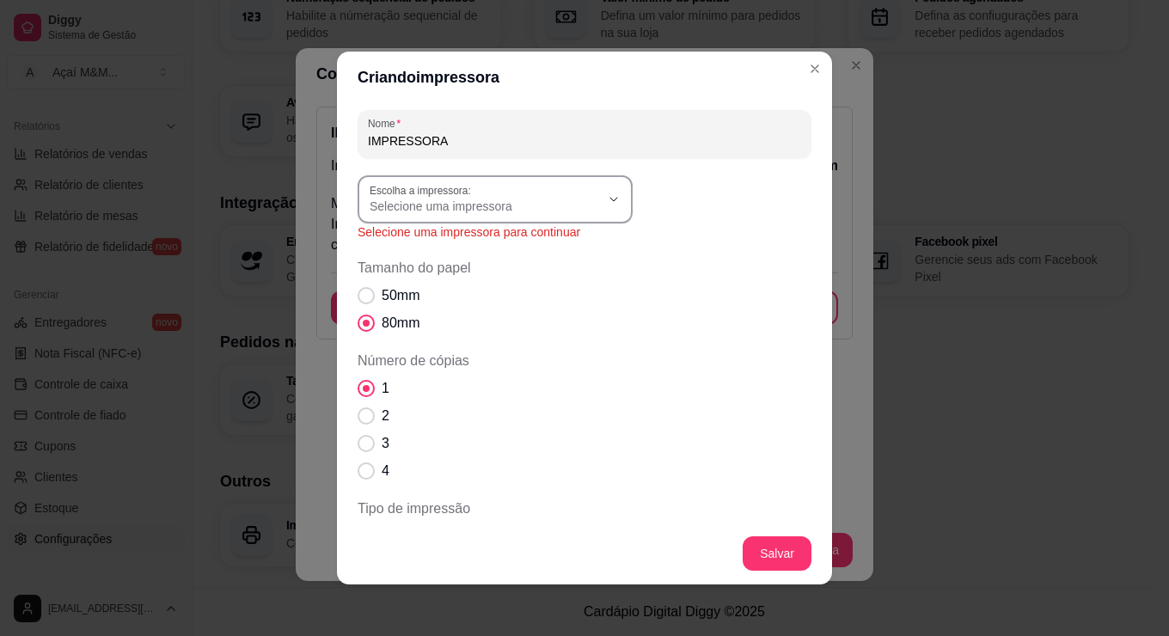
click at [607, 193] on icon "button" at bounding box center [614, 200] width 14 height 14
click at [504, 337] on span "POS58 10.0.0.6 (Copiar 1)" at bounding box center [480, 331] width 221 height 16
type input "POS58 10.0.0.6 (Copiar 1)"
select select "POS58 10.0.0.6 (Copiar 1)"
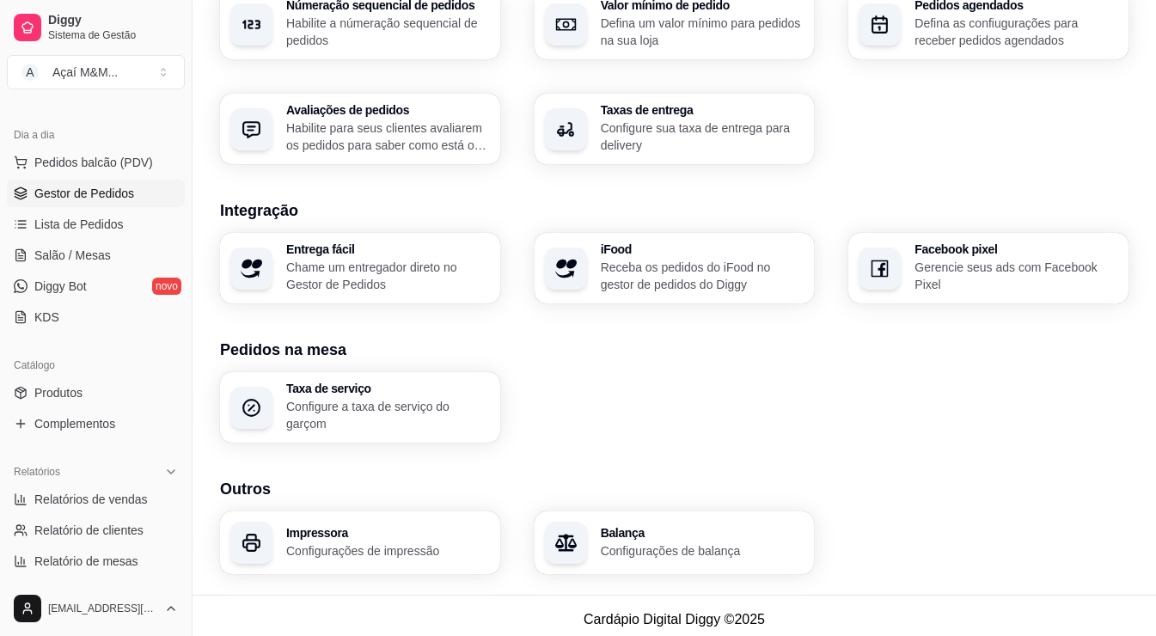
scroll to position [86, 0]
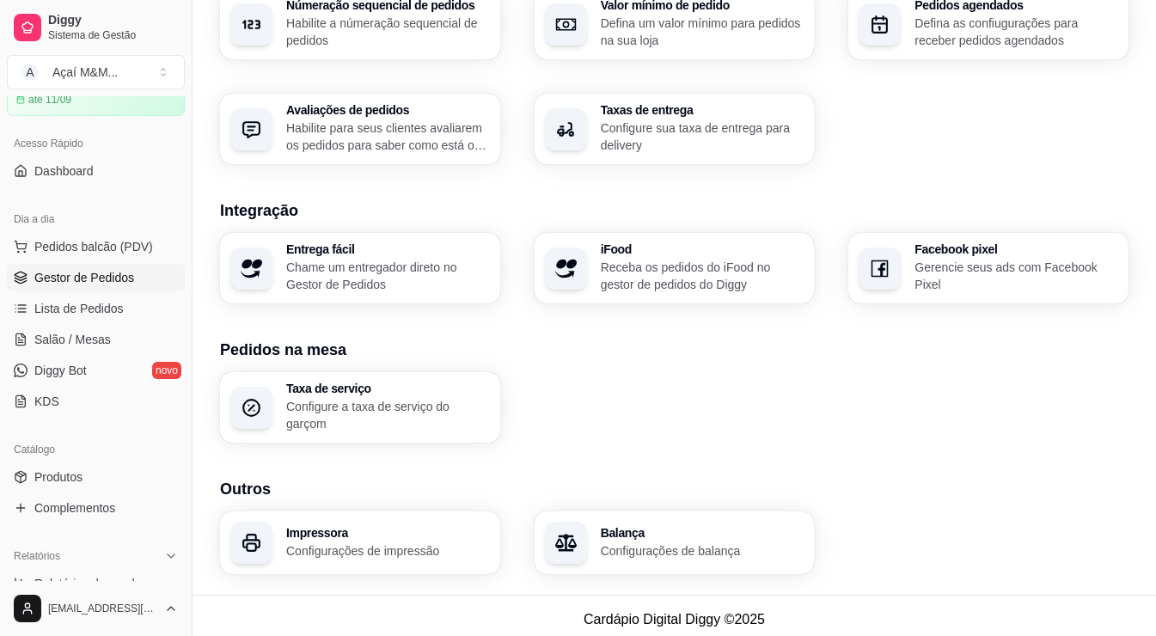
click at [76, 278] on span "Gestor de Pedidos" at bounding box center [84, 277] width 100 height 17
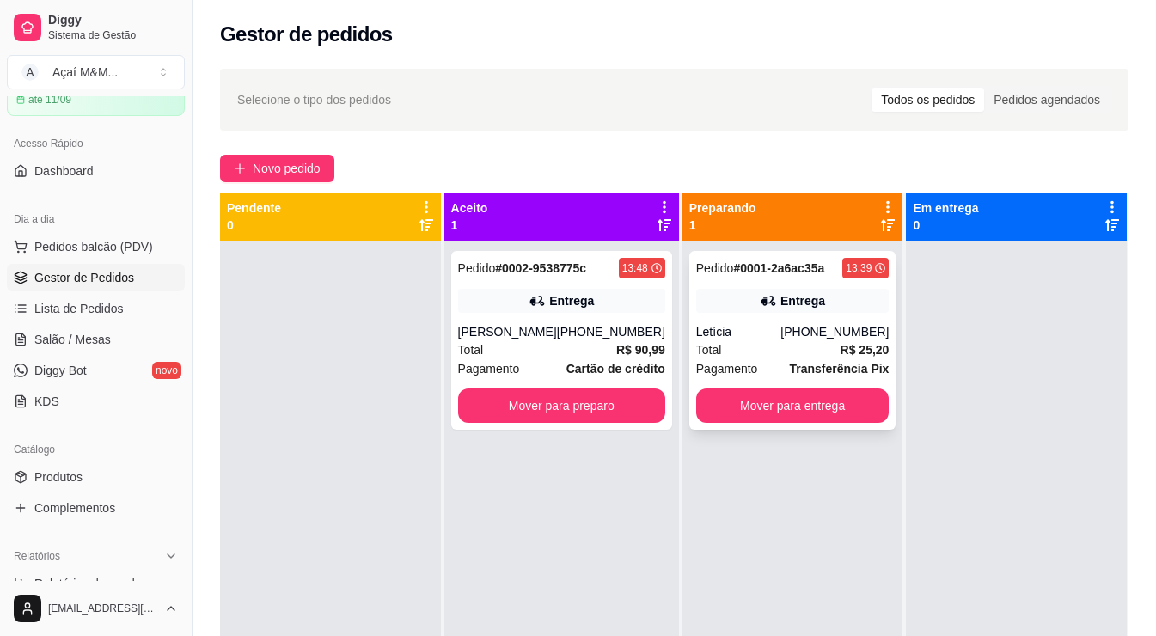
click at [781, 329] on div "Letícia" at bounding box center [738, 331] width 85 height 17
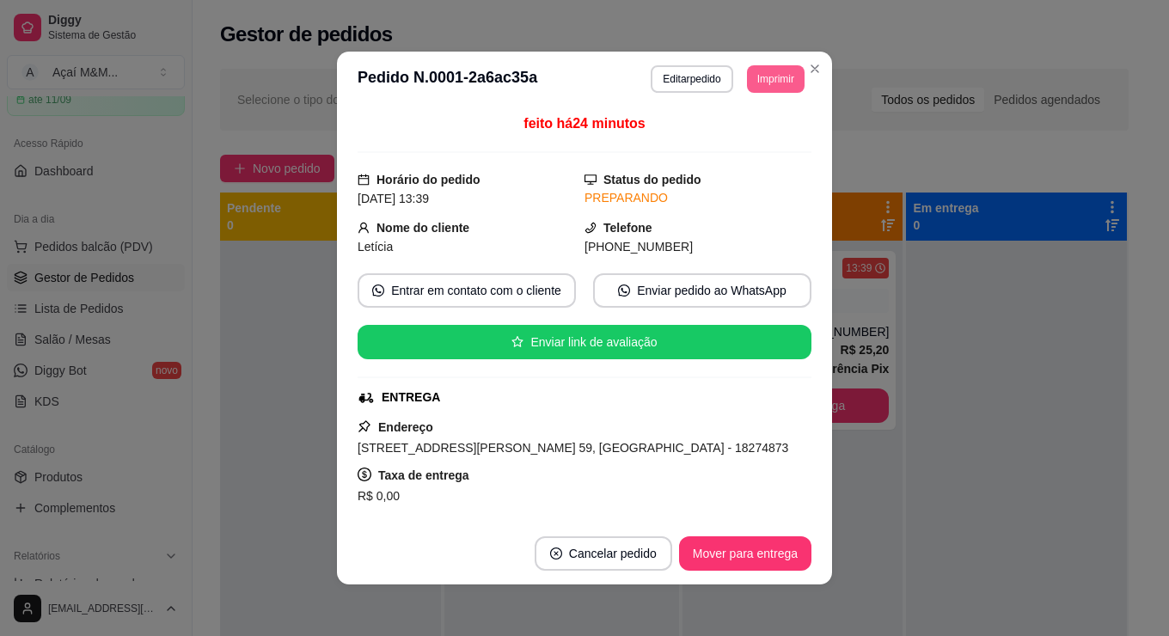
click at [756, 76] on button "Imprimir" at bounding box center [776, 79] width 58 height 28
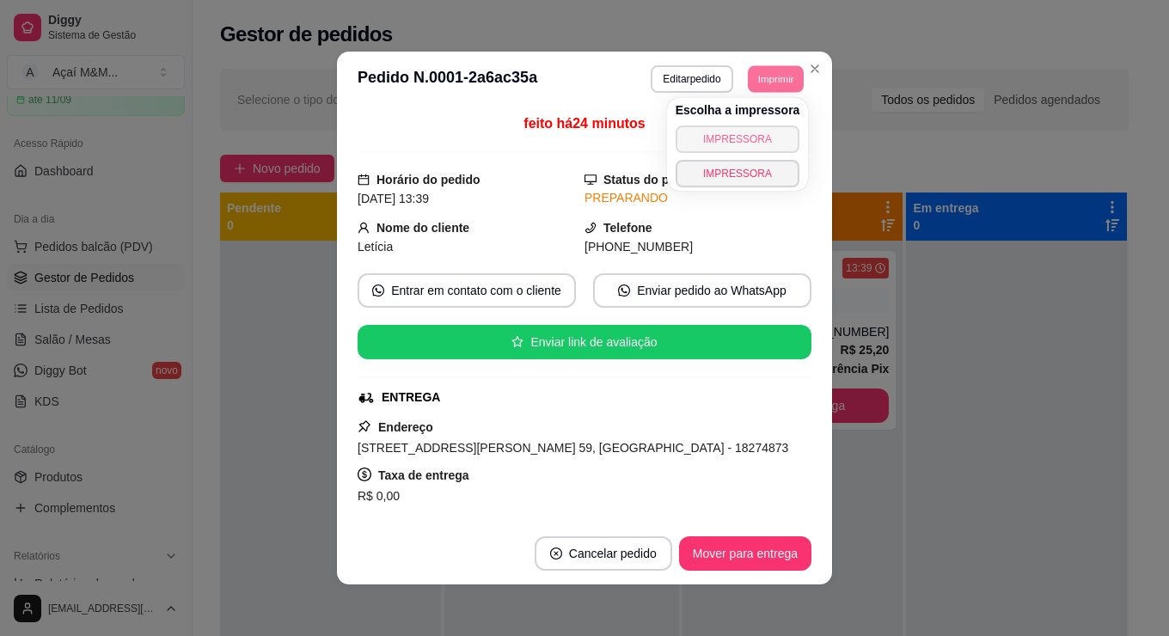
click at [764, 134] on button "IMPRESSORA" at bounding box center [738, 140] width 125 height 28
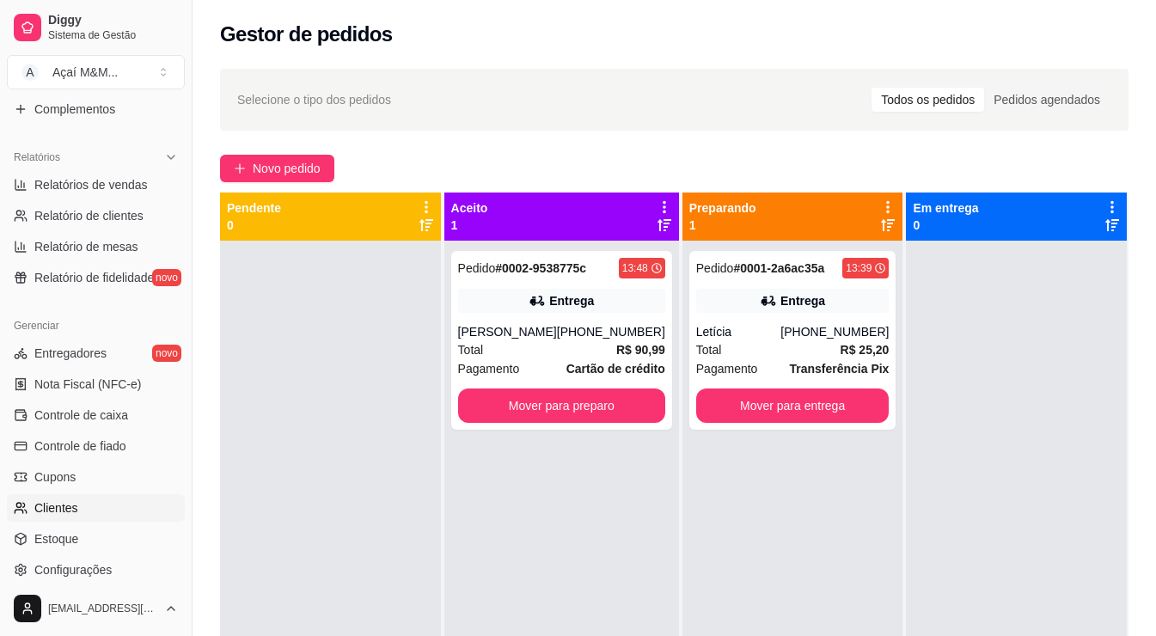
scroll to position [516, 0]
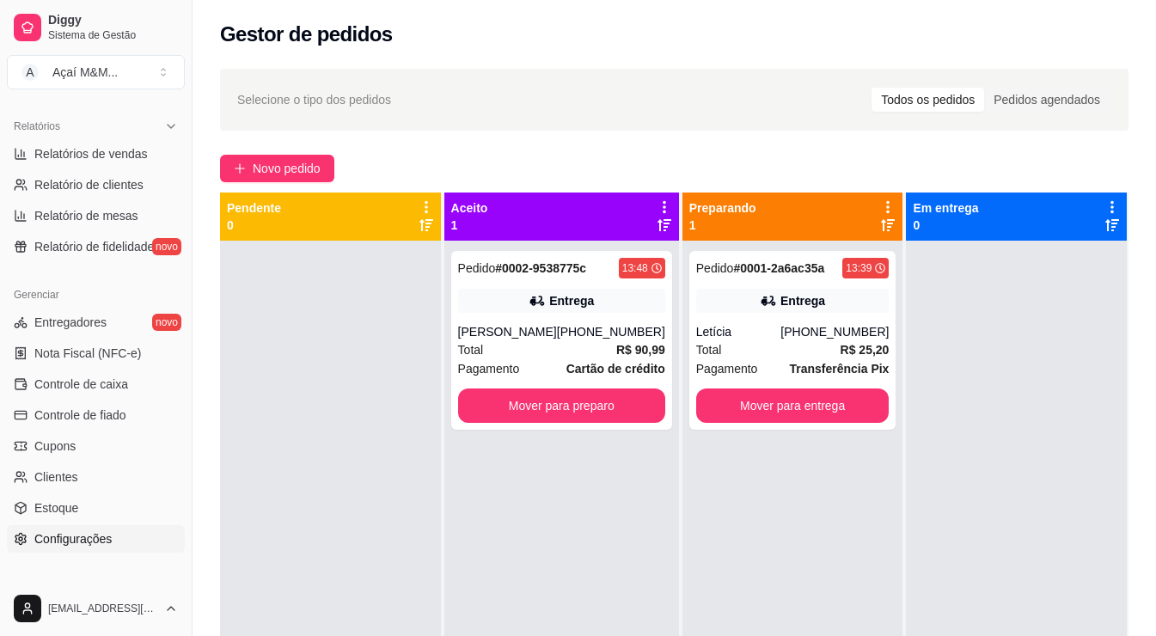
click at [81, 541] on span "Configurações" at bounding box center [72, 538] width 77 height 17
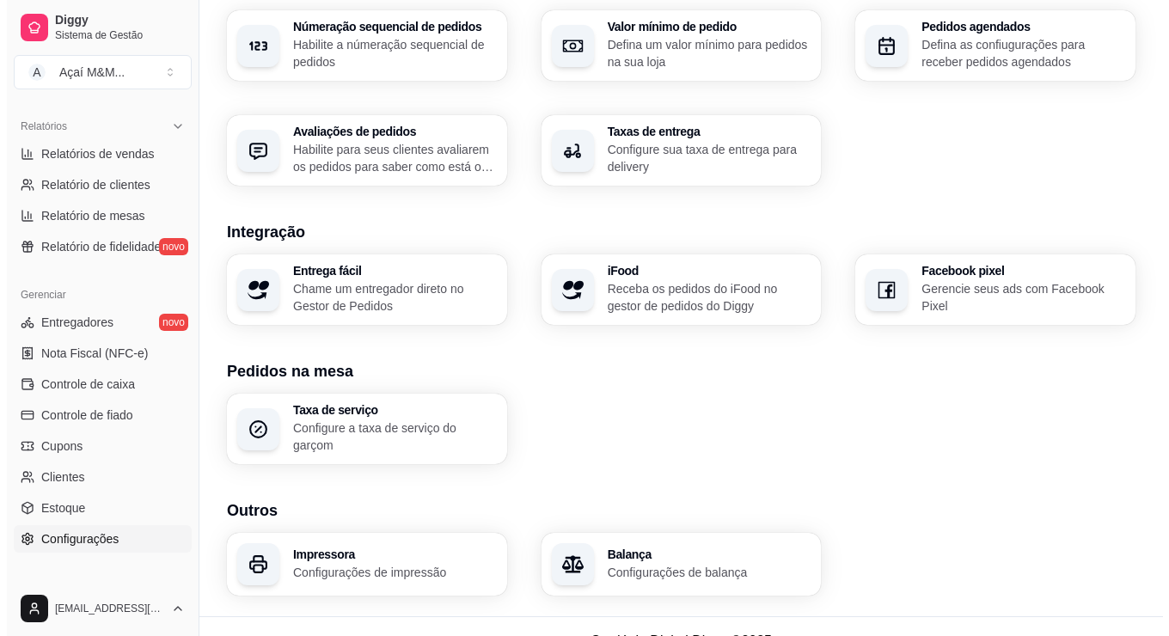
scroll to position [576, 0]
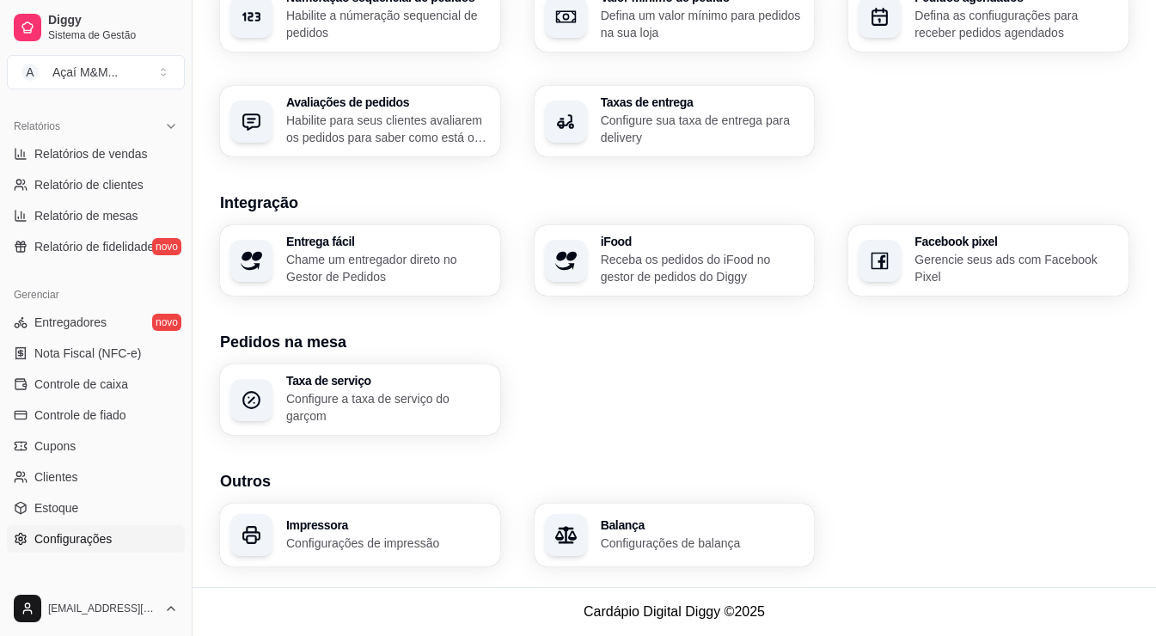
click at [376, 539] on p "Configurações de impressão" at bounding box center [388, 543] width 204 height 17
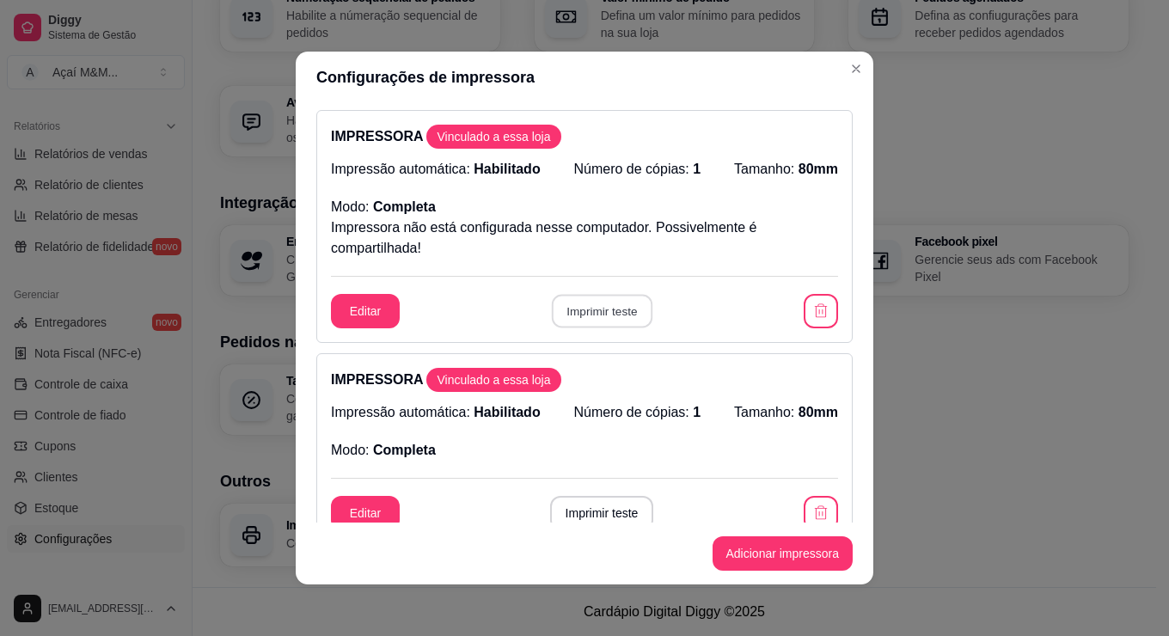
click at [597, 306] on button "Imprimir teste" at bounding box center [601, 312] width 101 height 34
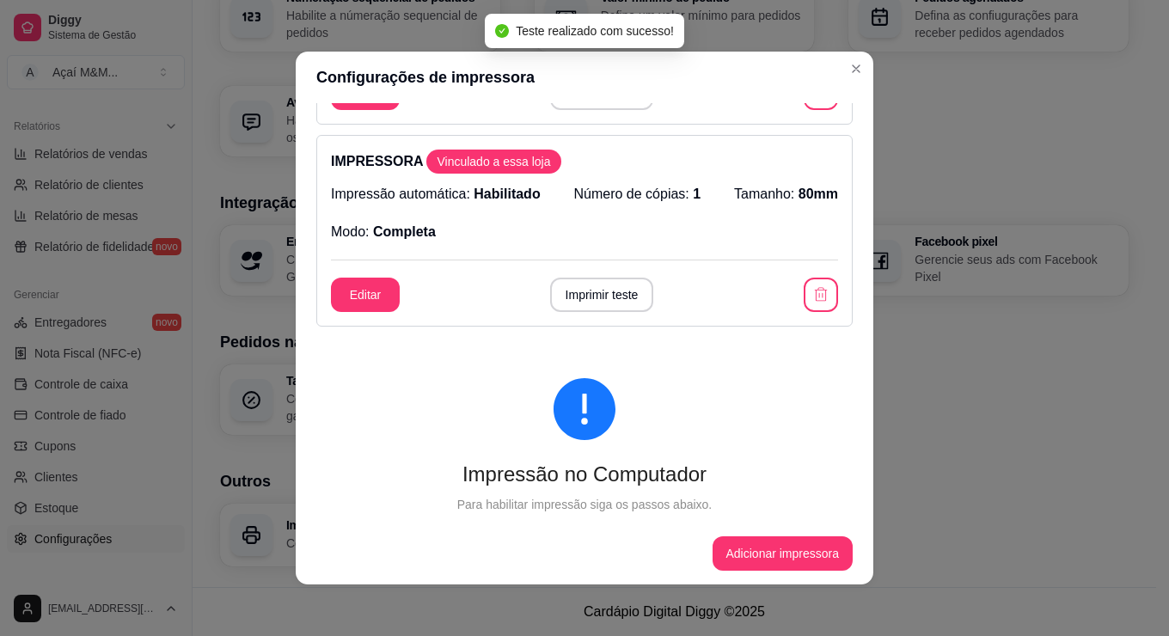
scroll to position [258, 0]
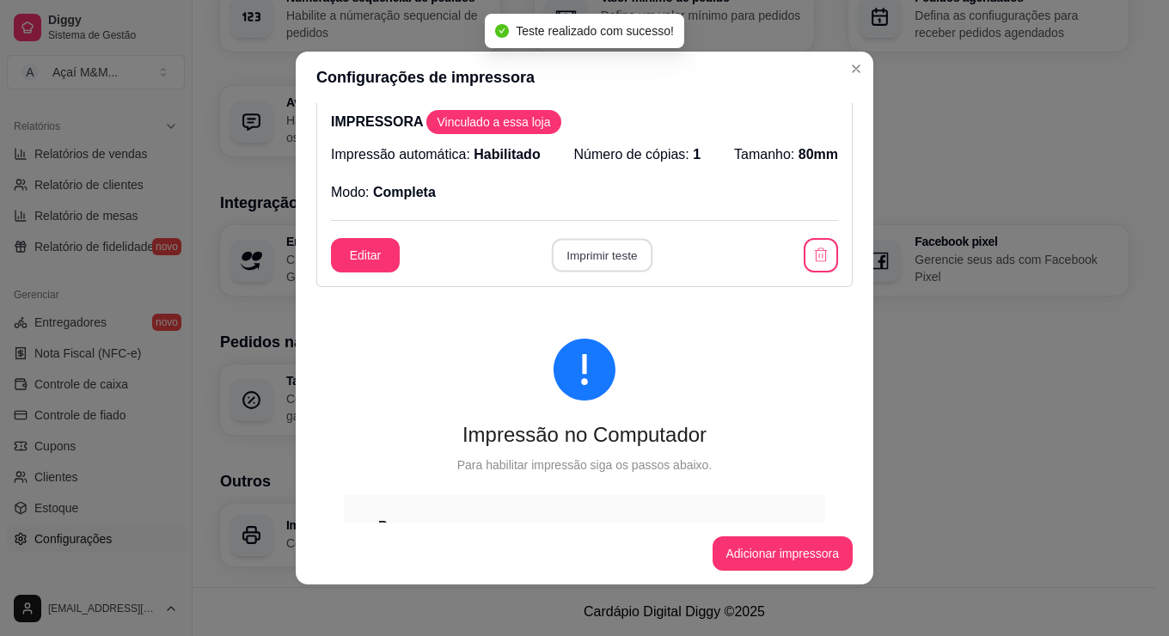
click at [606, 254] on button "Imprimir teste" at bounding box center [601, 256] width 101 height 34
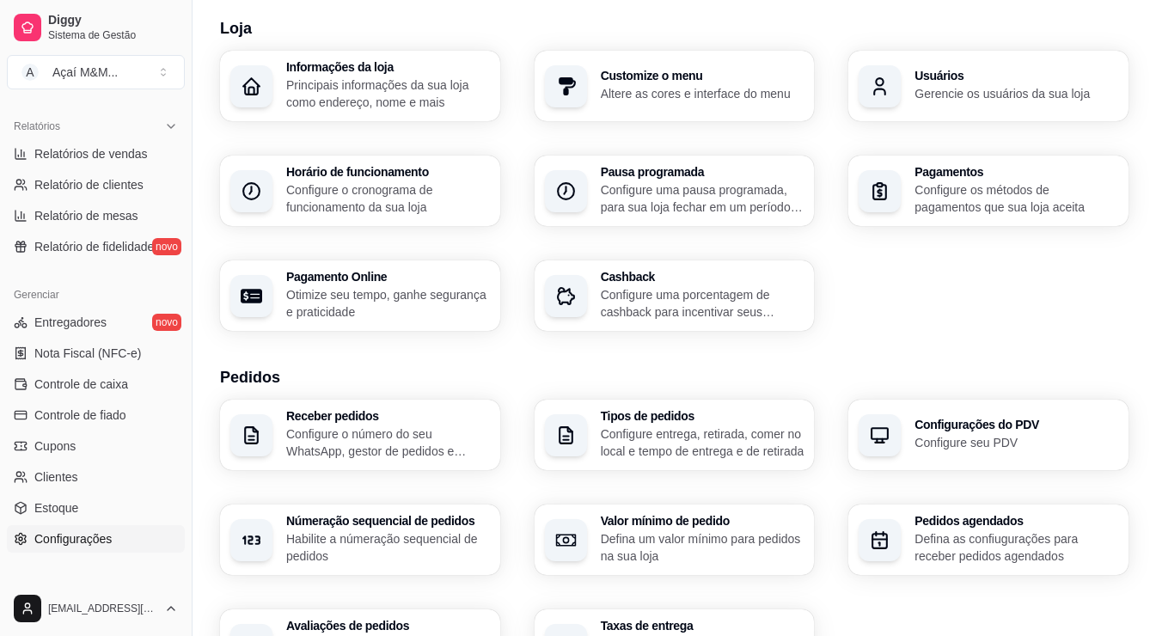
scroll to position [0, 0]
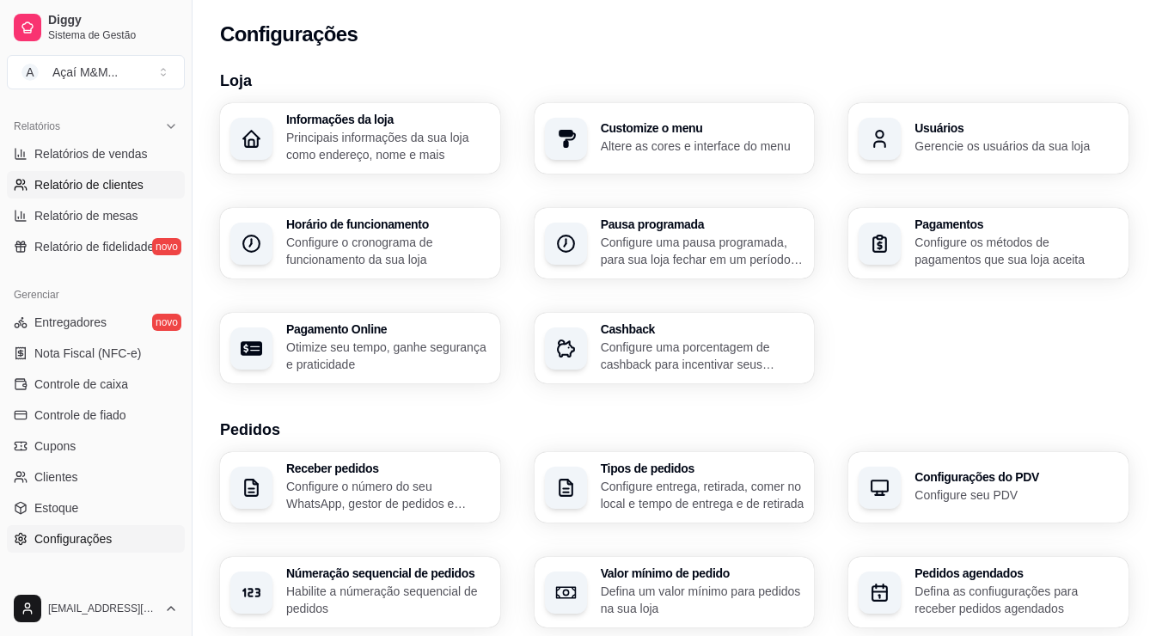
click at [118, 178] on span "Relatório de clientes" at bounding box center [88, 184] width 109 height 17
select select "30"
select select "HIGHEST_TOTAL_SPENT_WITH_ORDERS"
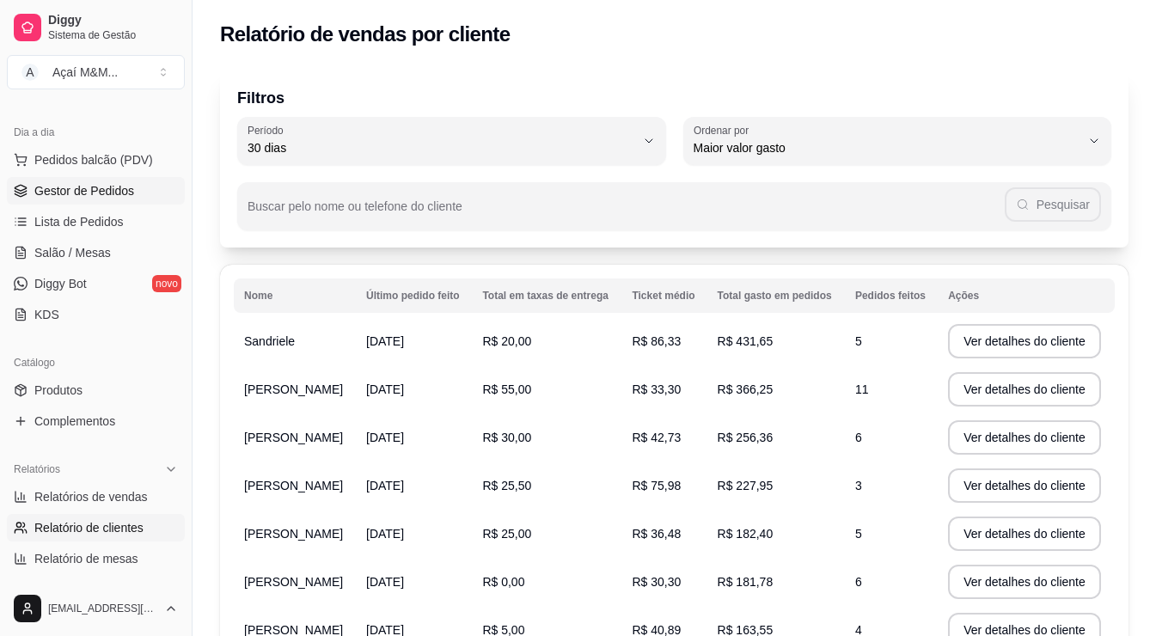
scroll to position [172, 0]
click at [111, 190] on span "Gestor de Pedidos" at bounding box center [84, 191] width 100 height 17
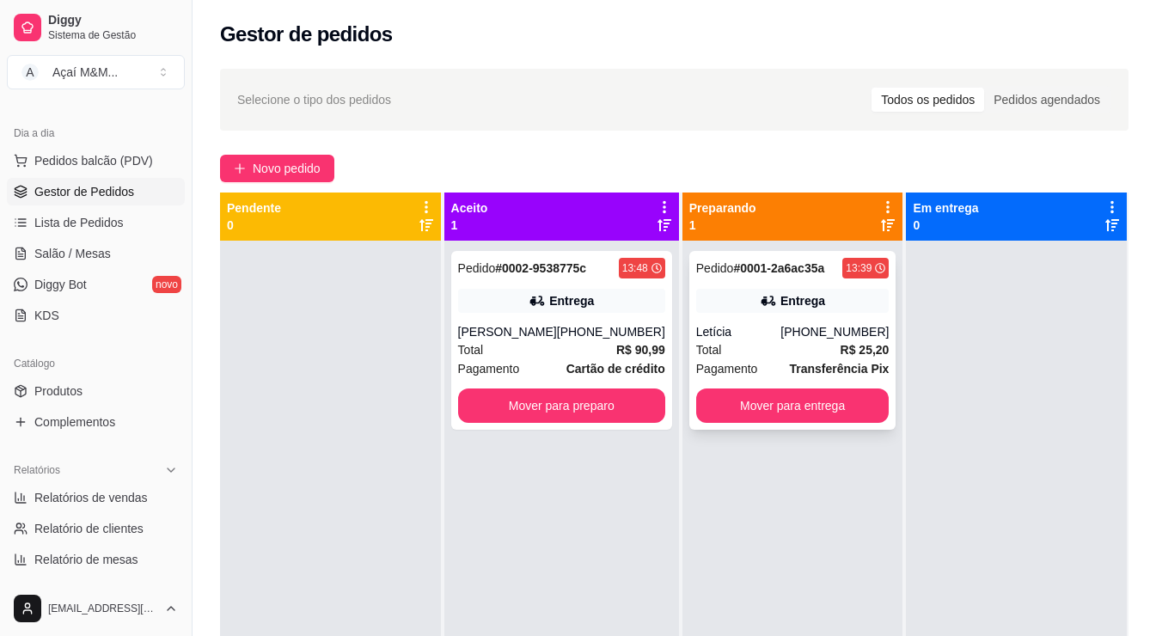
click at [771, 337] on div "Letícia" at bounding box center [738, 331] width 85 height 17
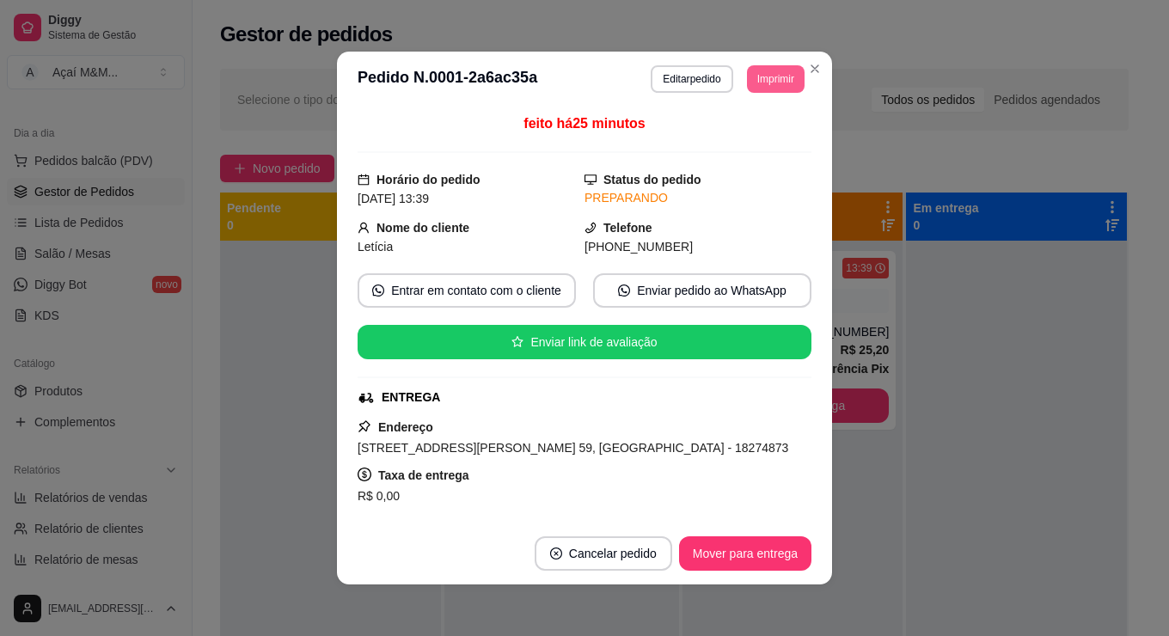
click at [755, 70] on button "Imprimir" at bounding box center [776, 79] width 58 height 28
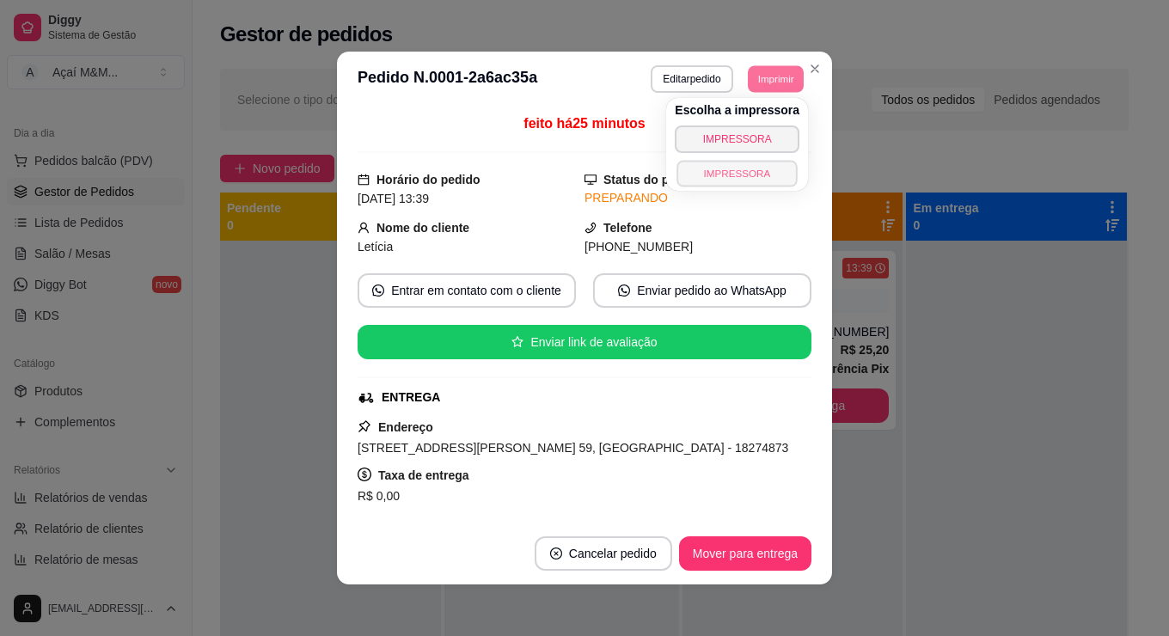
click at [737, 173] on button "IMPRESSORA" at bounding box center [737, 173] width 120 height 27
click at [737, 173] on div "Escolha a impressora IMPRESSORA IMPRESSORA" at bounding box center [737, 144] width 142 height 93
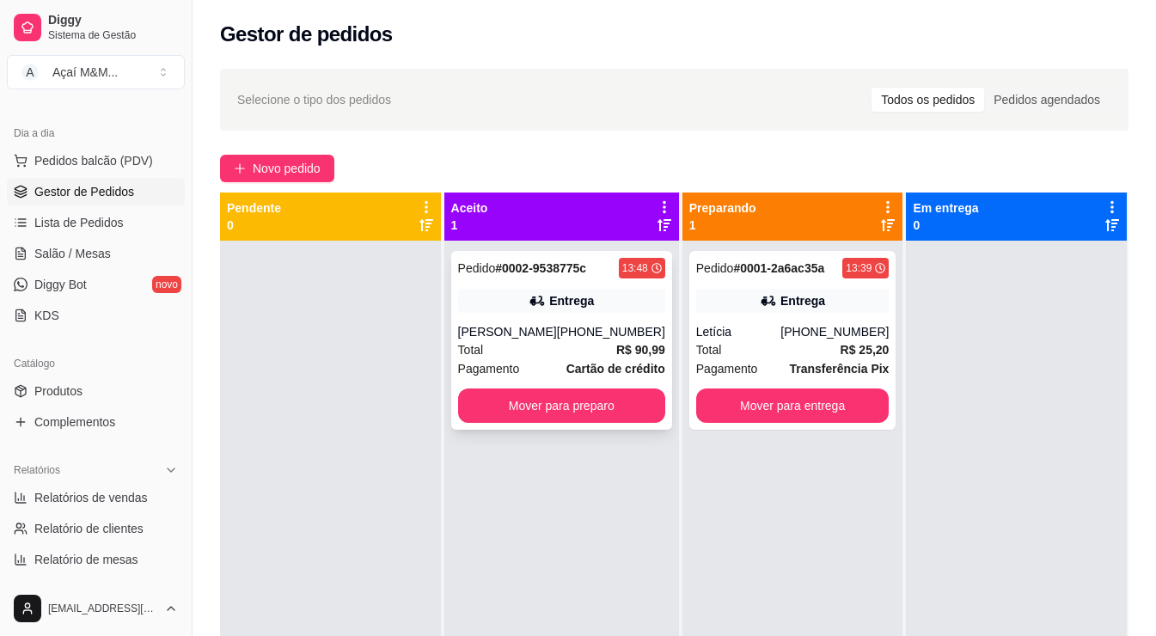
click at [579, 291] on div "Entrega" at bounding box center [561, 301] width 207 height 24
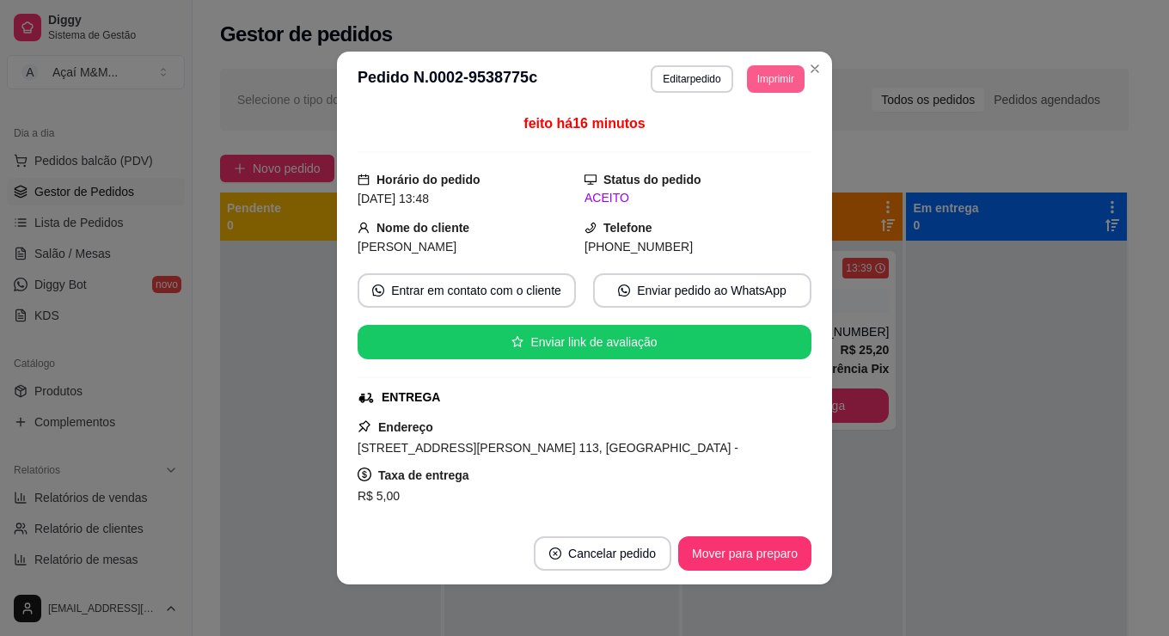
click at [769, 77] on button "Imprimir" at bounding box center [776, 79] width 58 height 28
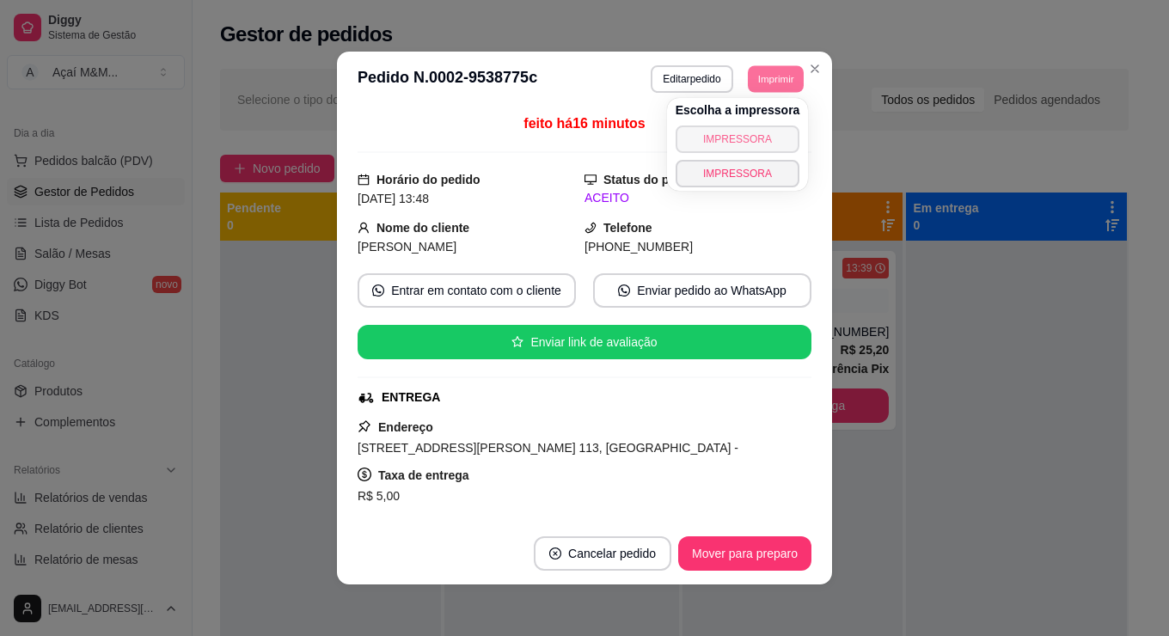
click at [747, 134] on button "IMPRESSORA" at bounding box center [738, 140] width 125 height 28
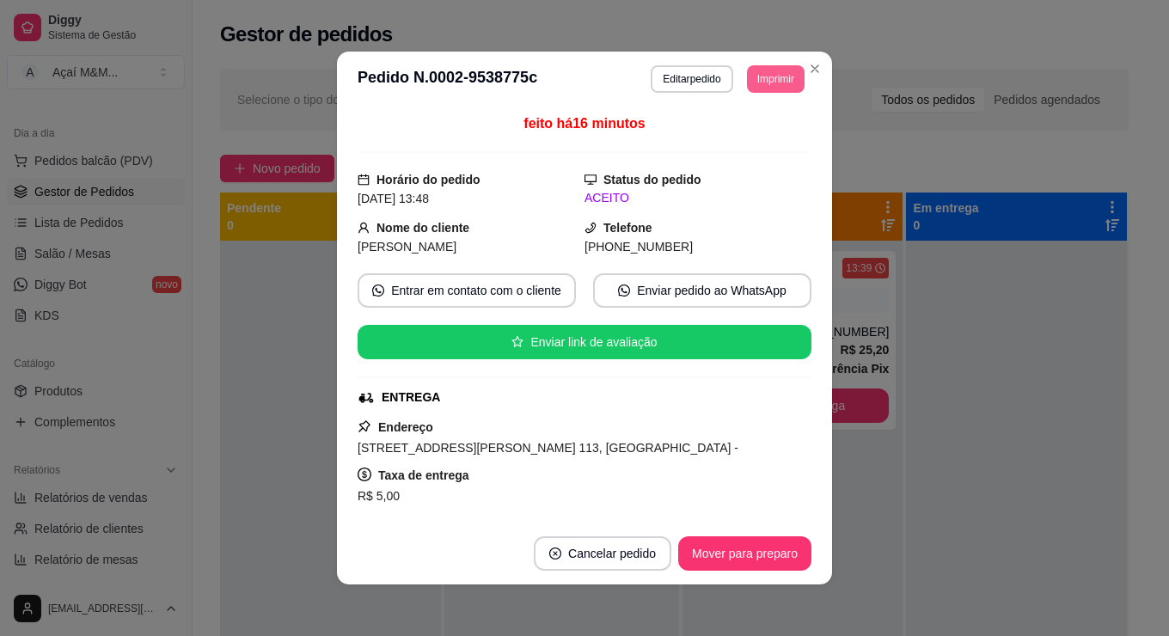
click at [761, 83] on button "Imprimir" at bounding box center [776, 79] width 58 height 28
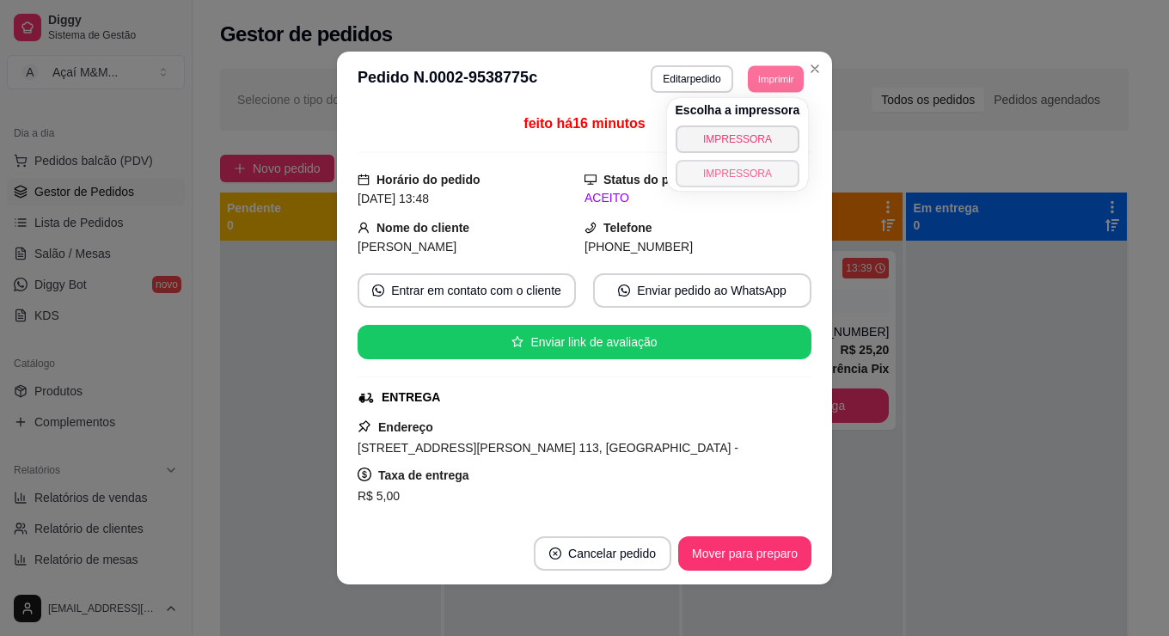
click at [737, 175] on button "IMPRESSORA" at bounding box center [738, 174] width 125 height 28
